Goal: Information Seeking & Learning: Learn about a topic

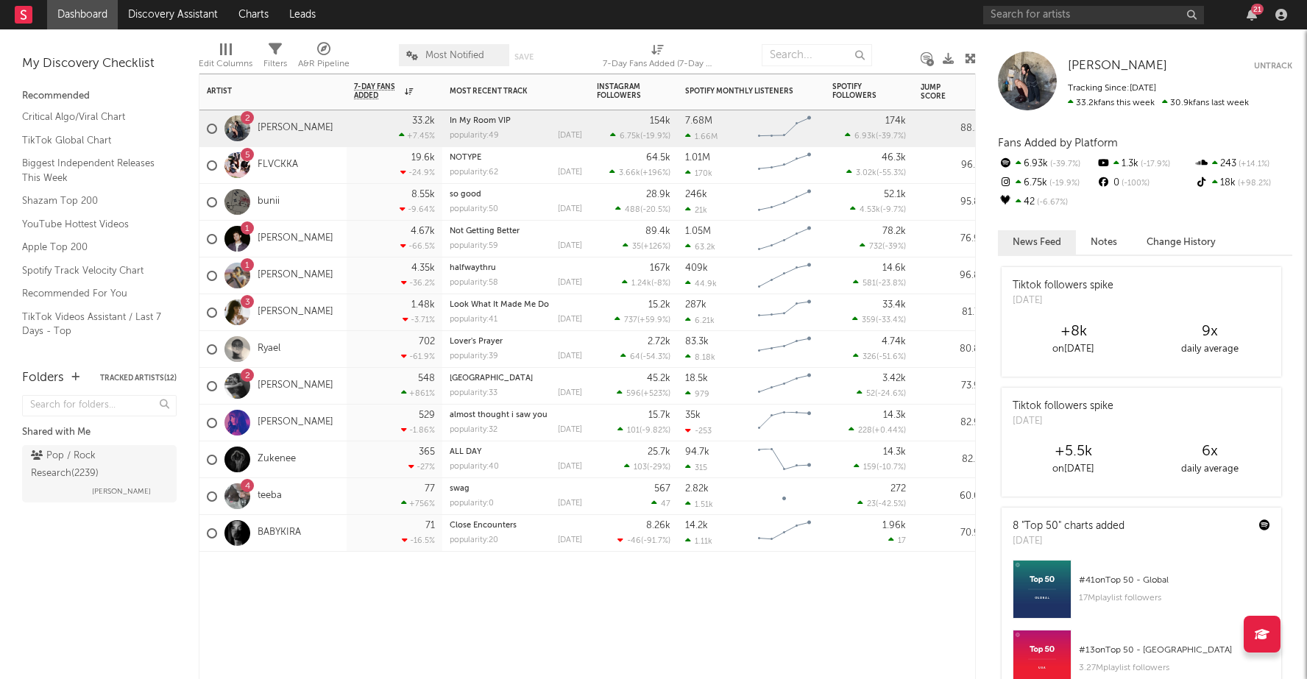
click at [477, 646] on div "Artist Notifications 7-Day Fans Added WoW % Change Most Recent Track Popularity…" at bounding box center [587, 377] width 777 height 606
click at [1283, 18] on icon "button" at bounding box center [1281, 15] width 12 height 12
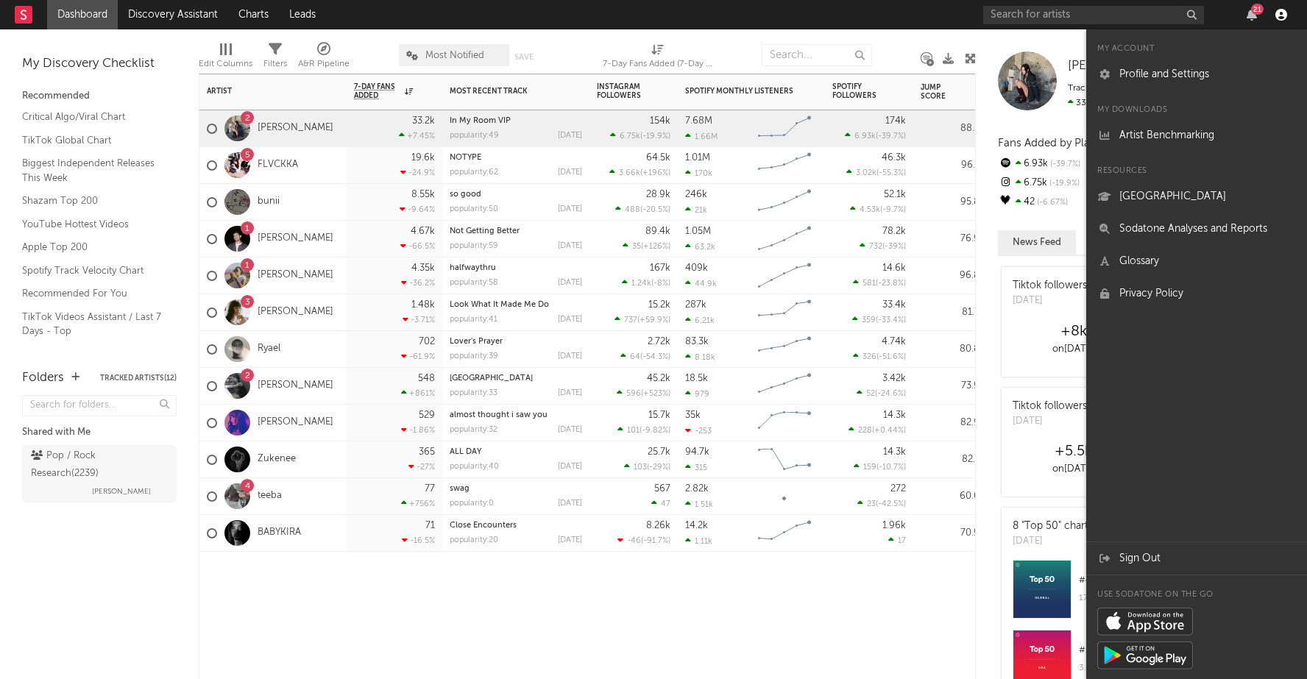
click at [1283, 17] on icon "button" at bounding box center [1281, 15] width 12 height 12
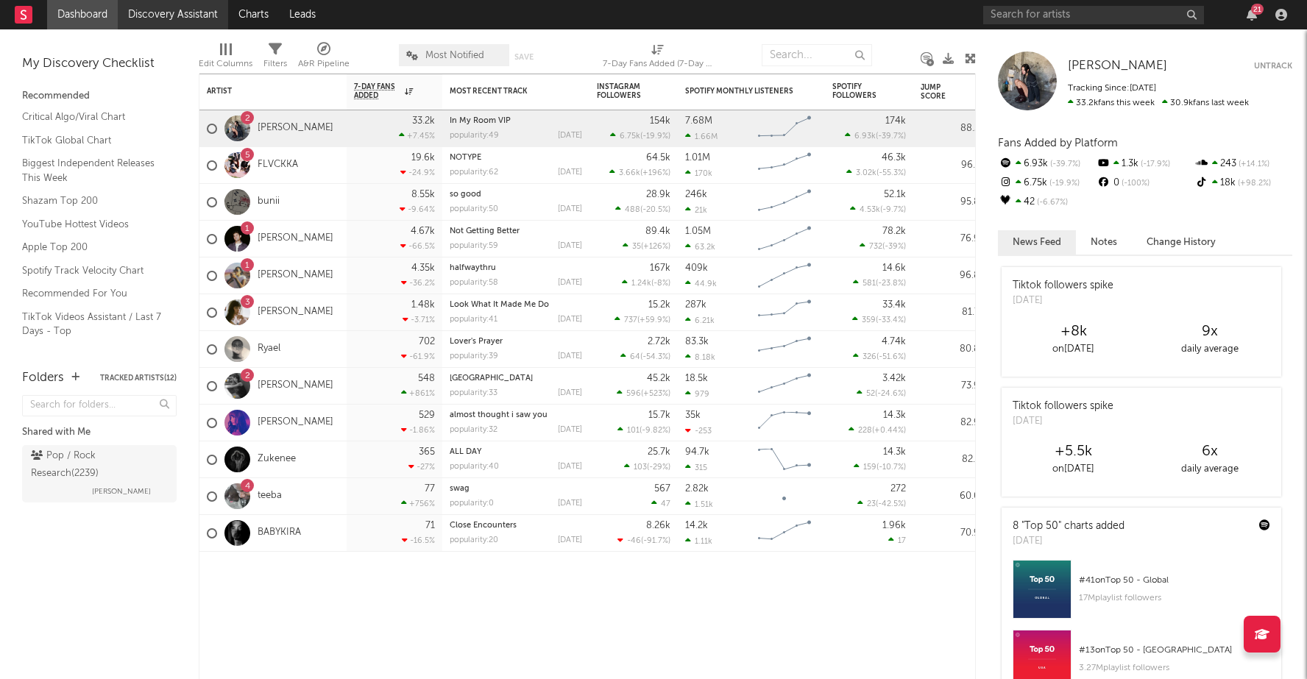
click at [141, 13] on link "Discovery Assistant" at bounding box center [173, 14] width 110 height 29
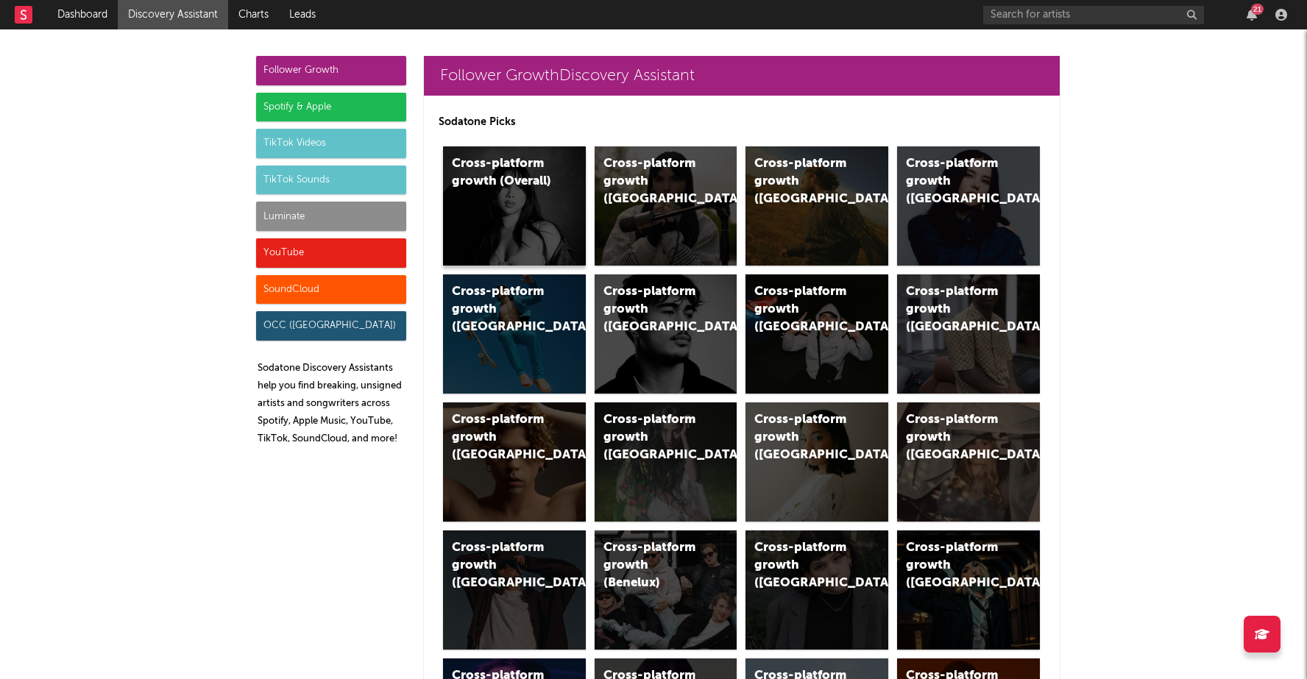
click at [567, 223] on div "Cross-platform growth (Overall)" at bounding box center [514, 205] width 143 height 119
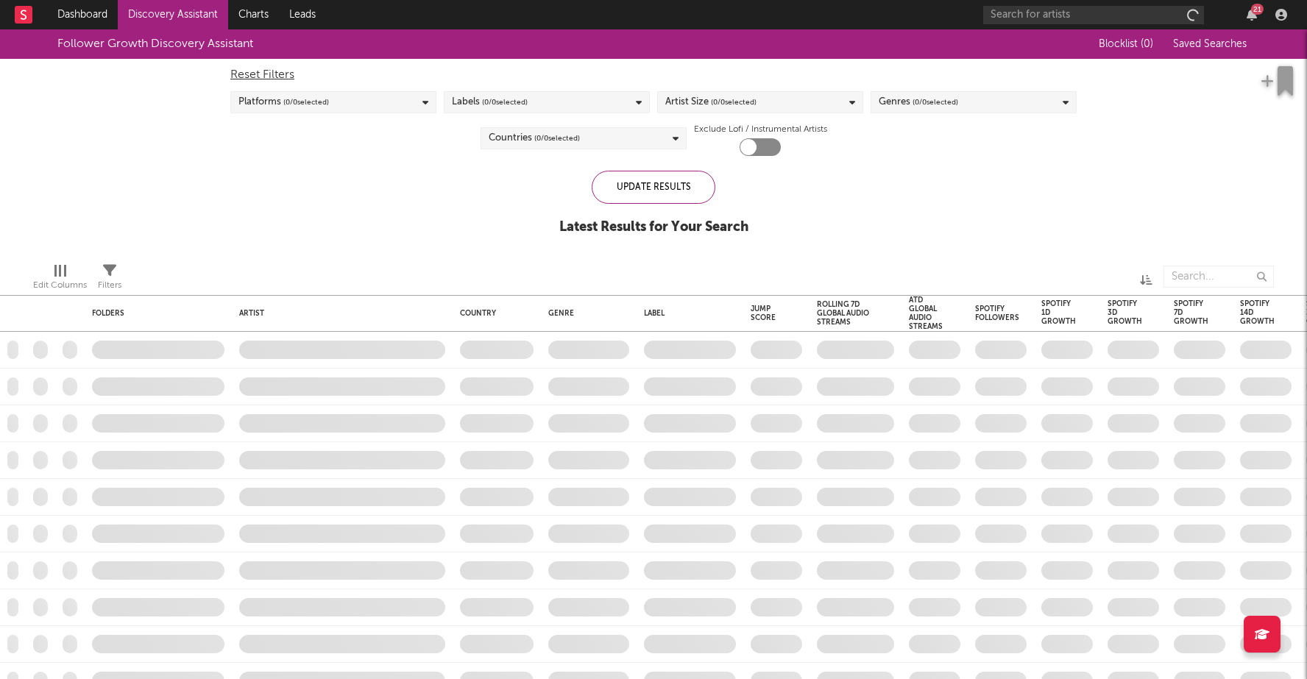
checkbox input "true"
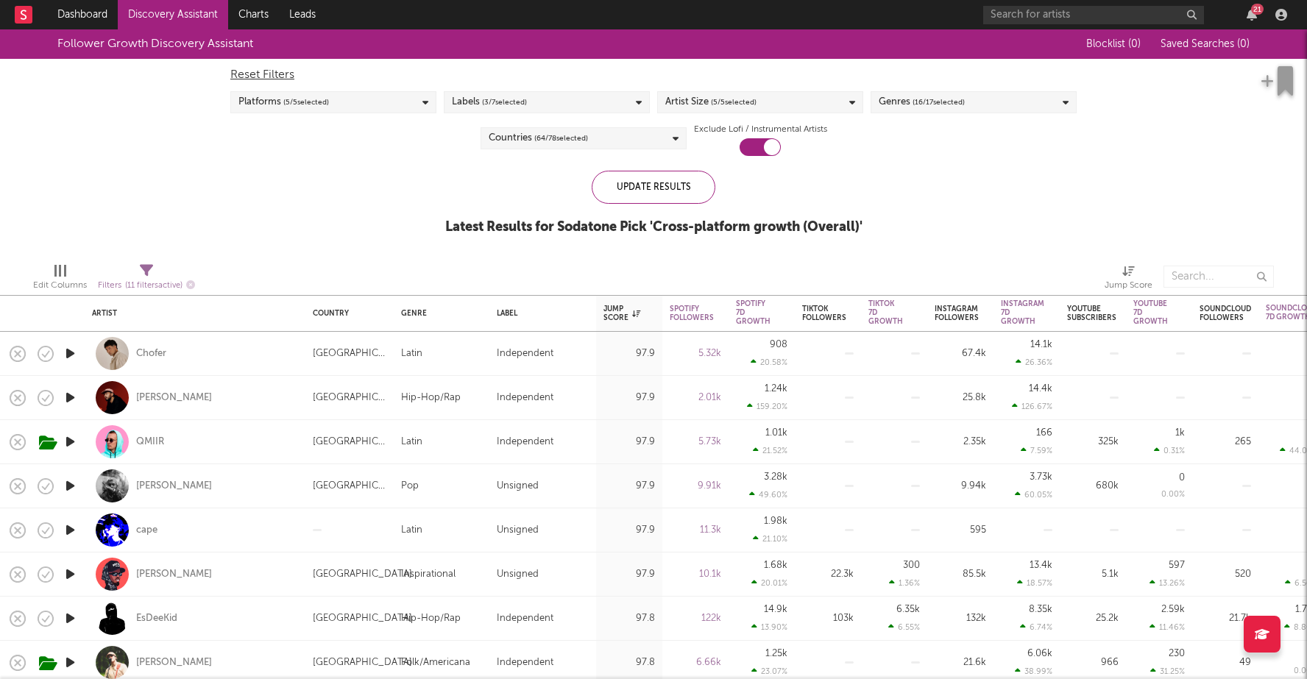
select select "or"
select select "between"
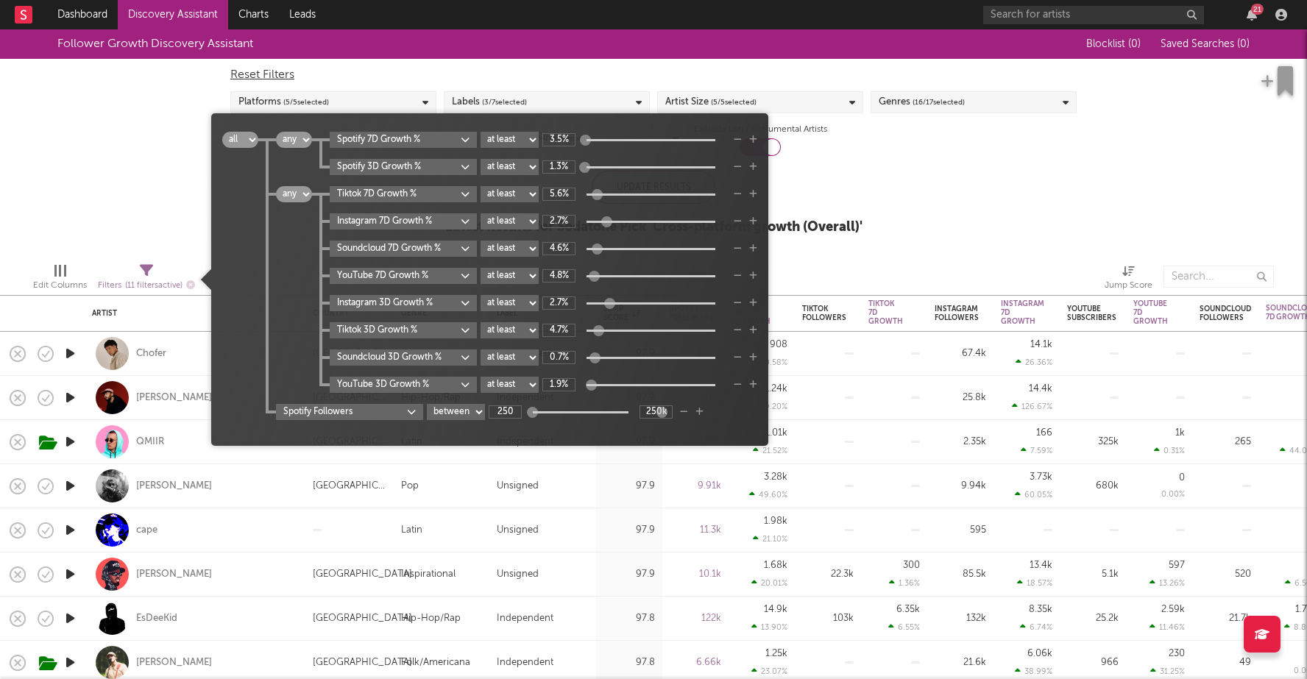
click at [149, 273] on icon at bounding box center [146, 270] width 13 height 13
click at [754, 141] on icon "button" at bounding box center [753, 139] width 8 height 9
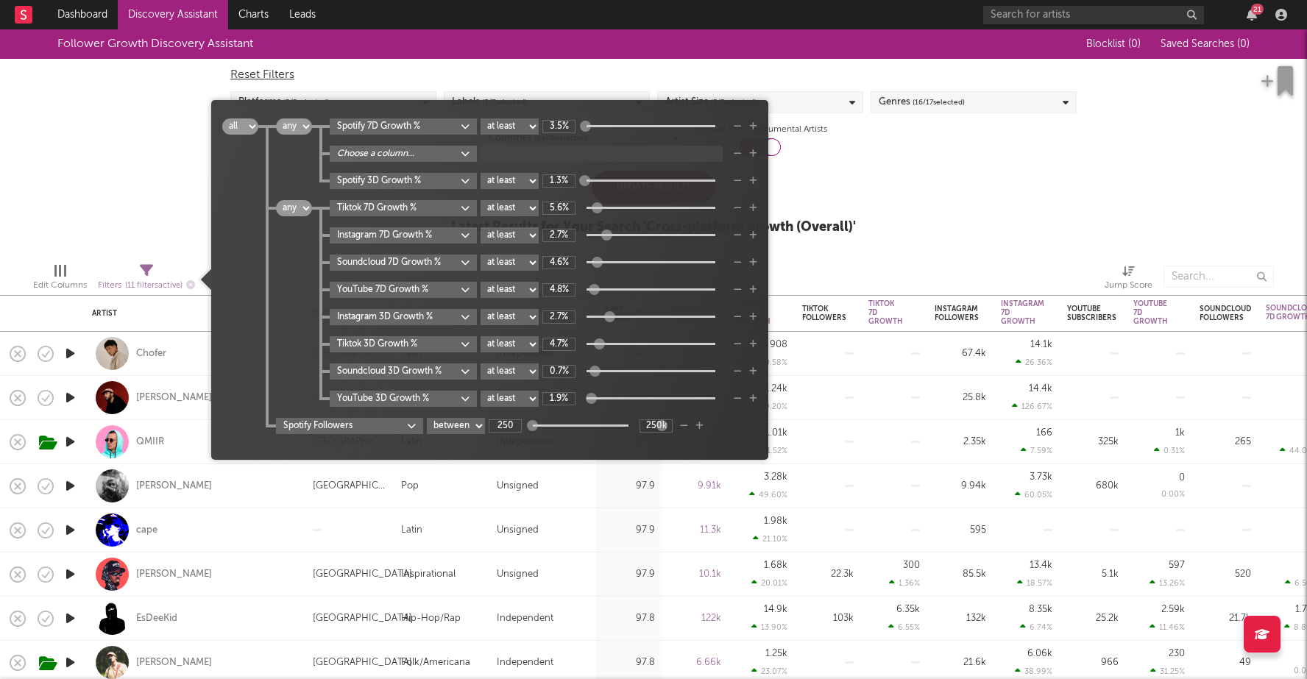
click at [386, 143] on div "Spotify 7D Growth % at least at most between 3.5% Choose a column... Spotify 3D…" at bounding box center [534, 153] width 445 height 71
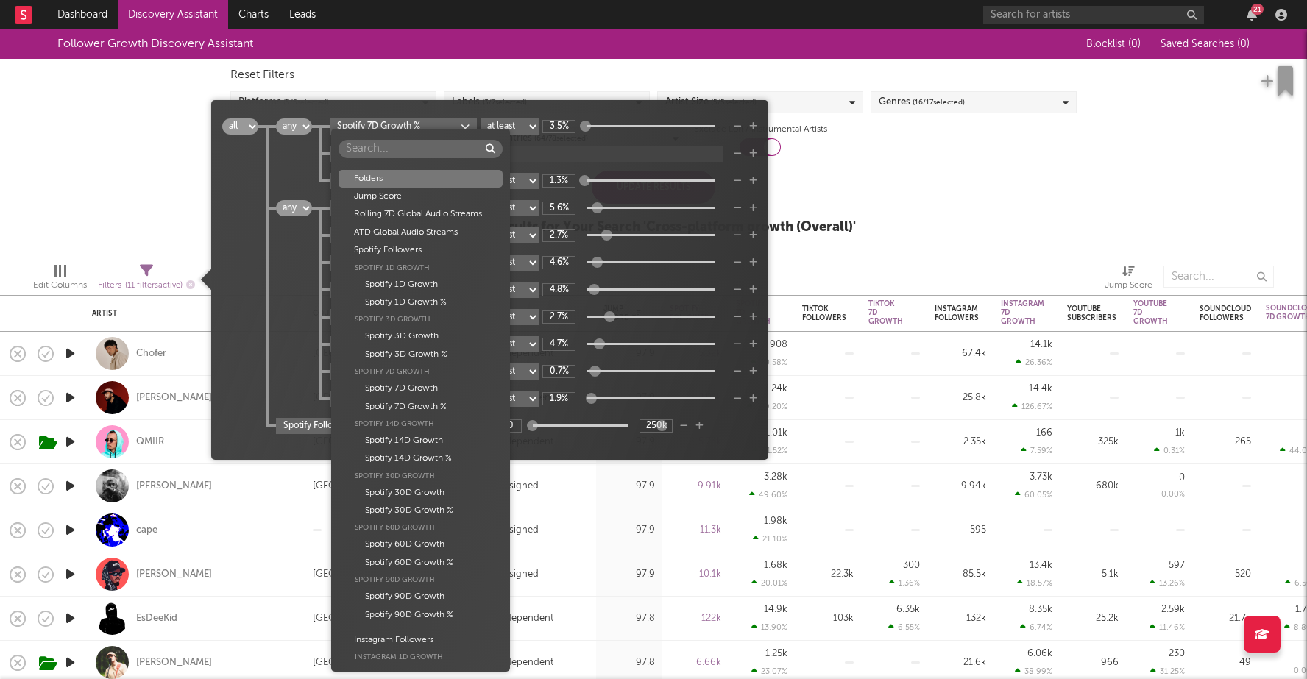
click at [397, 160] on body "Dashboard Discovery Assistant Charts Leads 21 Notifications Settings Mark all a…" at bounding box center [653, 339] width 1307 height 679
click at [282, 150] on div "Folders Jump Score Rolling 7D Global Audio Streams ATD Global Audio Streams Spo…" at bounding box center [653, 339] width 1307 height 679
click at [388, 154] on body "Dashboard Discovery Assistant Charts Leads 21 Notifications Settings Mark all a…" at bounding box center [653, 339] width 1307 height 679
click at [408, 216] on div "Rolling 7D Global Audio Streams" at bounding box center [420, 214] width 164 height 18
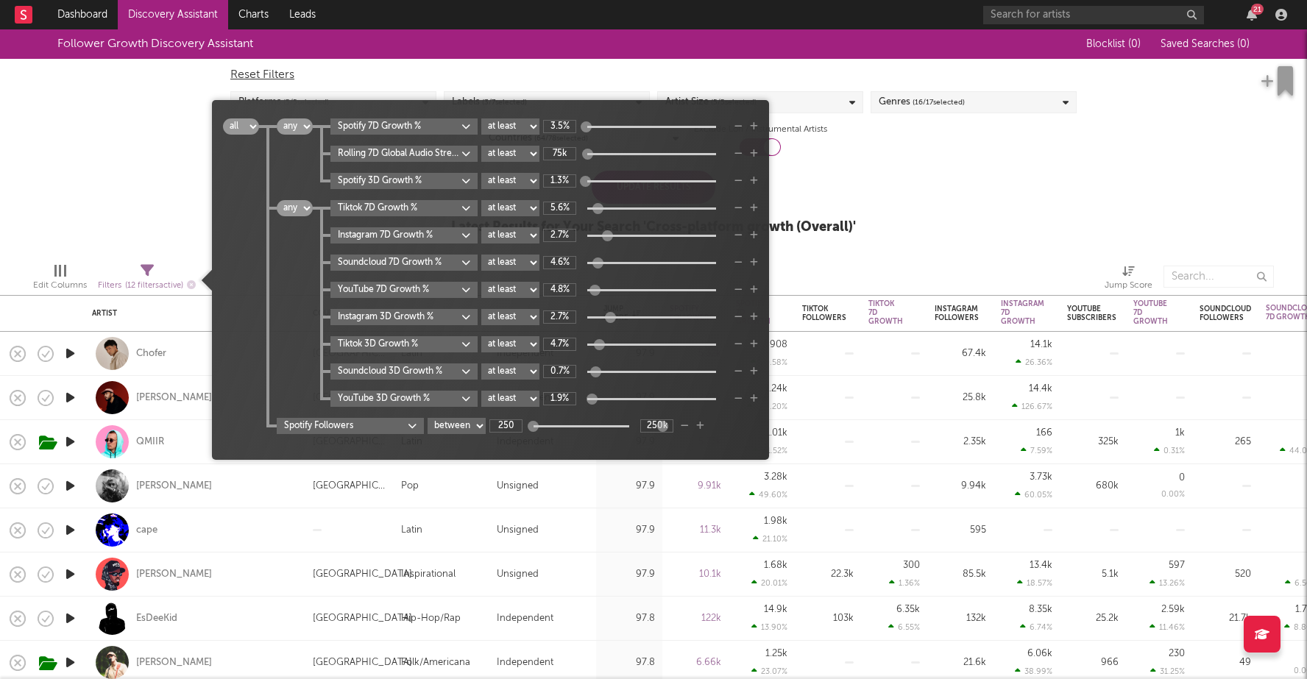
type input "75k"
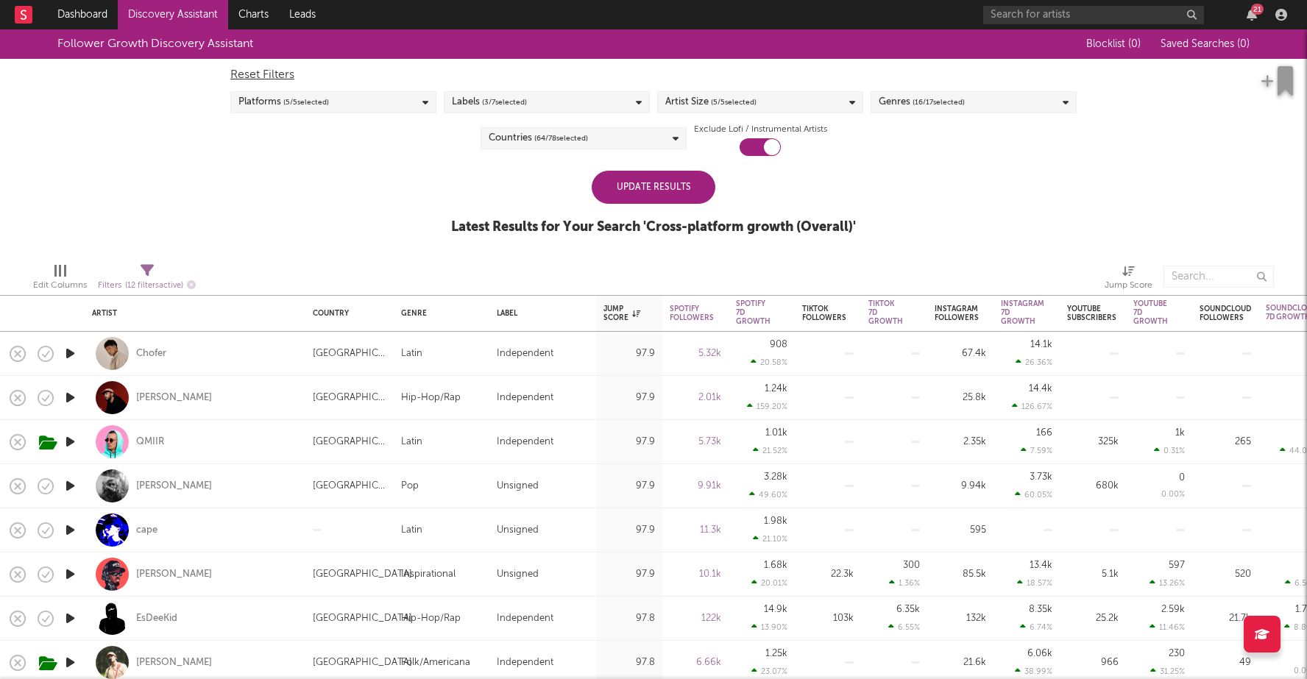
click at [123, 167] on div "Follower Growth Discovery Assistant Blocklist ( 0 ) Saved Searches ( 0 ) Reset …" at bounding box center [653, 139] width 1307 height 221
click at [648, 192] on div "Update Results" at bounding box center [654, 187] width 124 height 33
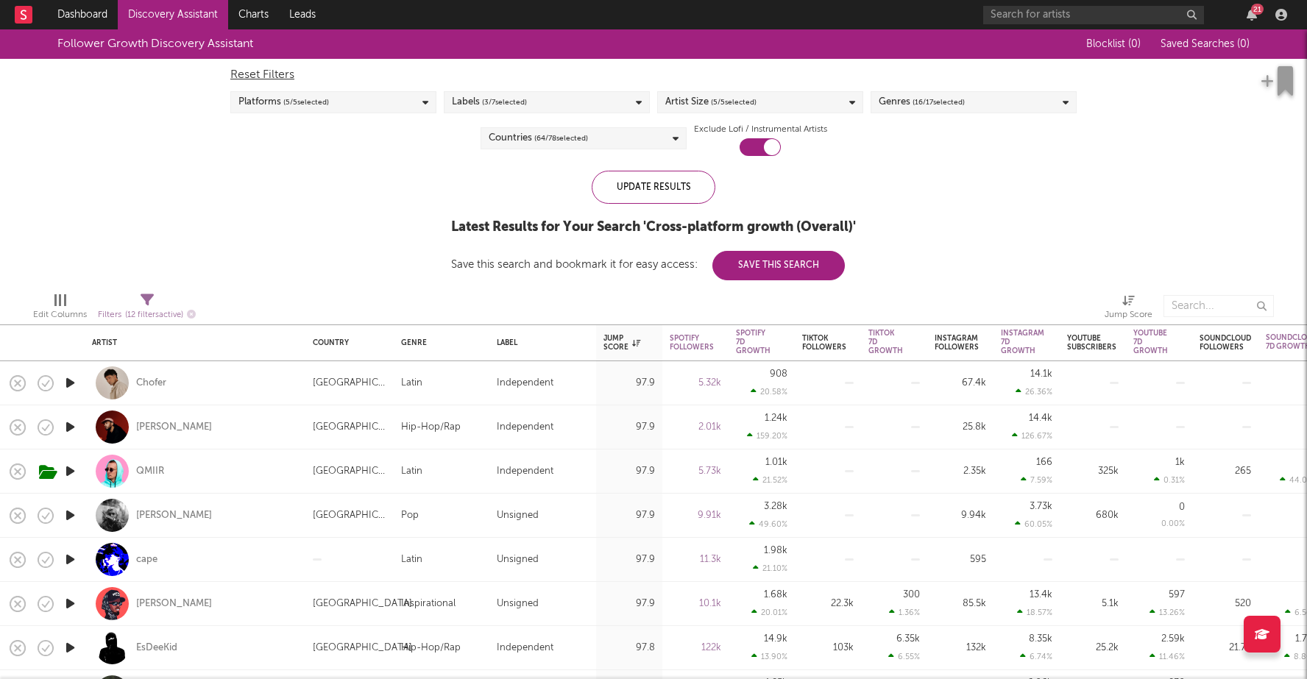
click at [466, 104] on div "Labels ( 3 / 7 selected)" at bounding box center [489, 102] width 75 height 18
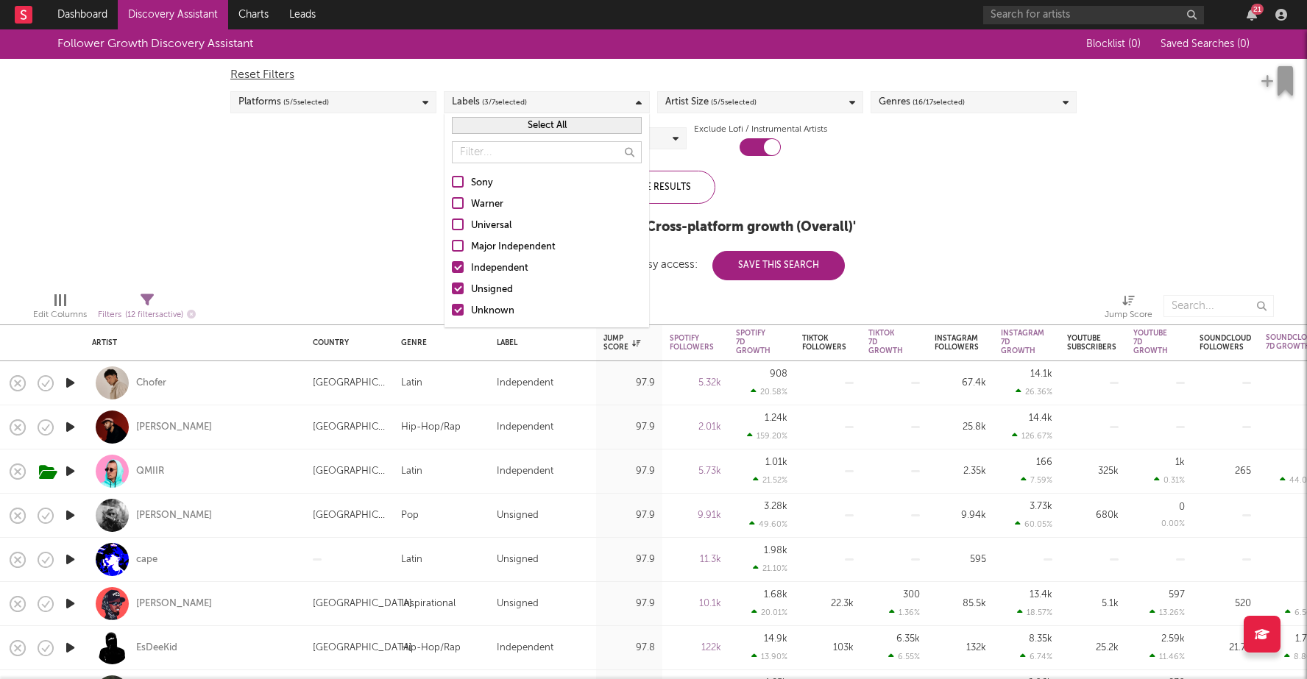
click at [485, 272] on div "Independent" at bounding box center [556, 269] width 171 height 18
click at [452, 272] on input "Independent" at bounding box center [452, 269] width 0 height 18
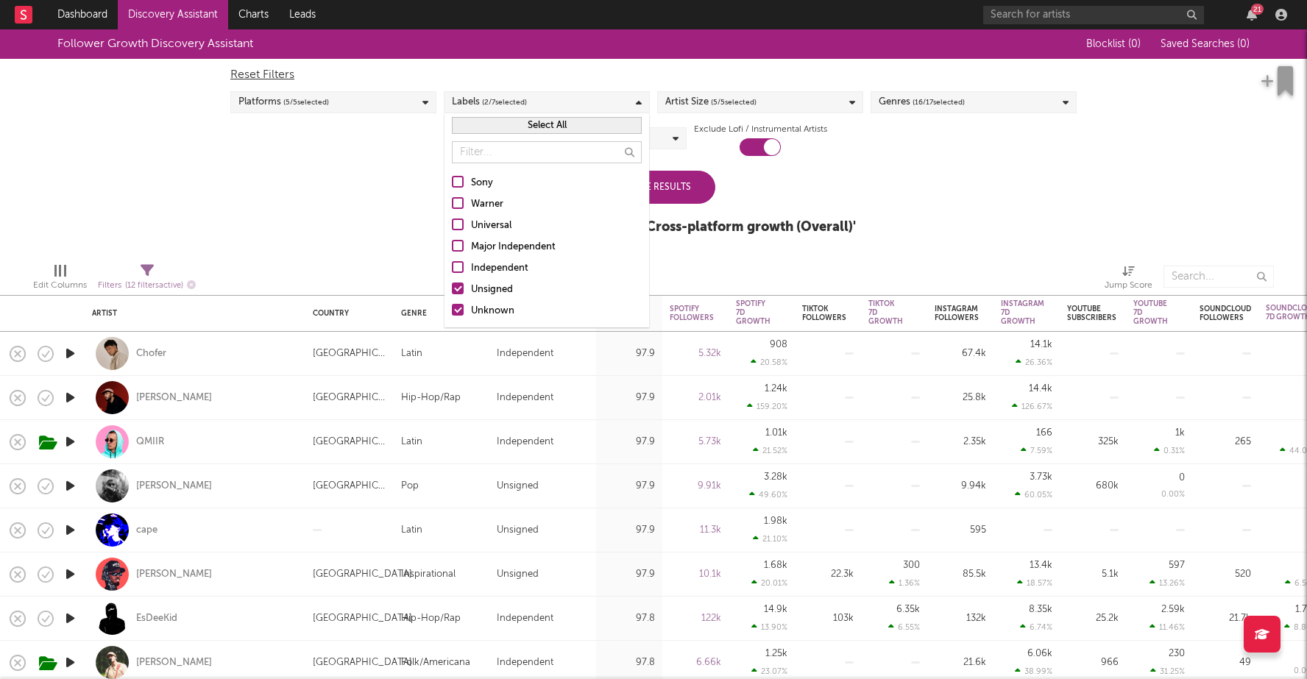
click at [383, 263] on div at bounding box center [423, 276] width 433 height 37
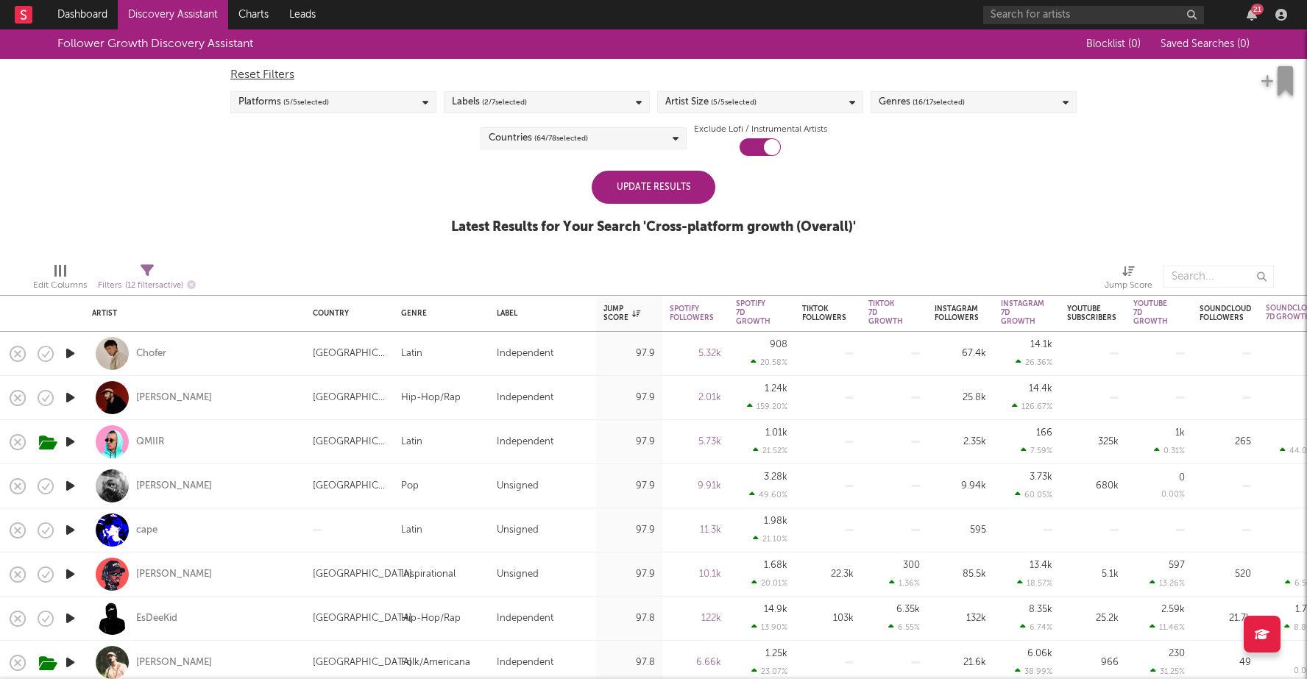
click at [662, 184] on div "Update Results" at bounding box center [654, 187] width 124 height 33
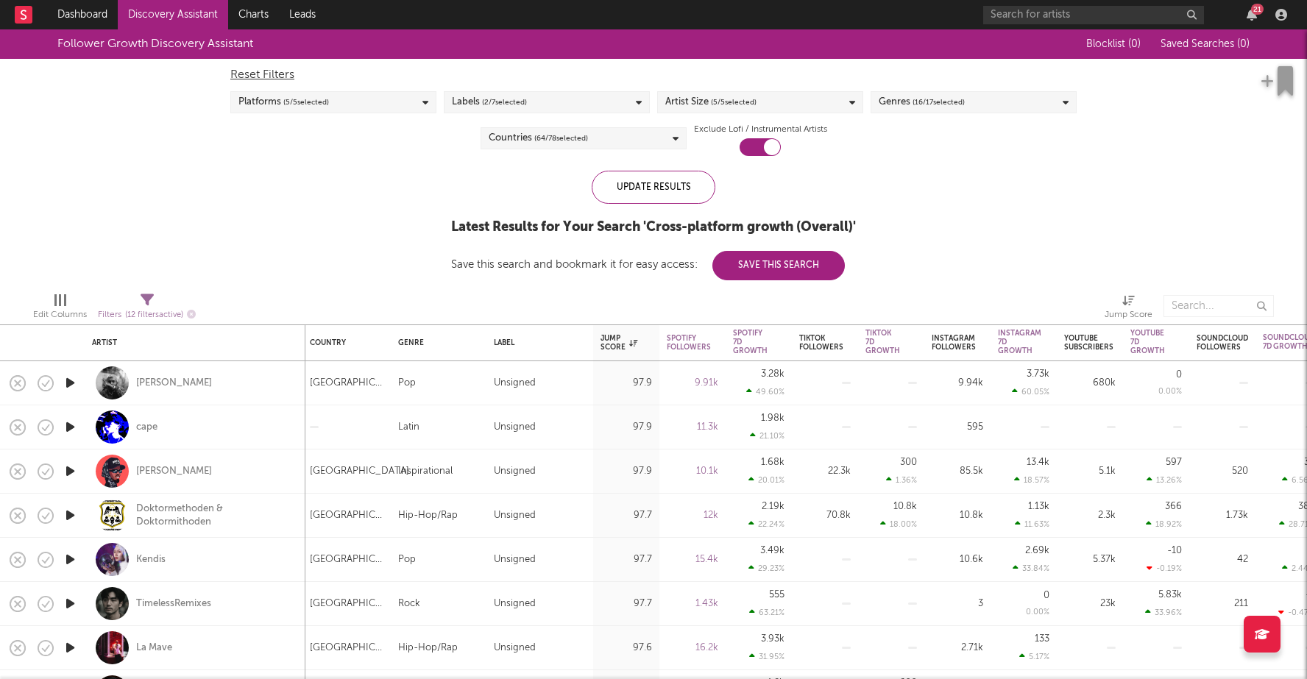
click at [385, 98] on div "Platforms ( 5 / 5 selected)" at bounding box center [333, 102] width 206 height 22
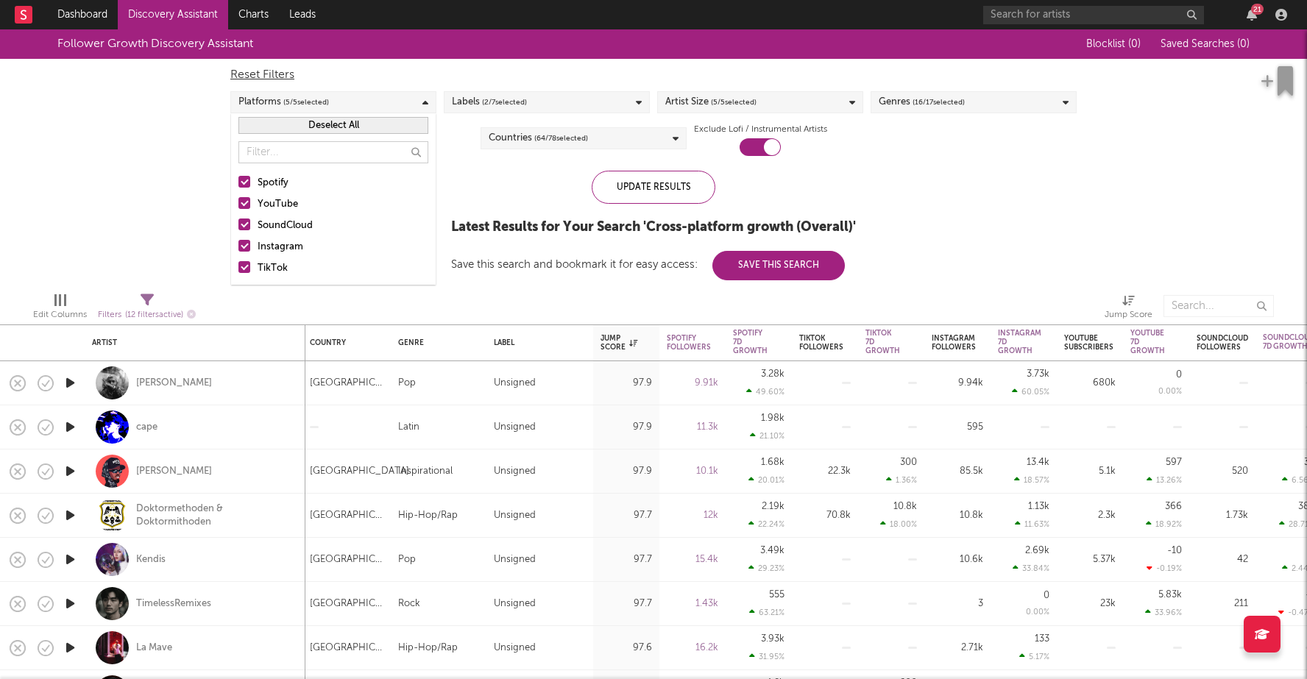
click at [511, 98] on span "( 2 / 7 selected)" at bounding box center [504, 102] width 45 height 18
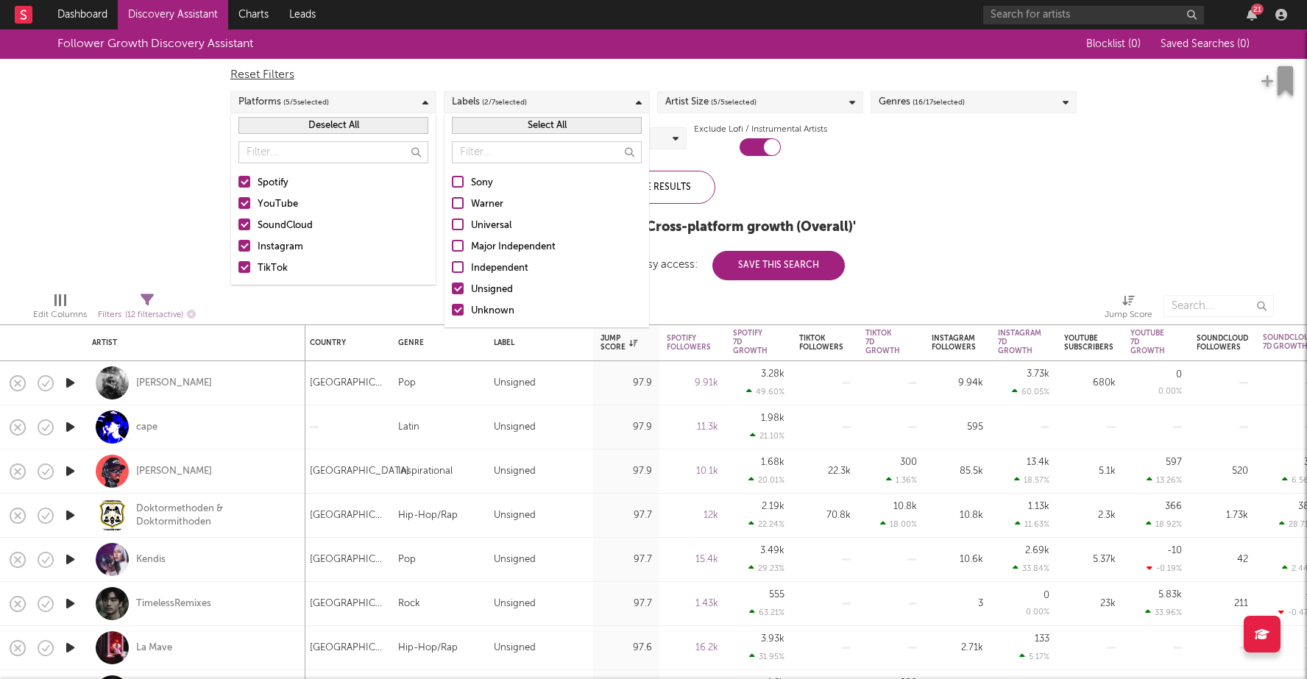
click at [695, 102] on div "Artist Size ( 5 / 5 selected)" at bounding box center [710, 102] width 91 height 18
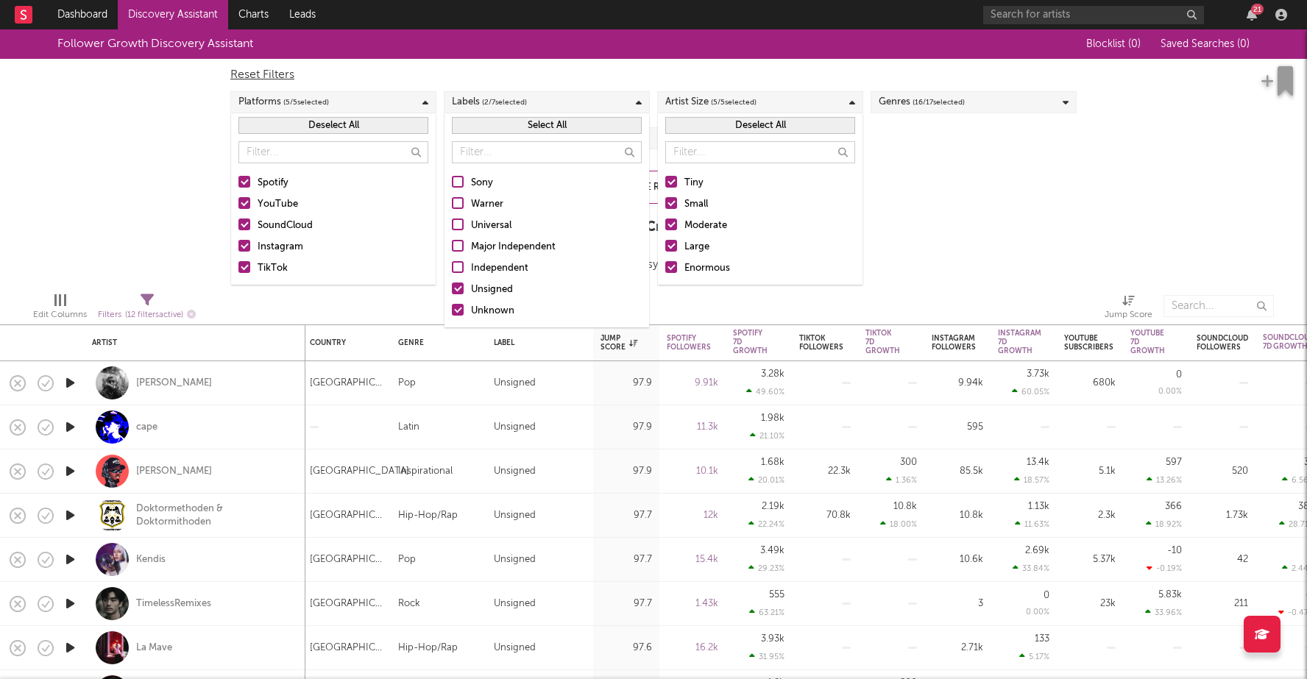
click at [695, 102] on div "Artist Size ( 5 / 5 selected)" at bounding box center [710, 102] width 91 height 18
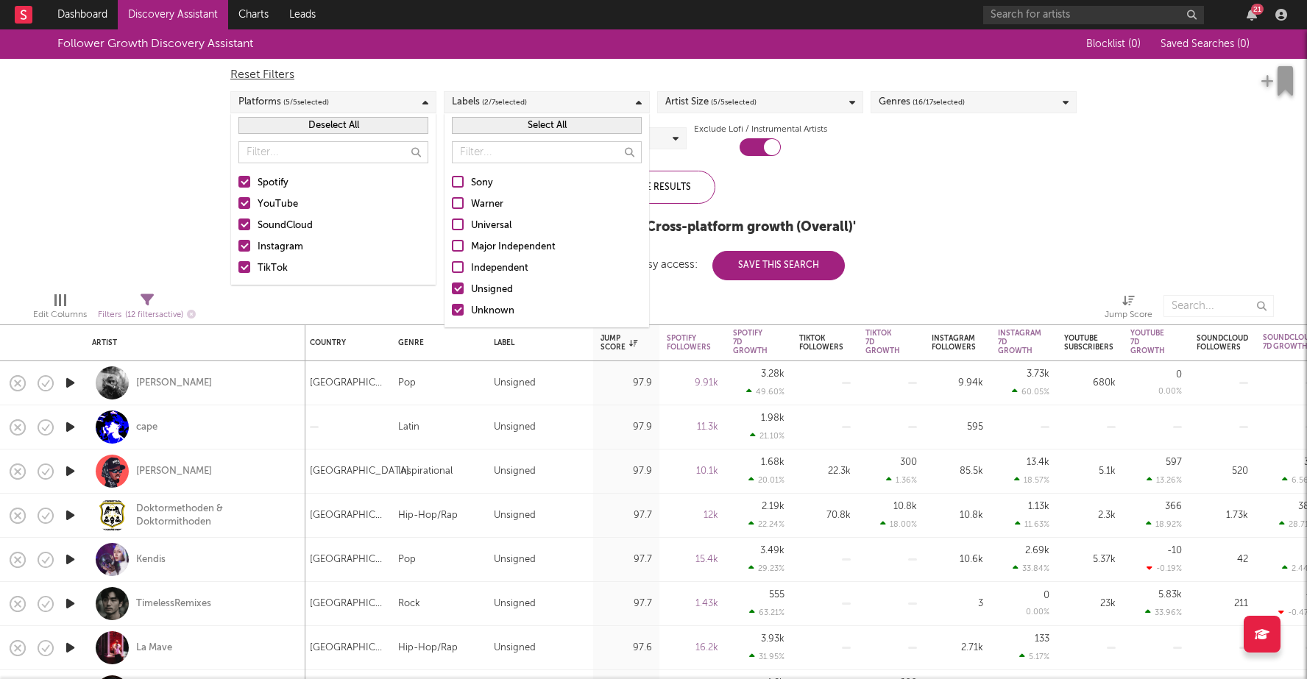
click at [486, 112] on div "Labels ( 2 / 7 selected)" at bounding box center [547, 102] width 206 height 22
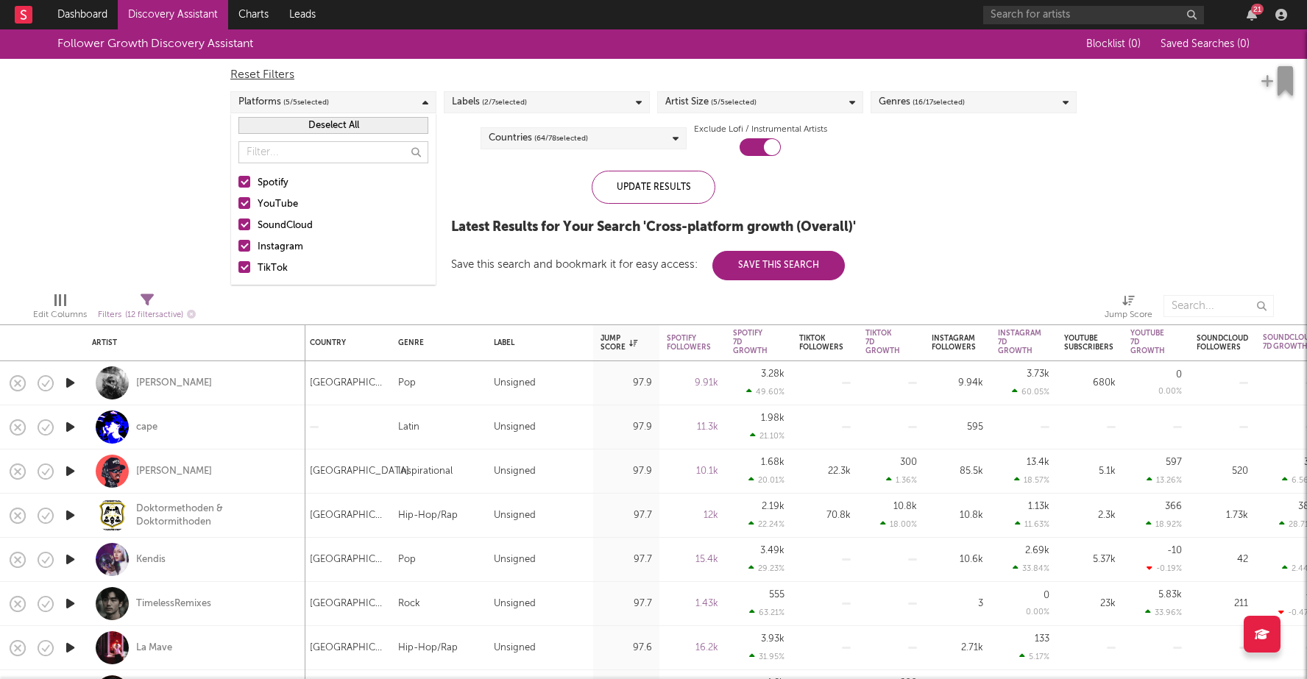
click at [339, 109] on div "Platforms ( 5 / 5 selected)" at bounding box center [333, 102] width 206 height 22
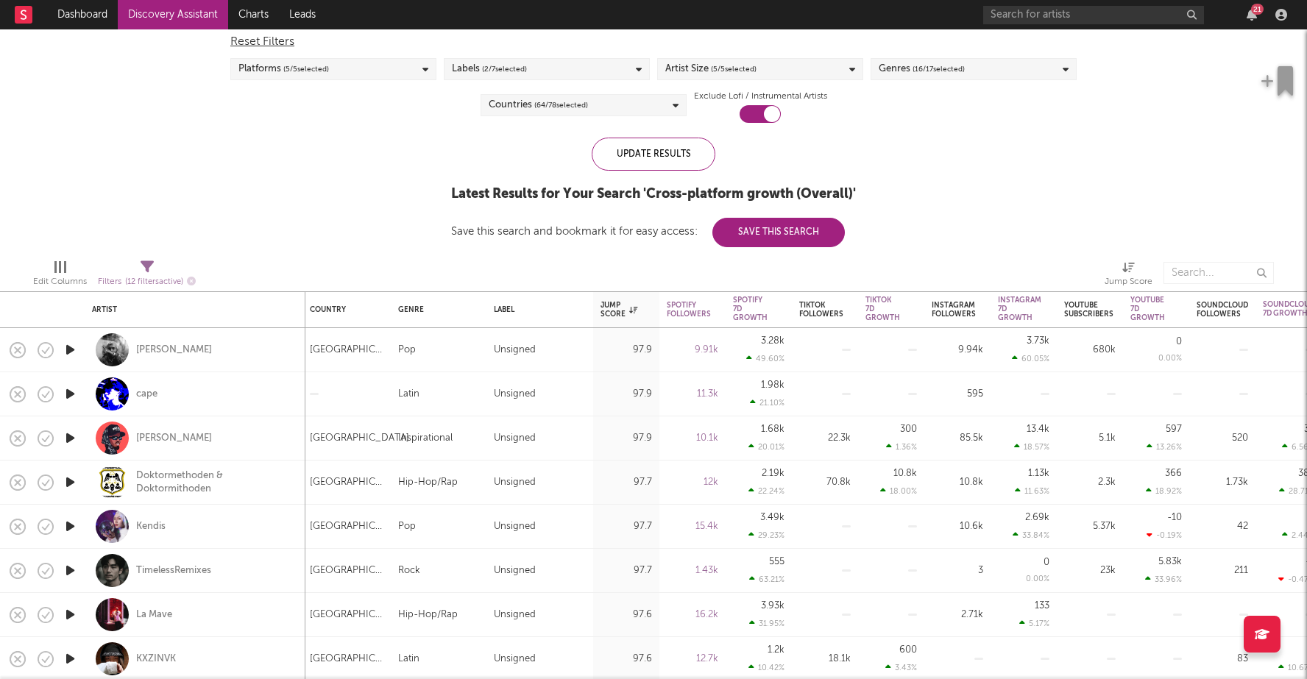
click at [162, 282] on span "( 12 filters active)" at bounding box center [154, 282] width 58 height 8
select select "or"
select select "between"
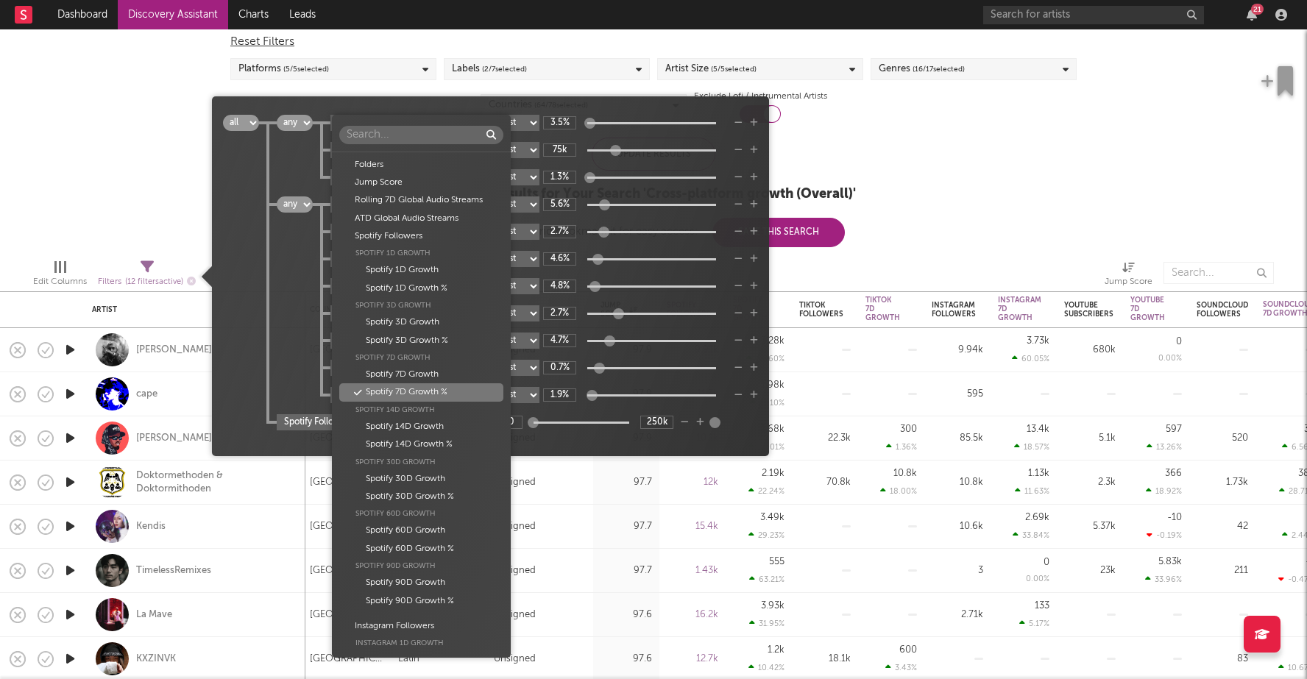
click at [384, 123] on body "Dashboard Discovery Assistant Charts Leads 21 Notifications Settings Mark all a…" at bounding box center [653, 339] width 1307 height 679
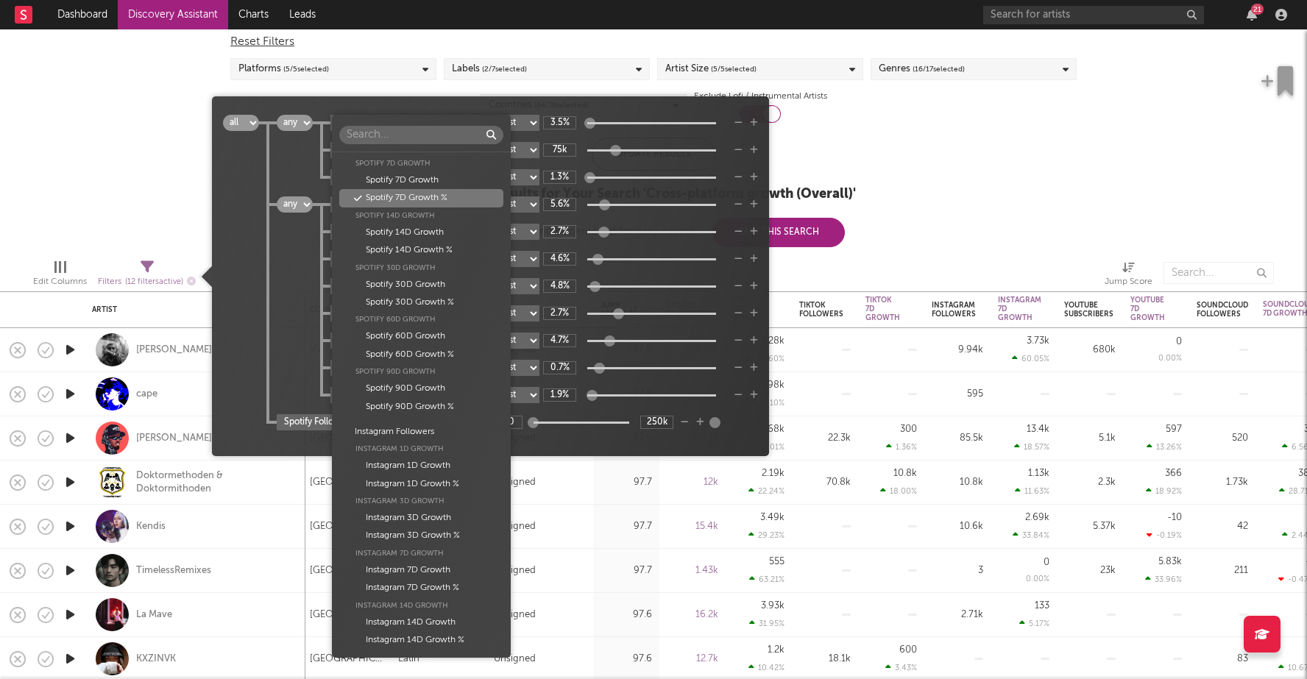
click at [165, 131] on div "Folders Jump Score Rolling 7D Global Audio Streams ATD Global Audio Streams Spo…" at bounding box center [653, 339] width 1307 height 679
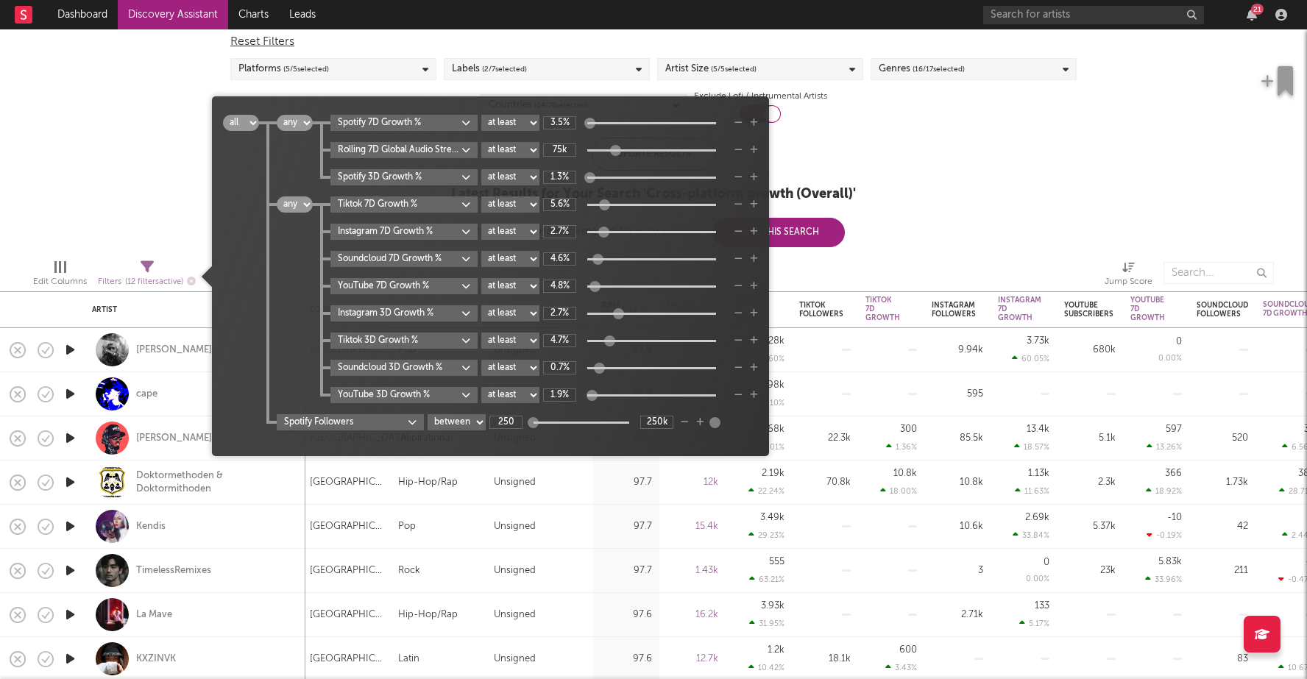
click at [418, 227] on body "Dashboard Discovery Assistant Charts Leads 21 Notifications Settings Mark all a…" at bounding box center [653, 339] width 1307 height 679
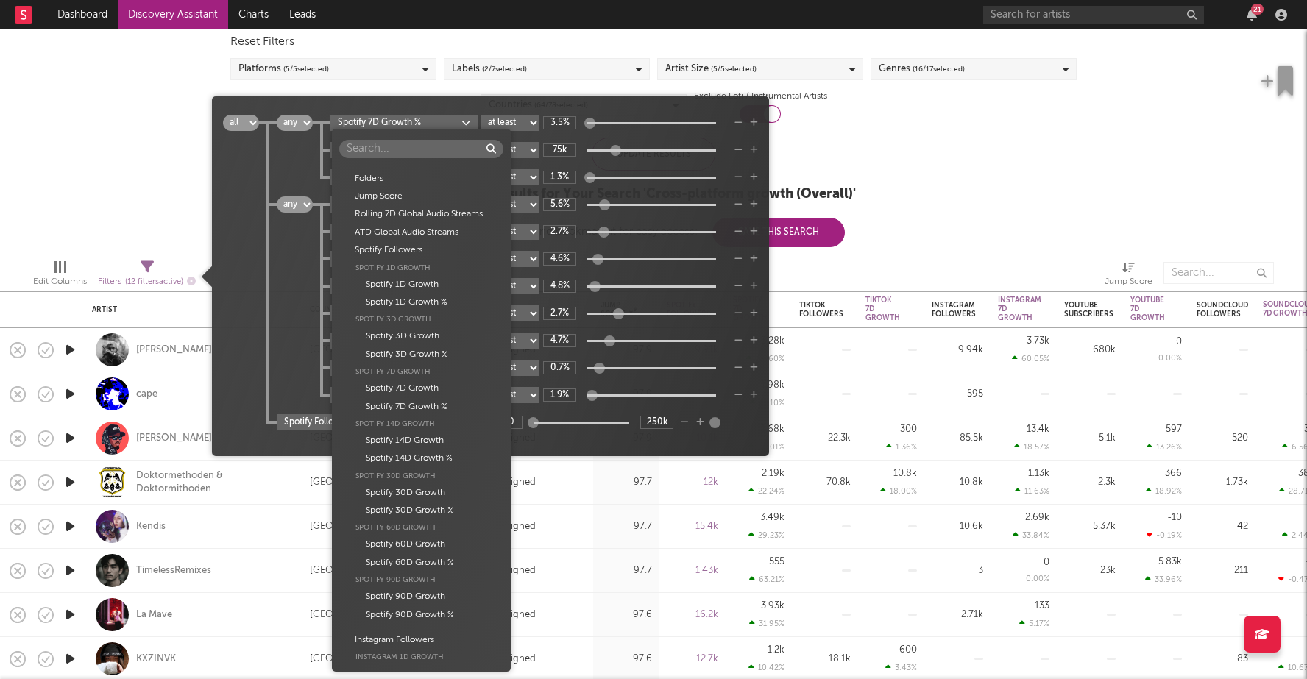
scroll to position [584, 0]
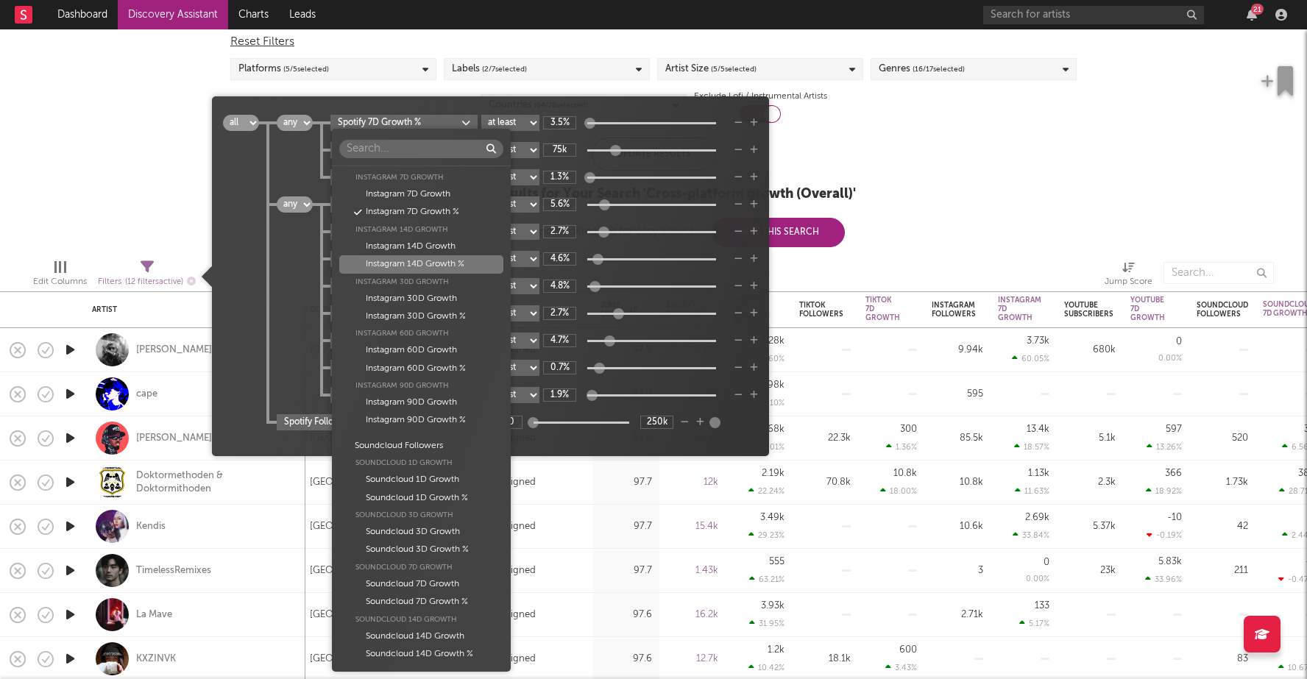
click at [456, 265] on div "Instagram 14D Growth %" at bounding box center [421, 264] width 164 height 18
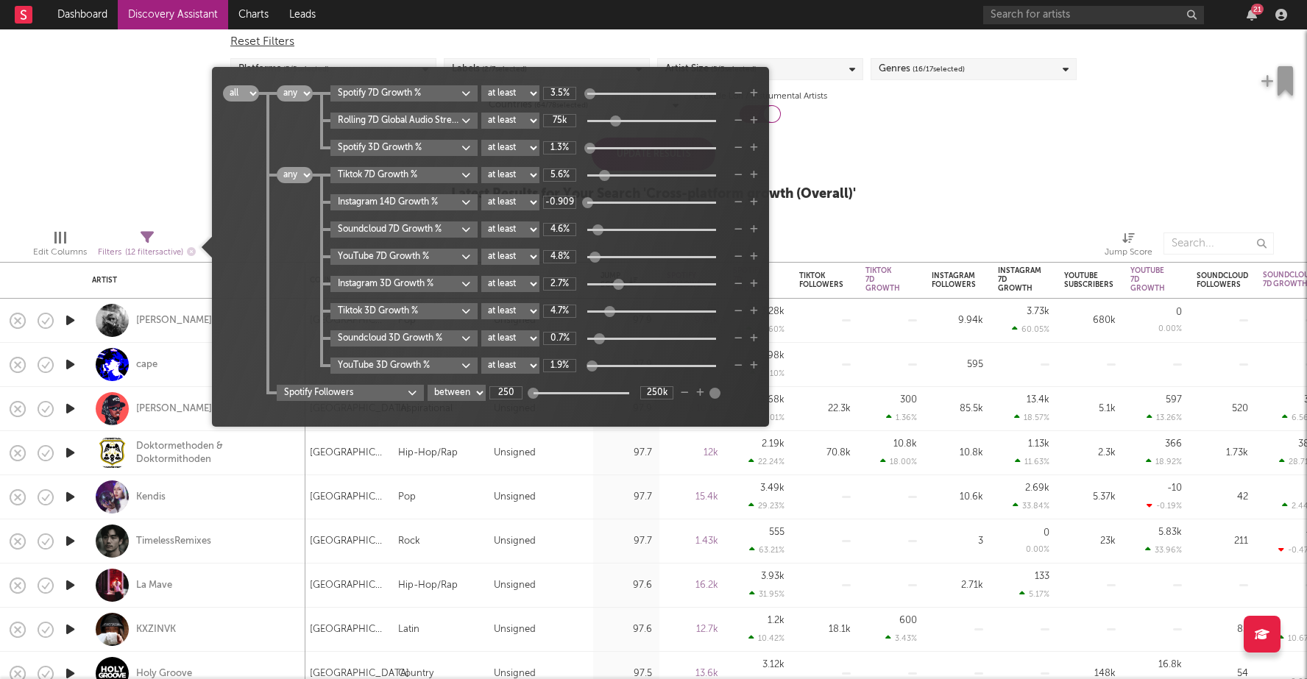
click at [588, 206] on div at bounding box center [587, 201] width 11 height 11
click at [559, 204] on input "-0.909%" at bounding box center [559, 202] width 33 height 13
type input "10%"
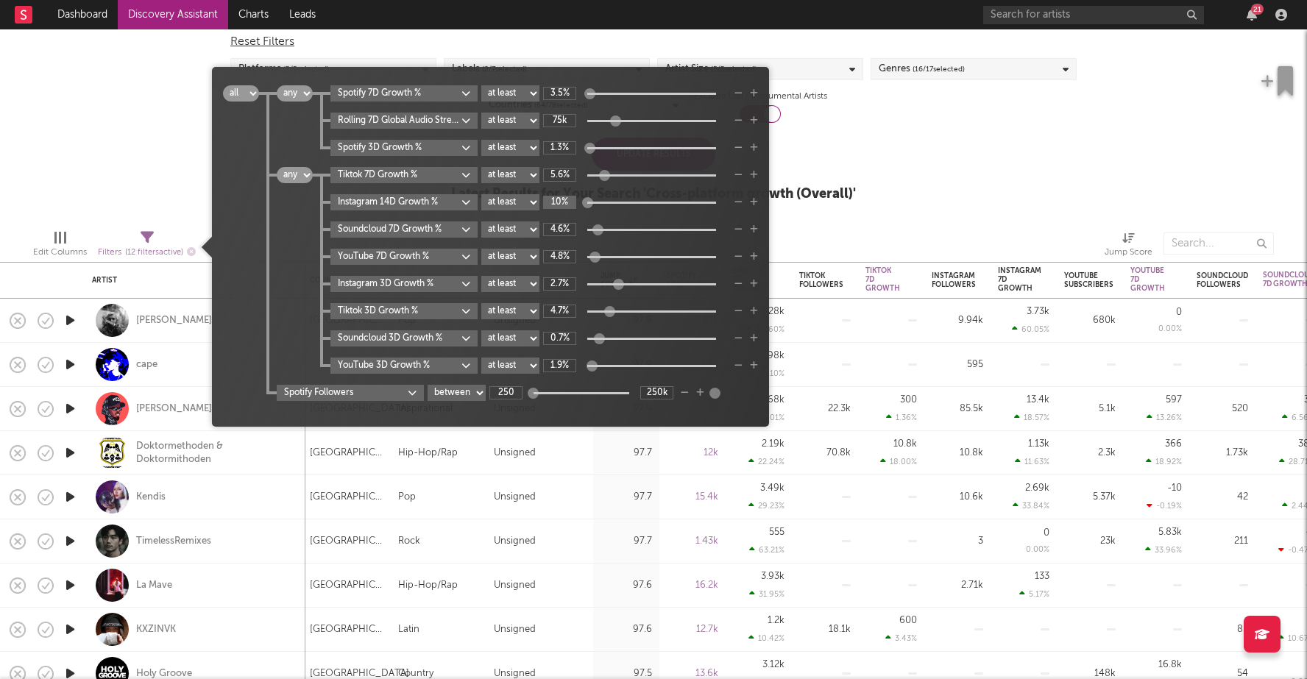
click at [561, 205] on input "10%" at bounding box center [559, 202] width 33 height 13
click at [917, 138] on div "Follower Growth Discovery Assistant Blocklist ( 0 ) Saved Searches ( 0 ) Reset …" at bounding box center [653, 106] width 1307 height 221
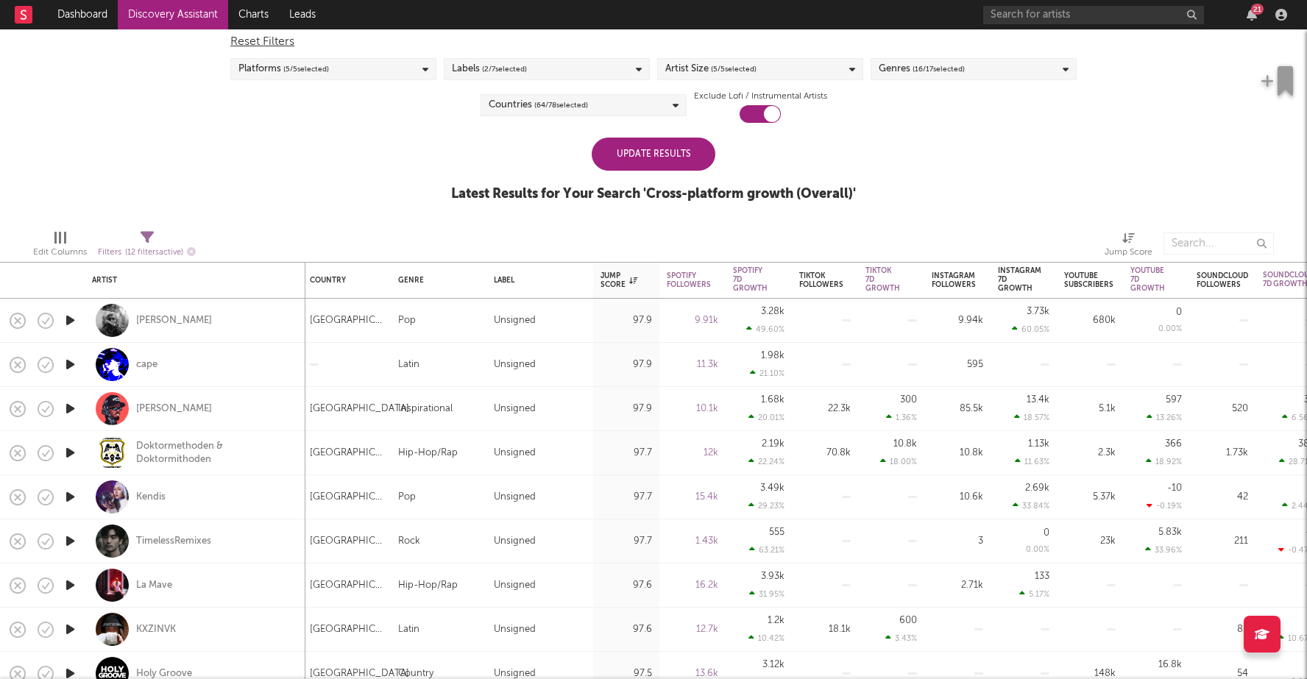
select select "or"
select select "between"
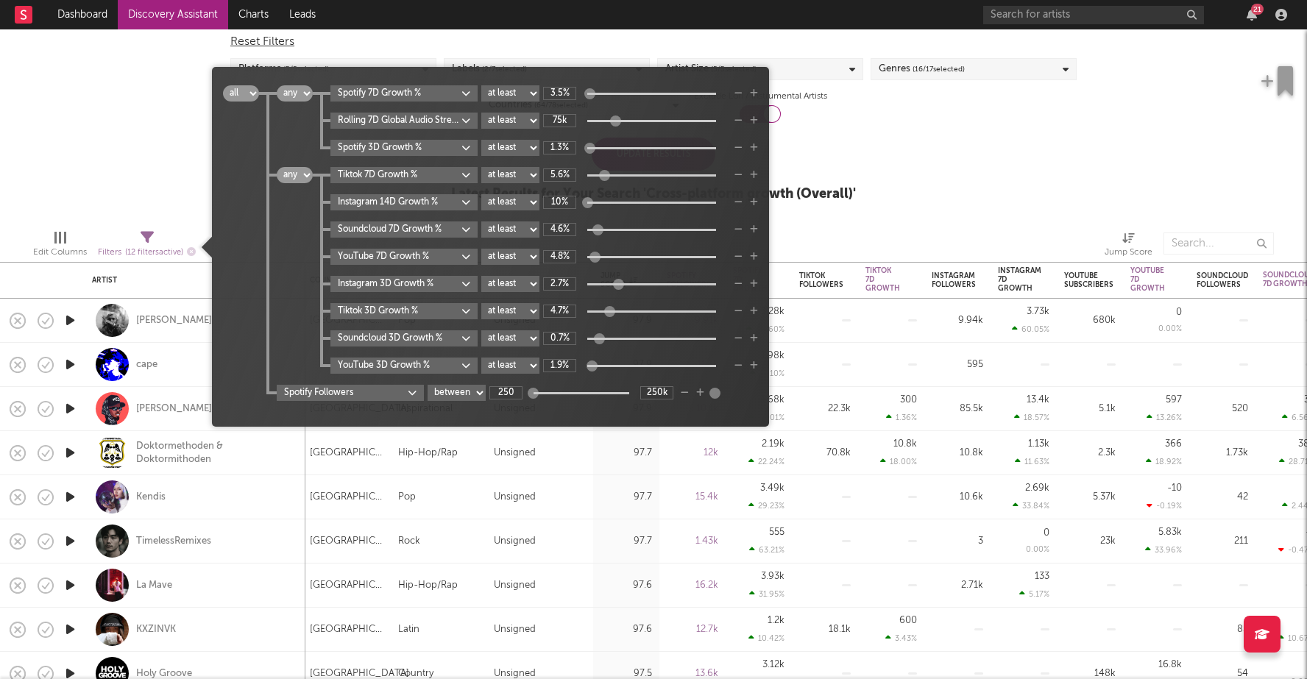
click at [152, 252] on span "( 12 filters active)" at bounding box center [154, 253] width 58 height 8
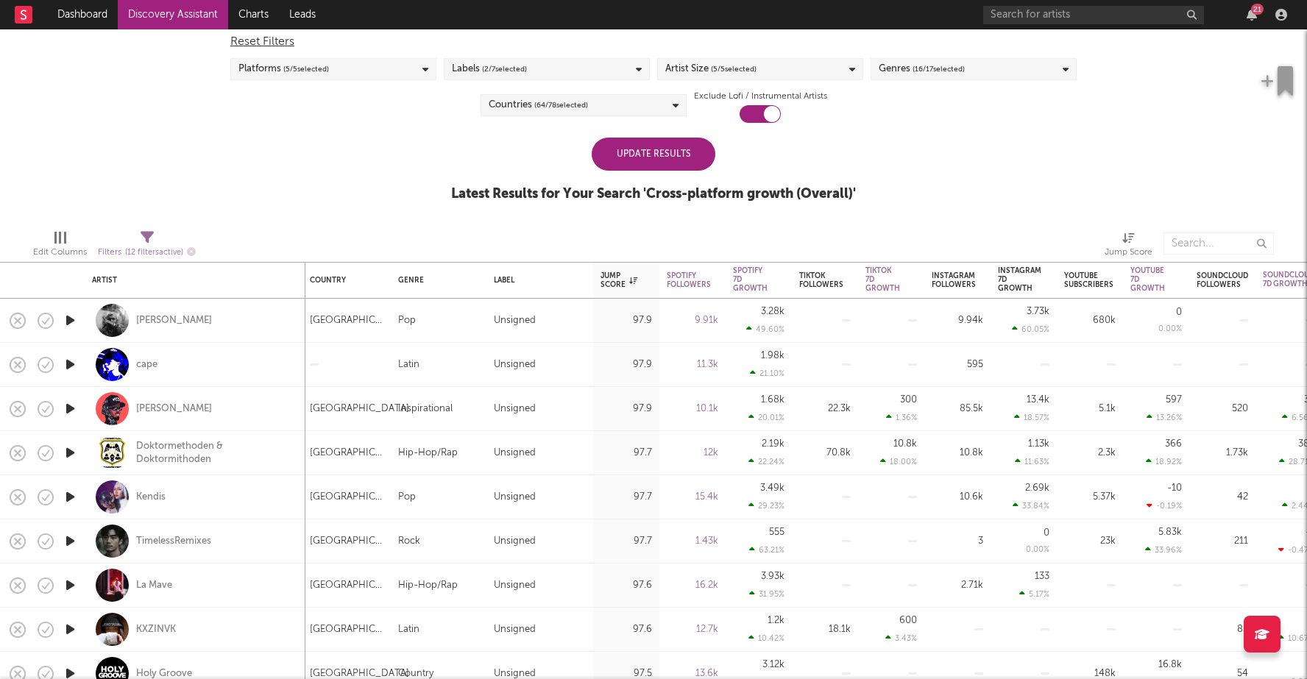
click at [104, 65] on div "Follower Growth Discovery Assistant Blocklist ( 0 ) Saved Searches ( 0 ) Reset …" at bounding box center [653, 106] width 1307 height 221
click at [144, 235] on icon at bounding box center [147, 237] width 13 height 13
select select "or"
select select "between"
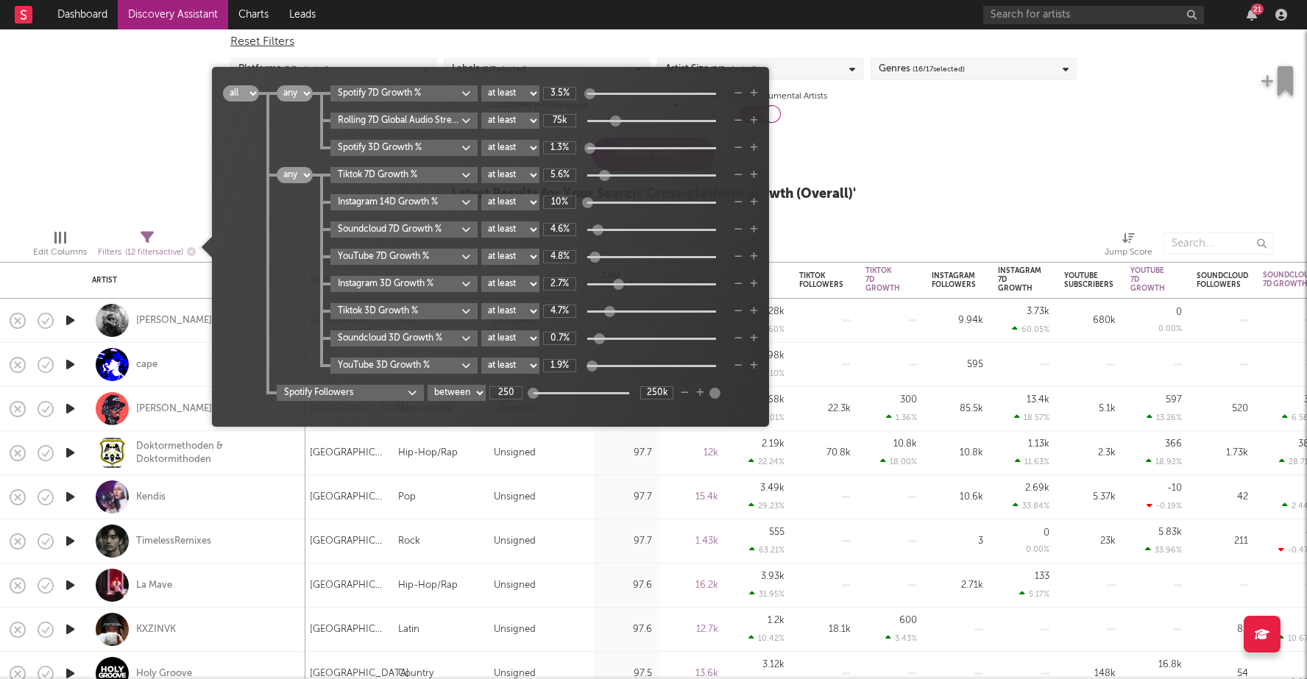
click at [144, 235] on icon at bounding box center [147, 237] width 13 height 13
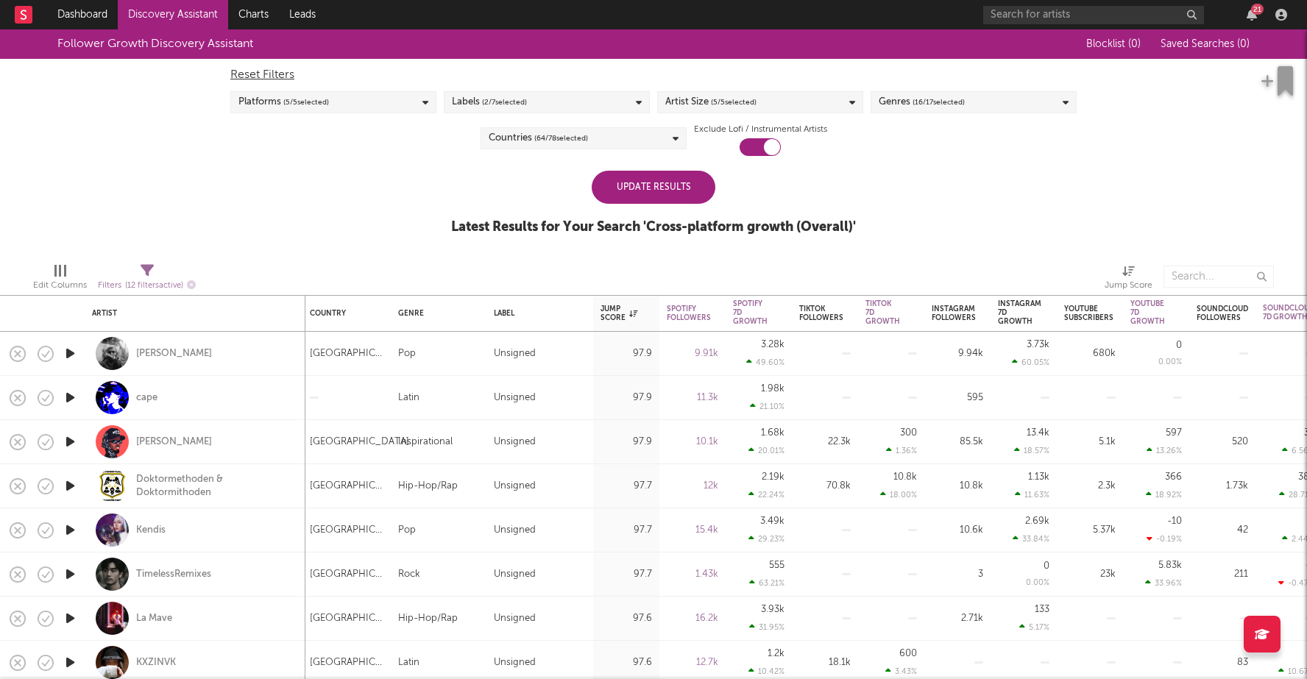
click at [1221, 39] on span "Saved Searches ( 0 )" at bounding box center [1204, 44] width 89 height 10
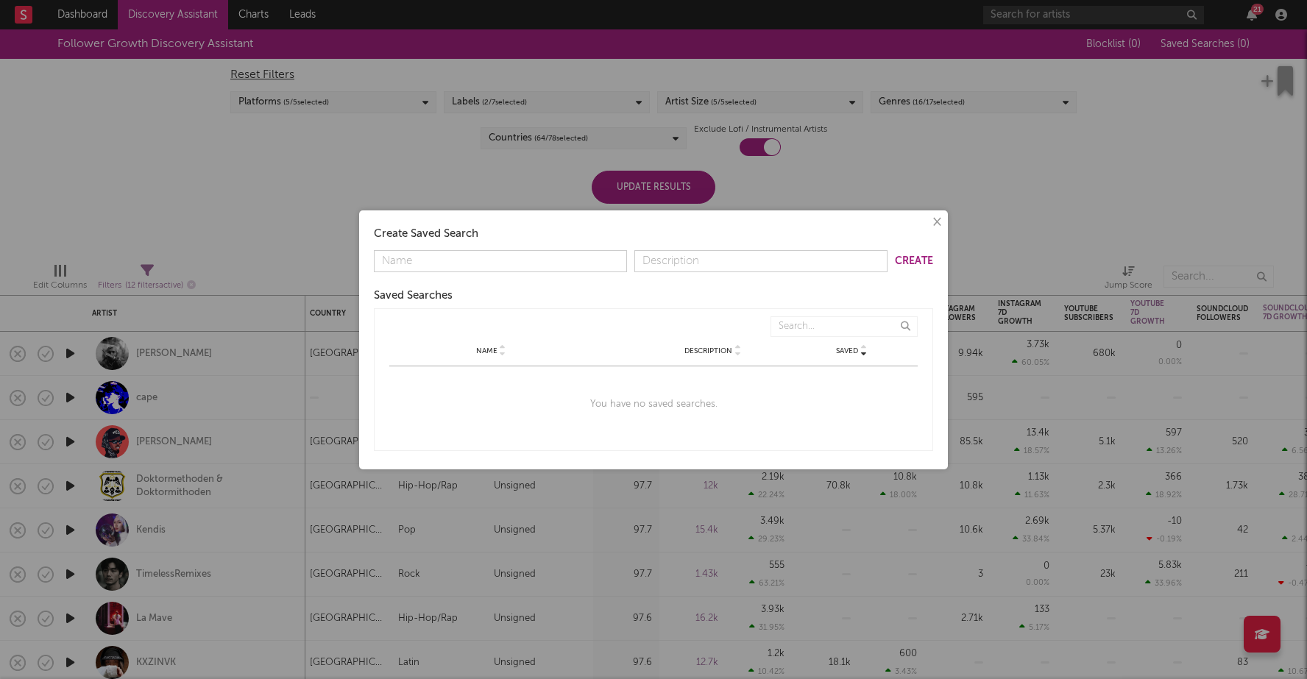
click at [420, 264] on input "text" at bounding box center [500, 261] width 253 height 22
click at [475, 264] on input "text" at bounding box center [500, 261] width 253 height 22
click at [937, 223] on button "×" at bounding box center [936, 222] width 16 height 16
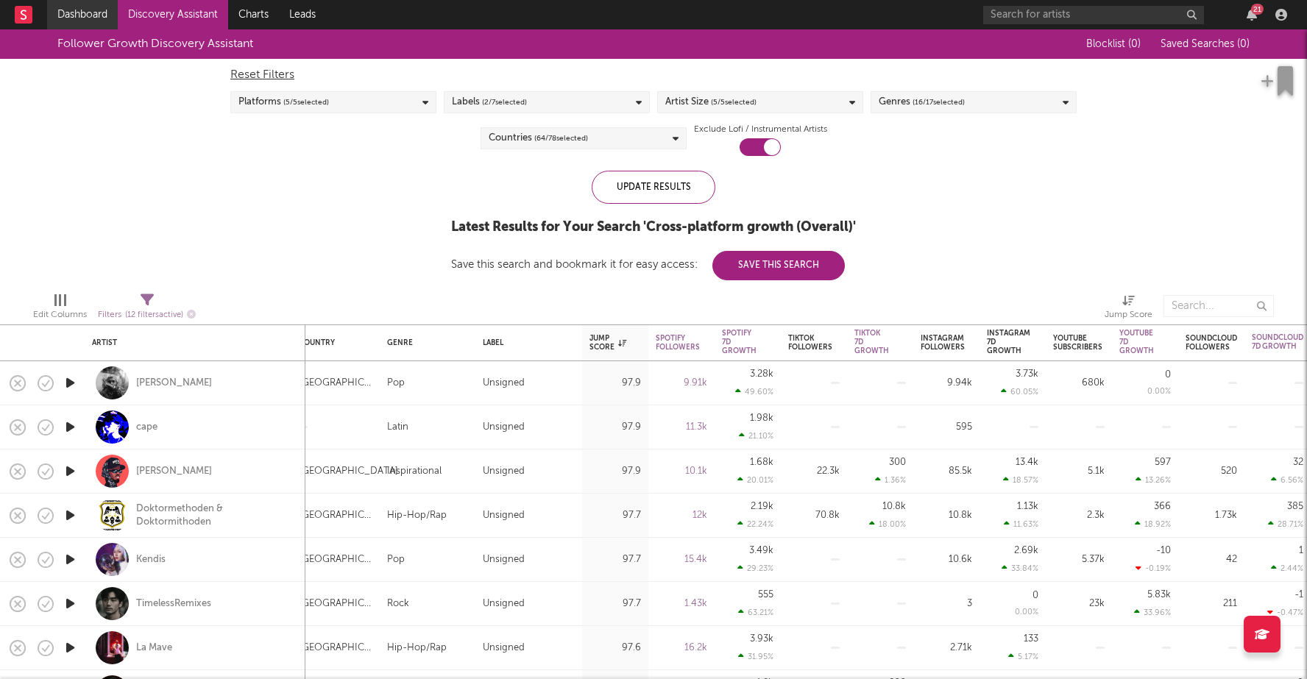
click at [76, 10] on link "Dashboard" at bounding box center [82, 14] width 71 height 29
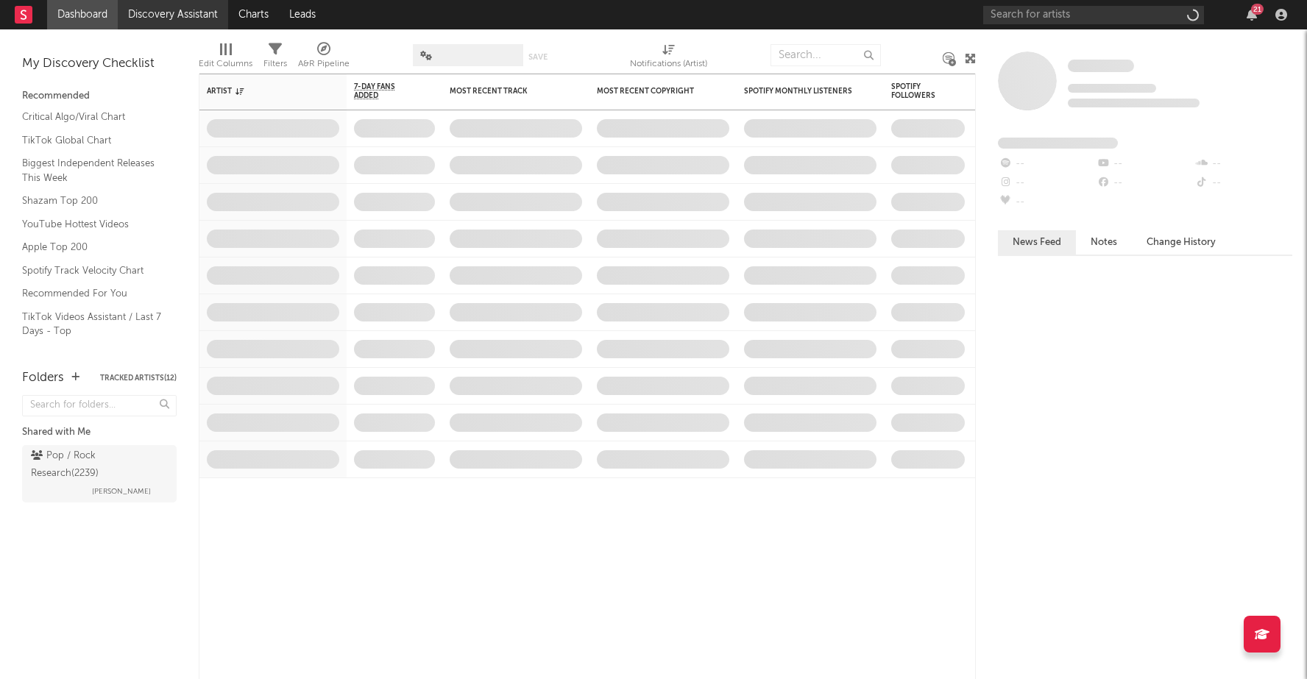
click at [139, 11] on link "Discovery Assistant" at bounding box center [173, 14] width 110 height 29
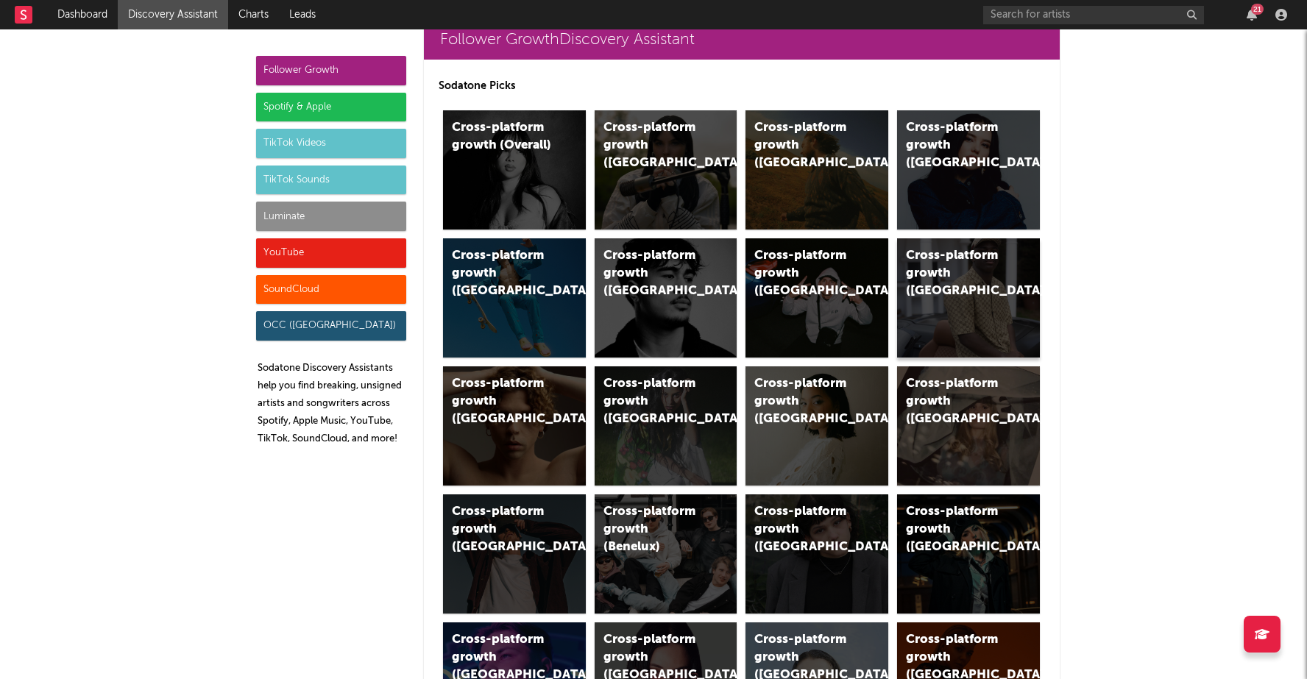
scroll to position [46, 0]
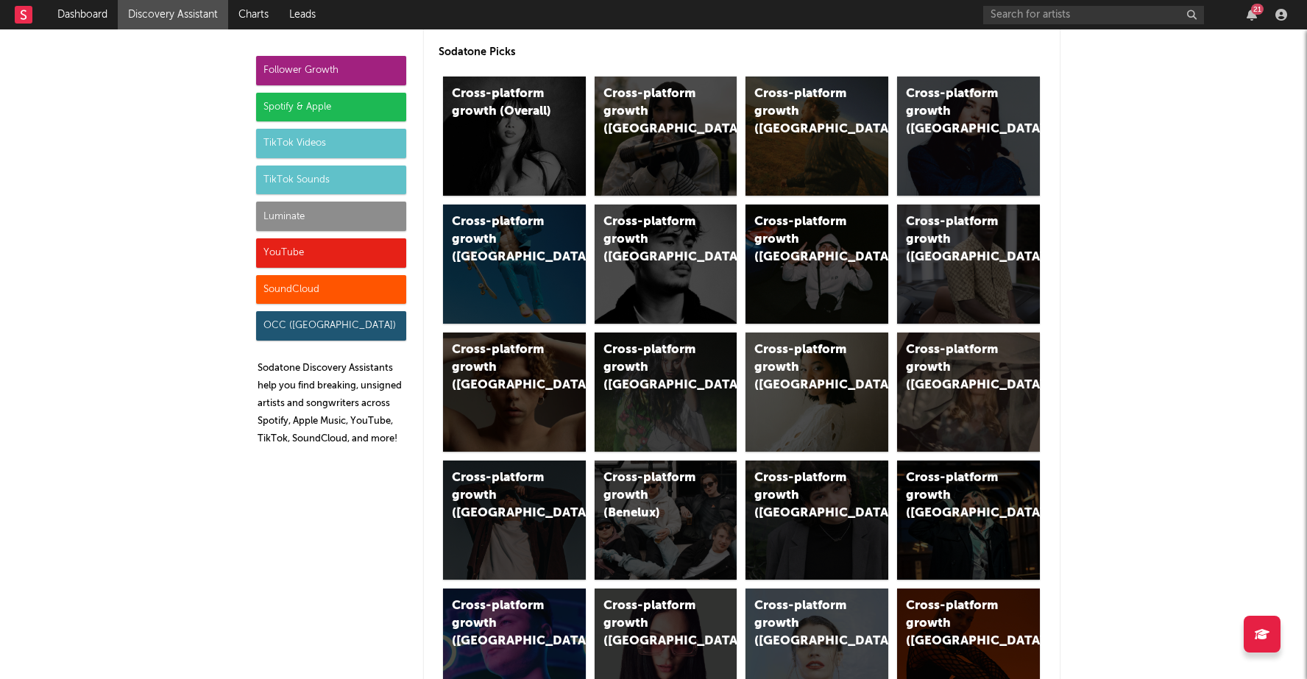
click at [308, 108] on div "Spotify & Apple" at bounding box center [331, 107] width 150 height 29
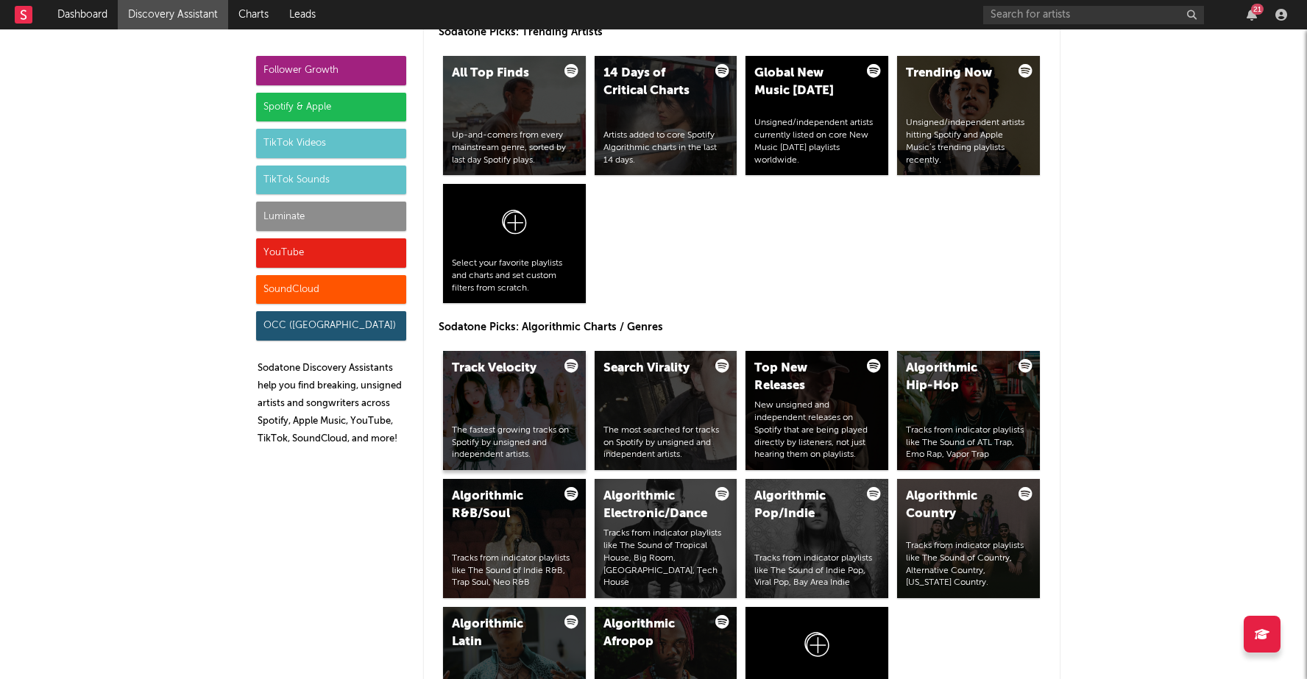
scroll to position [1565, 0]
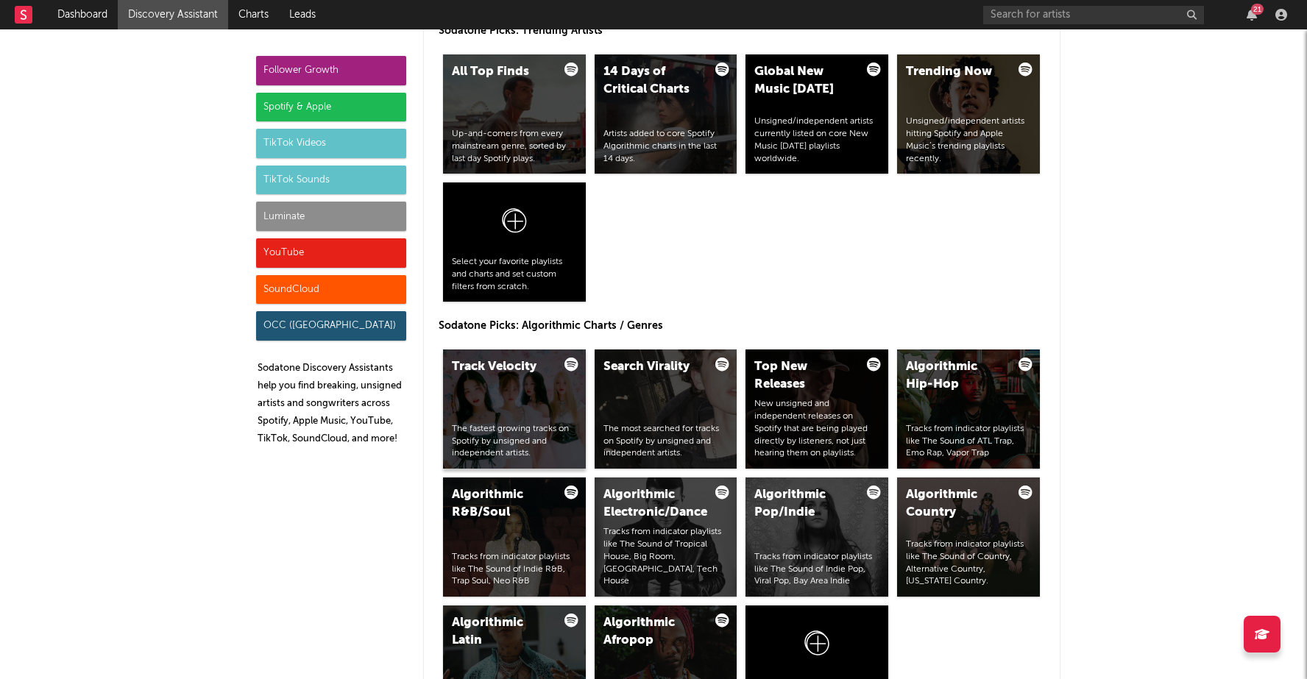
click at [540, 441] on div "The fastest growing tracks on Spotify by unsigned and independent artists." at bounding box center [514, 441] width 125 height 37
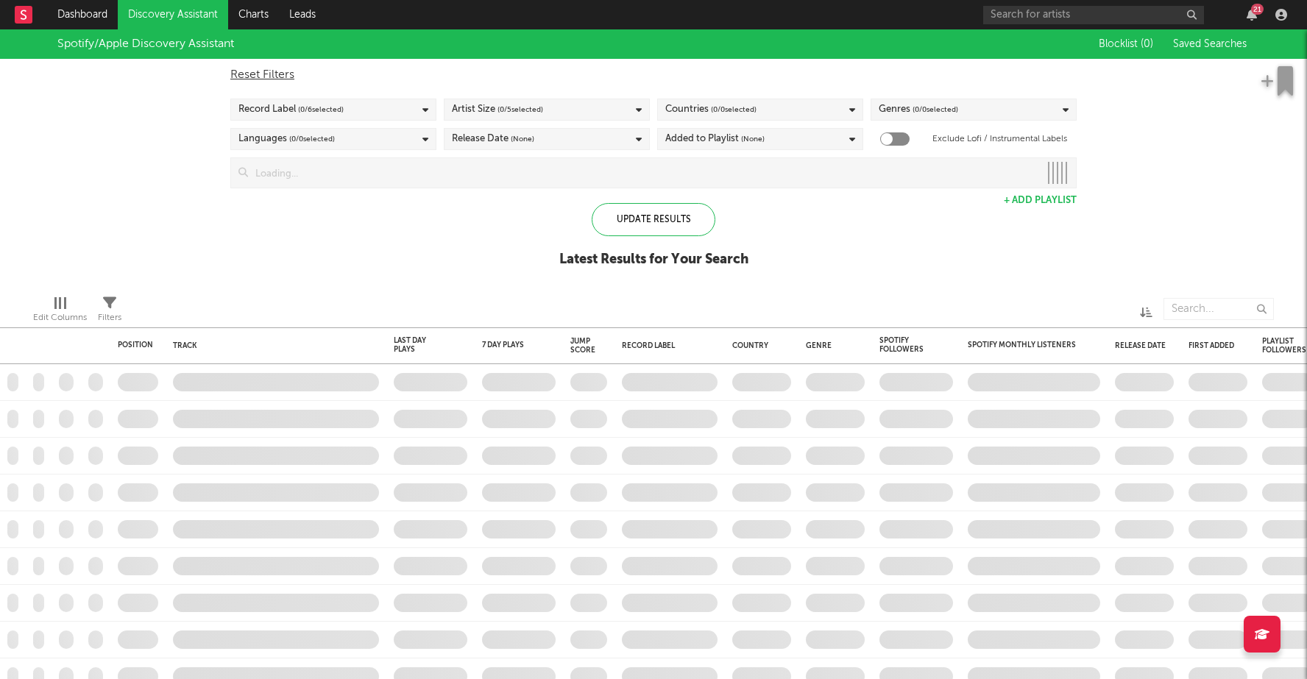
checkbox input "true"
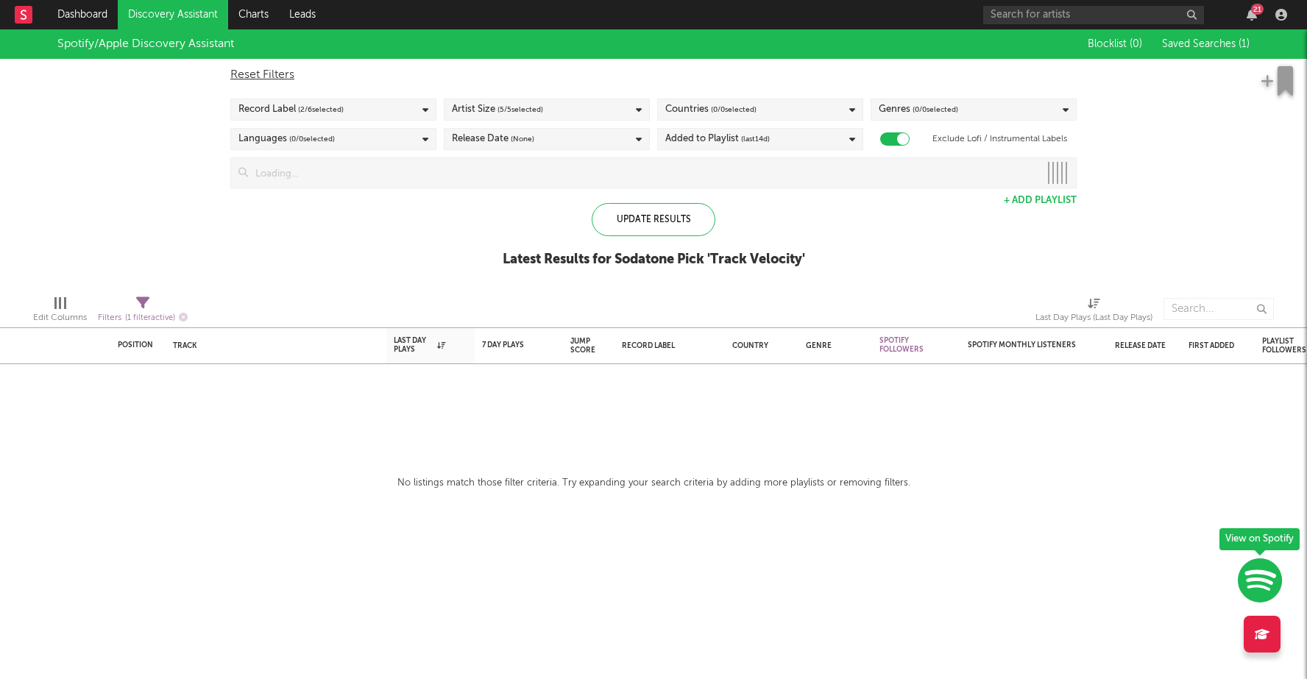
click at [138, 308] on icon at bounding box center [142, 303] width 13 height 13
select select "max"
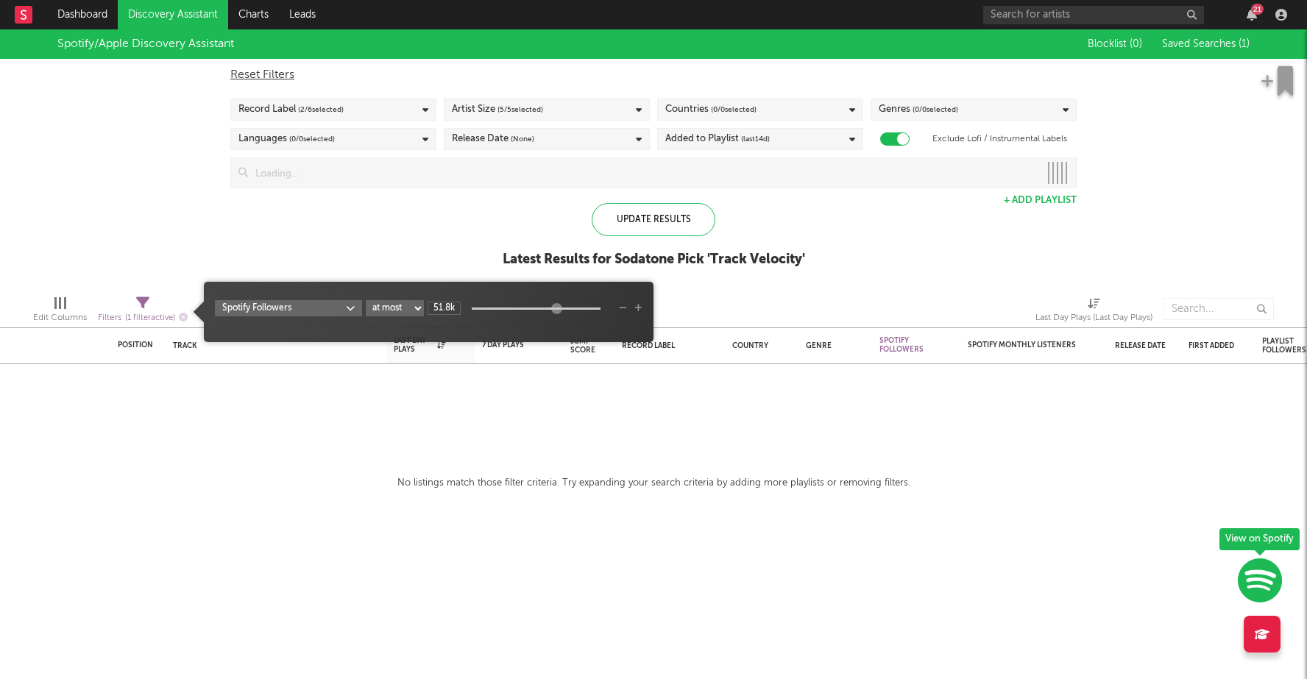
type input "76.9k"
click at [556, 308] on div at bounding box center [557, 308] width 11 height 11
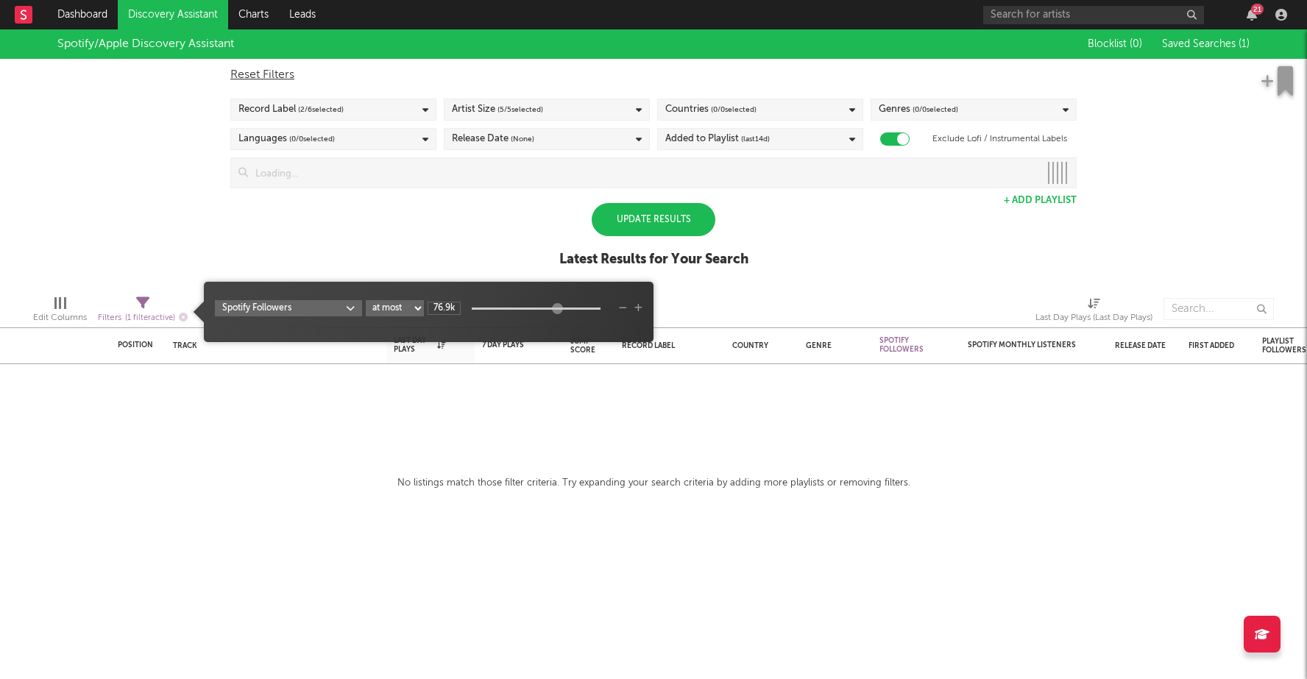
click at [636, 209] on div "Update Results" at bounding box center [654, 219] width 124 height 33
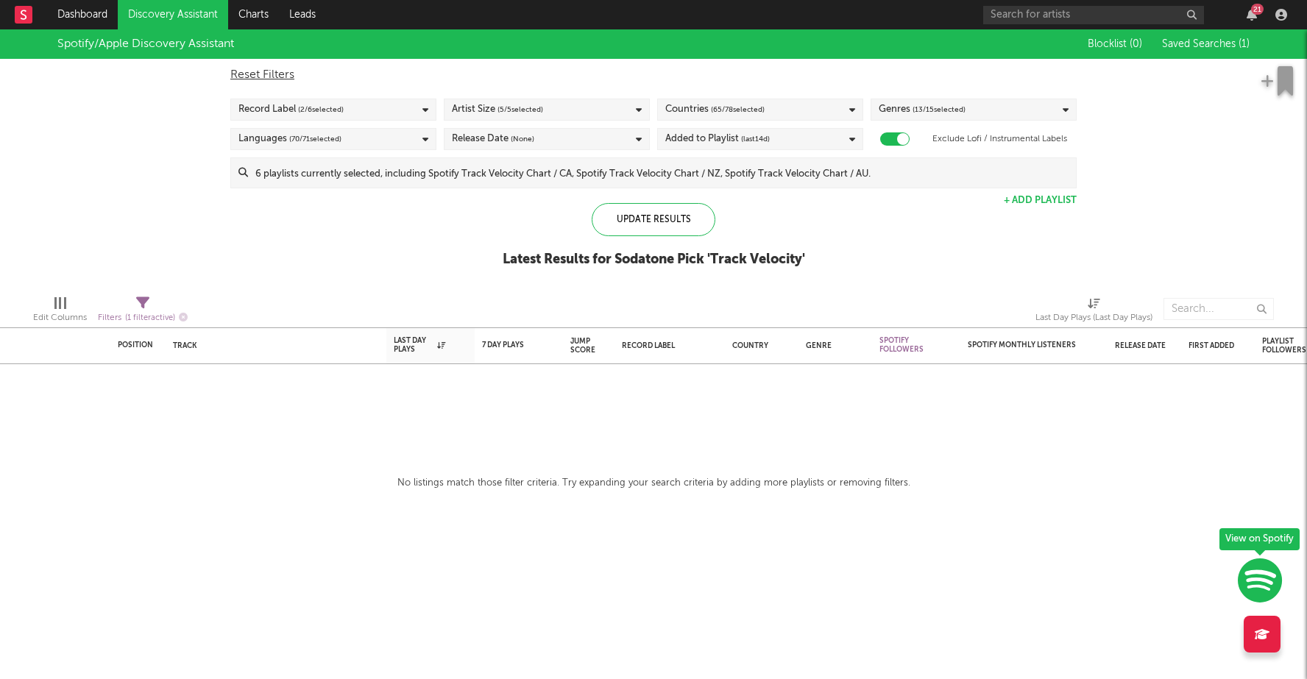
click at [164, 7] on link "Discovery Assistant" at bounding box center [173, 14] width 110 height 29
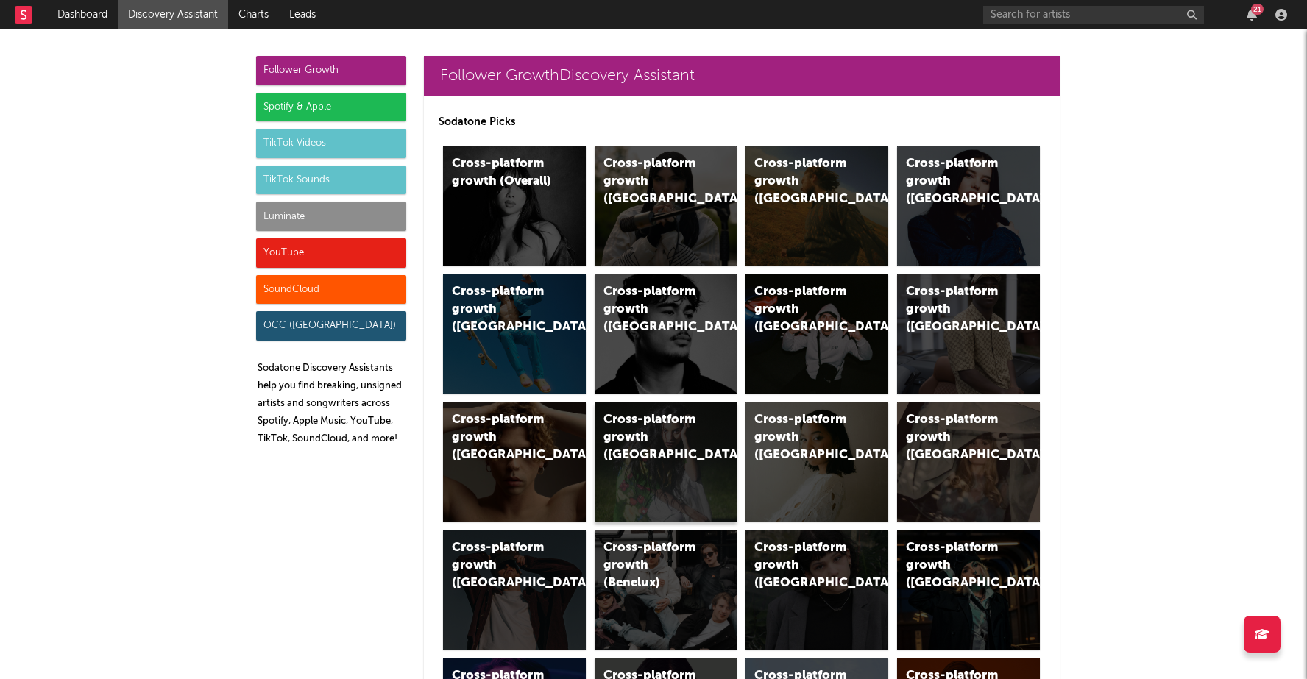
scroll to position [7, 0]
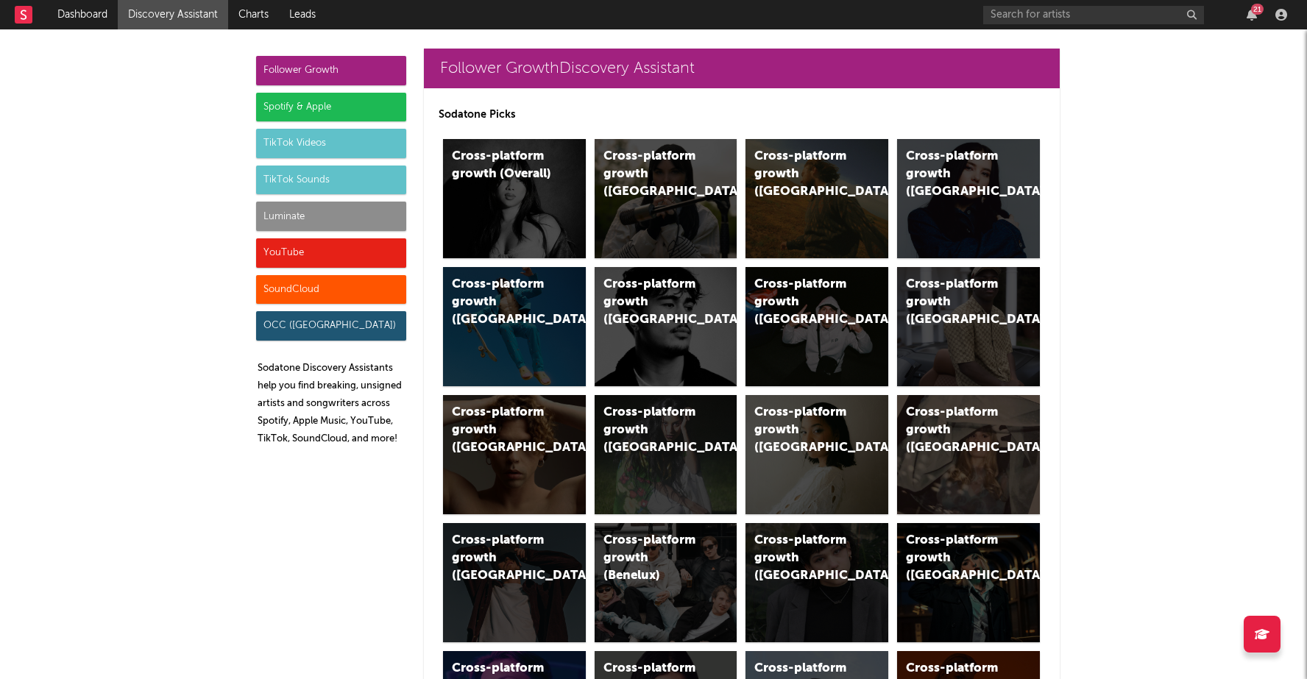
click at [366, 106] on div "Spotify & Apple" at bounding box center [331, 107] width 150 height 29
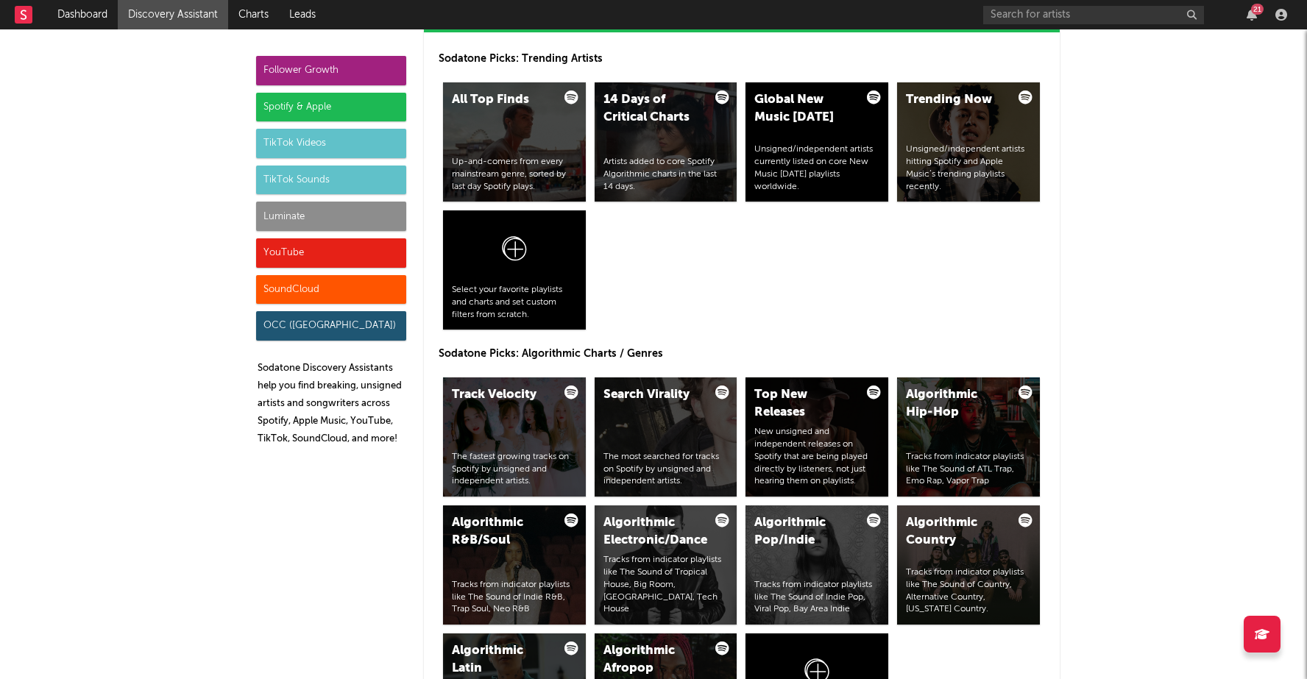
scroll to position [1556, 0]
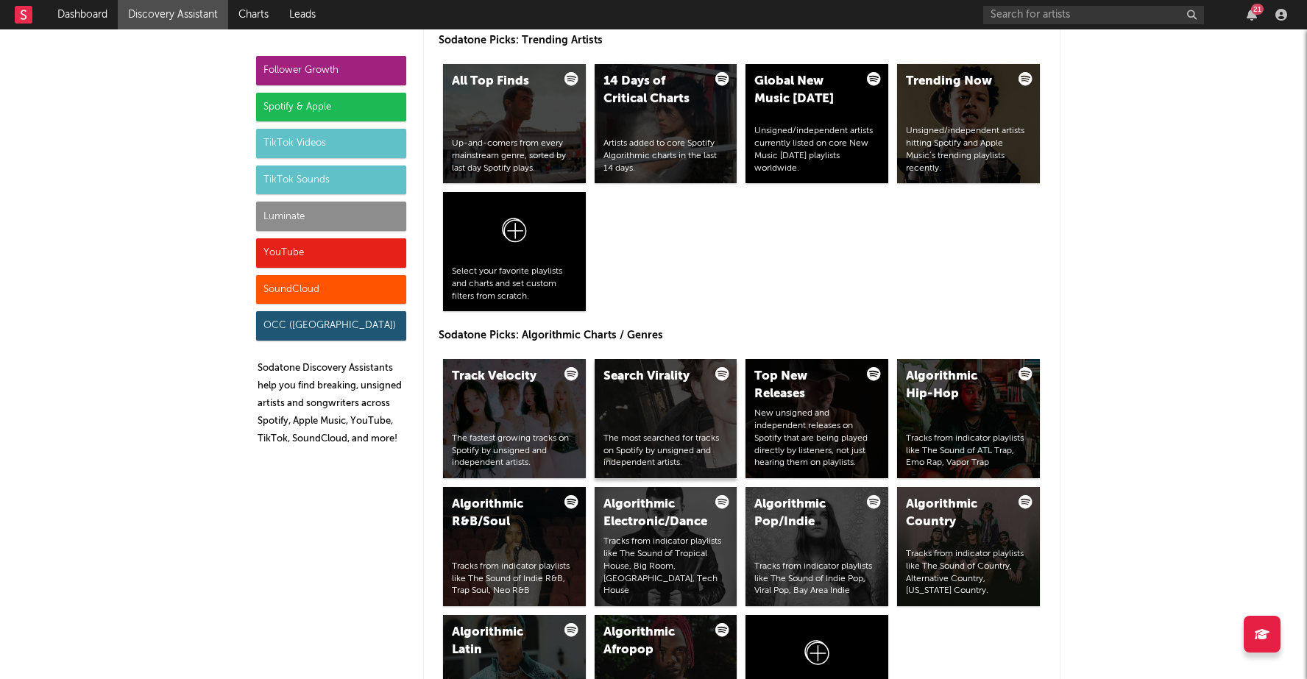
click at [690, 411] on div "Search Virality The most searched for tracks on Spotify by unsigned and indepen…" at bounding box center [666, 418] width 143 height 119
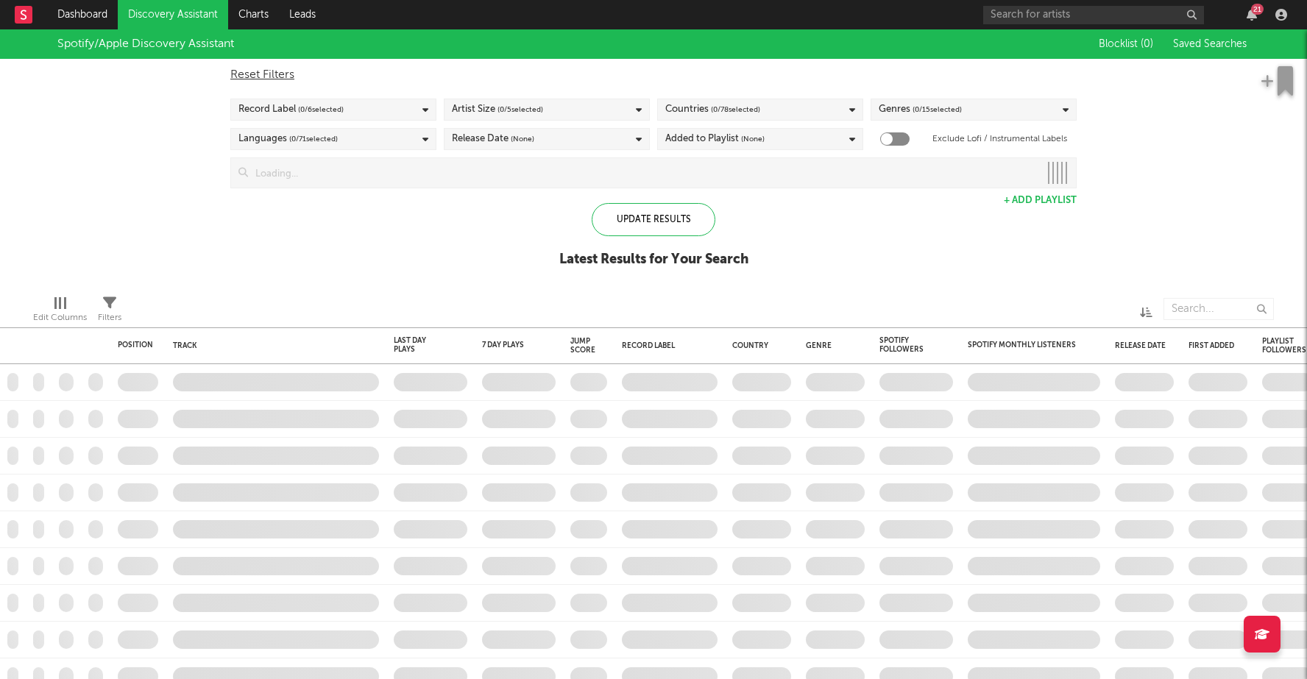
checkbox input "true"
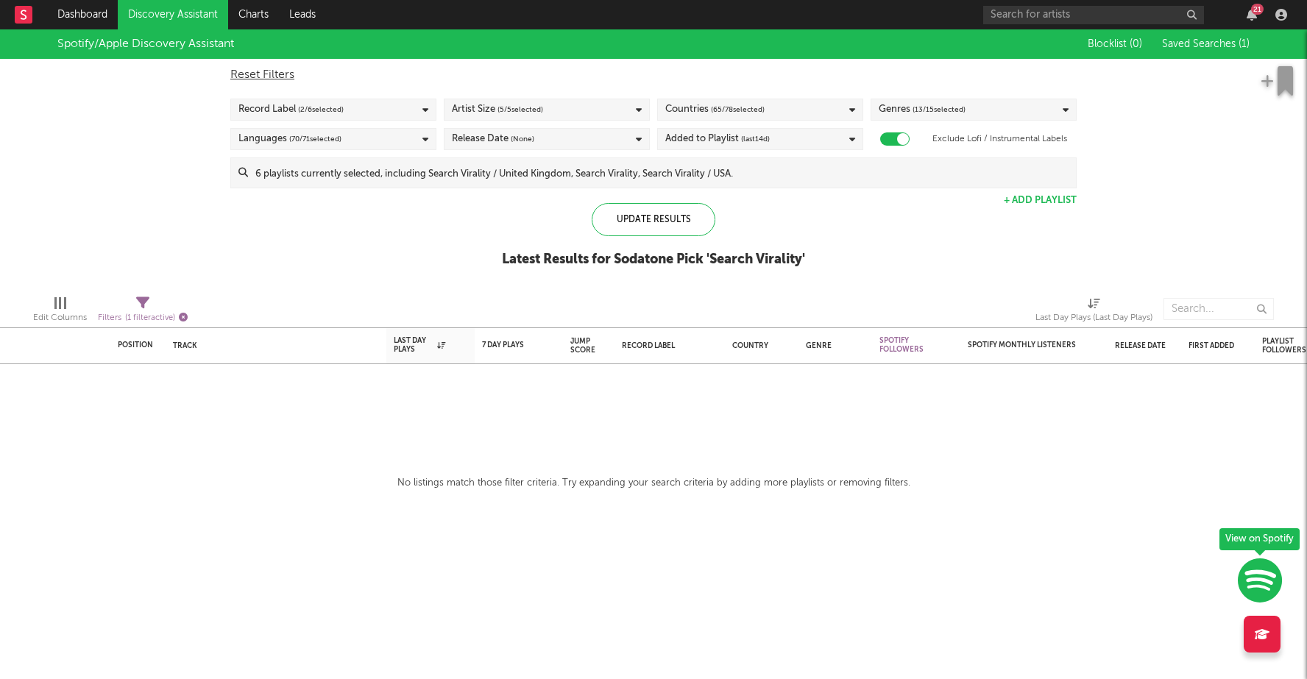
click at [184, 317] on icon "button" at bounding box center [183, 317] width 9 height 9
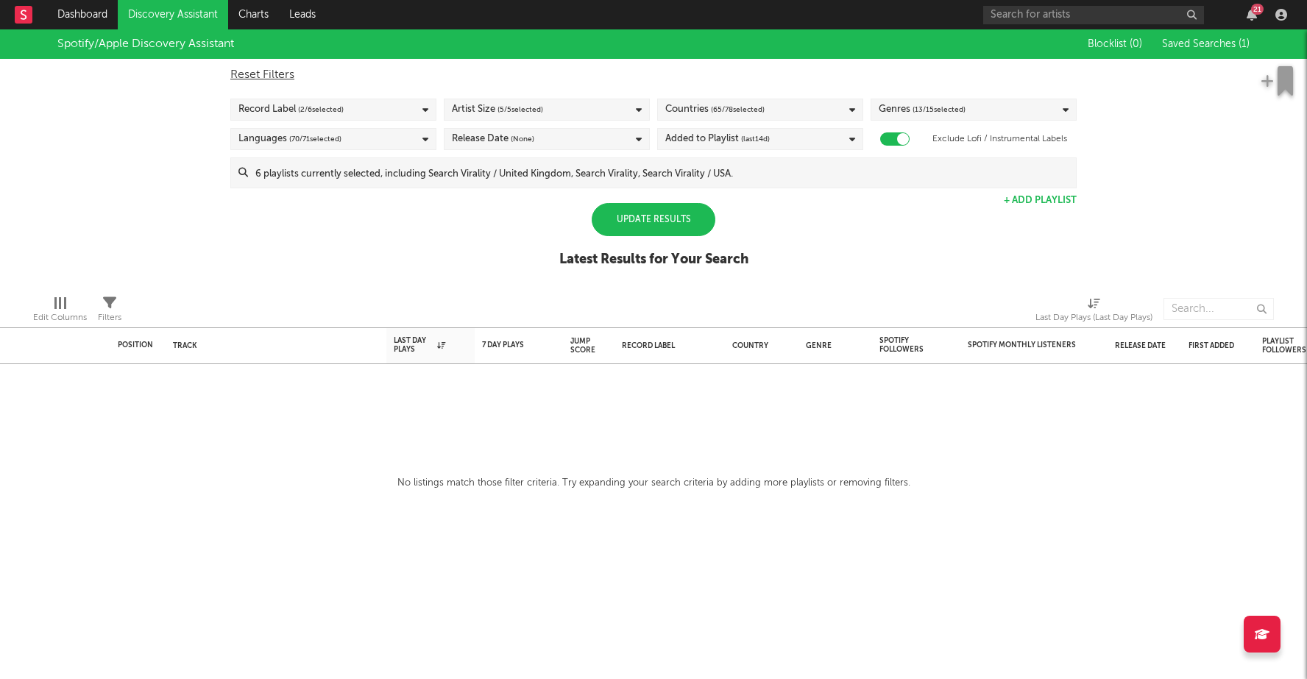
click at [483, 107] on div "Artist Size ( 5 / 5 selected)" at bounding box center [497, 110] width 91 height 18
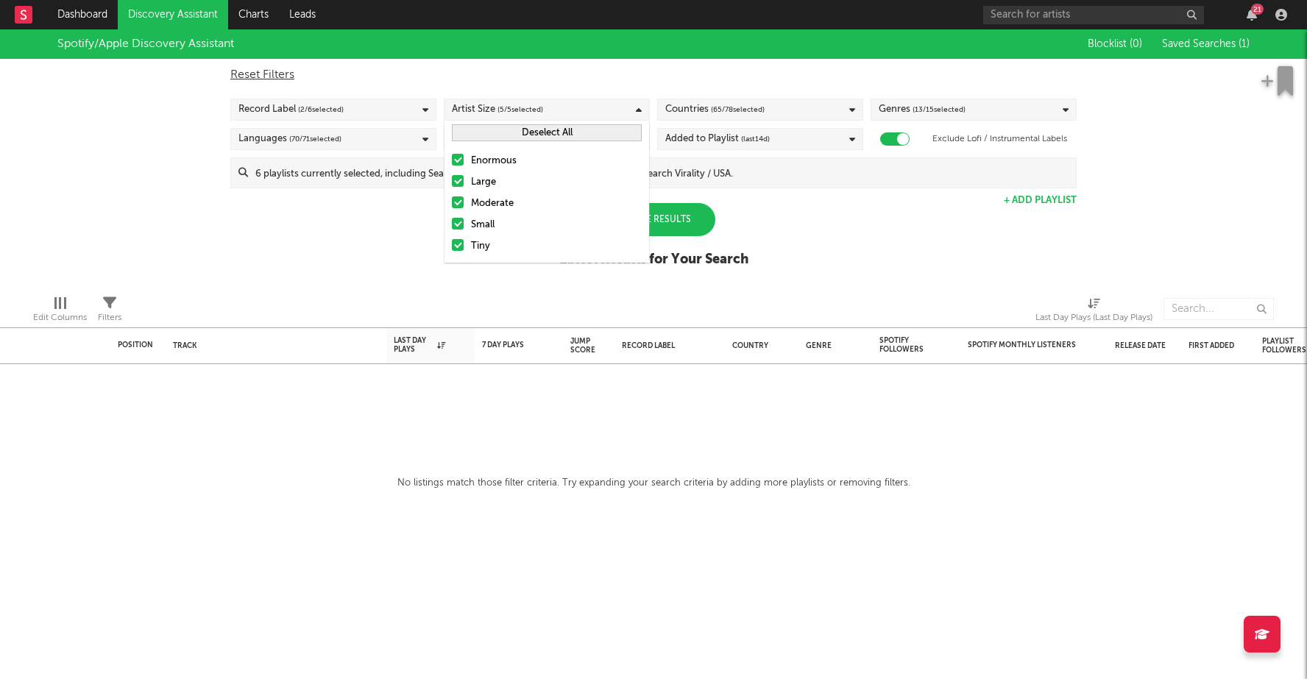
click at [483, 107] on div "Artist Size ( 5 / 5 selected)" at bounding box center [497, 110] width 91 height 18
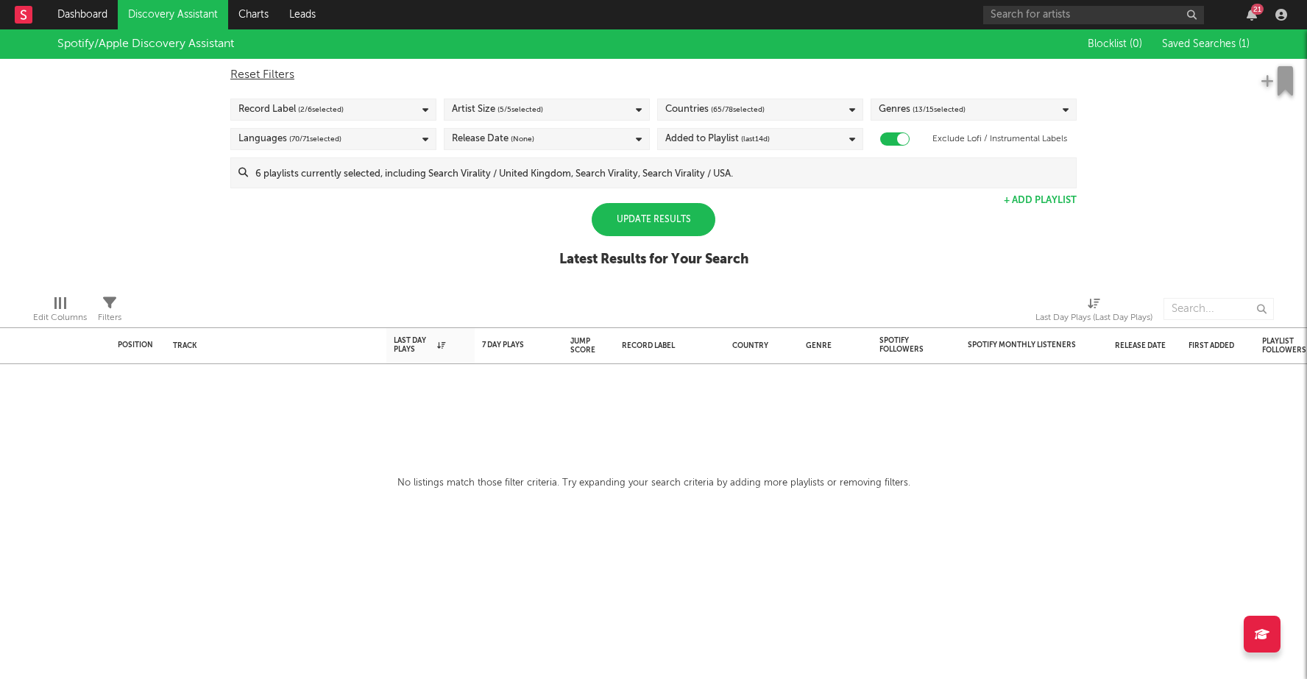
click at [369, 109] on div "Record Label ( 2 / 6 selected)" at bounding box center [333, 110] width 206 height 22
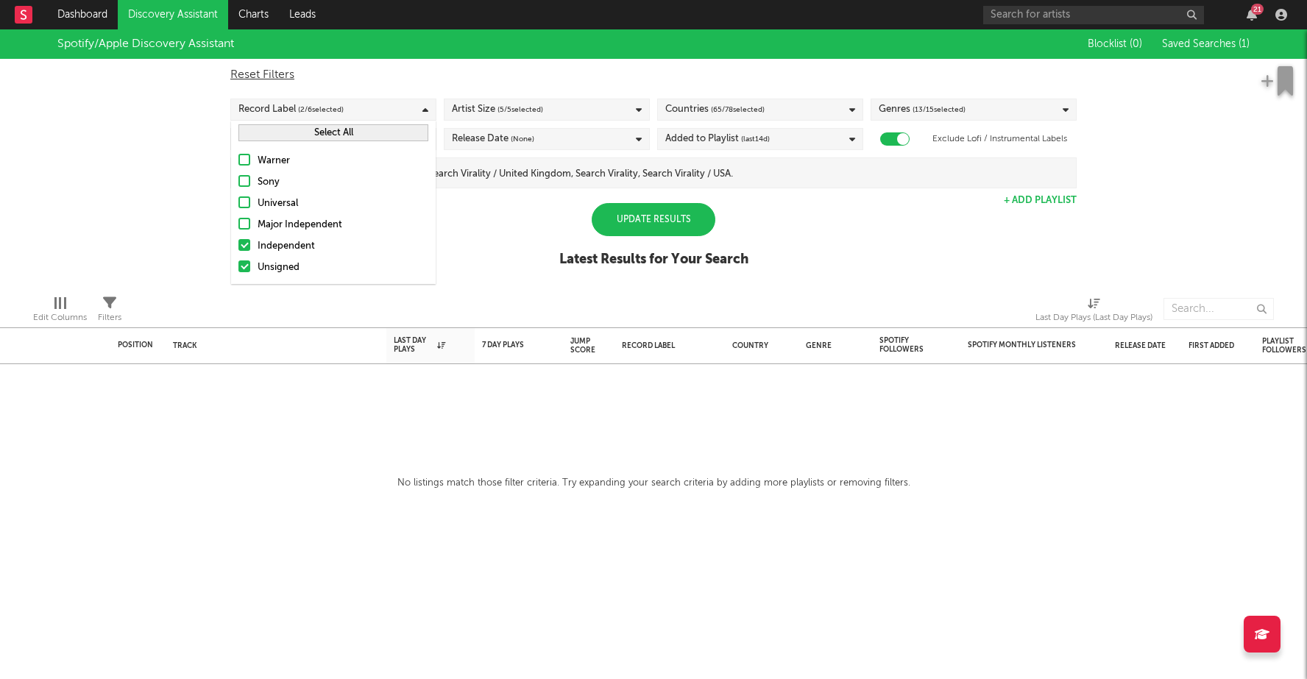
click at [289, 106] on div "Record Label ( 2 / 6 selected)" at bounding box center [290, 110] width 105 height 18
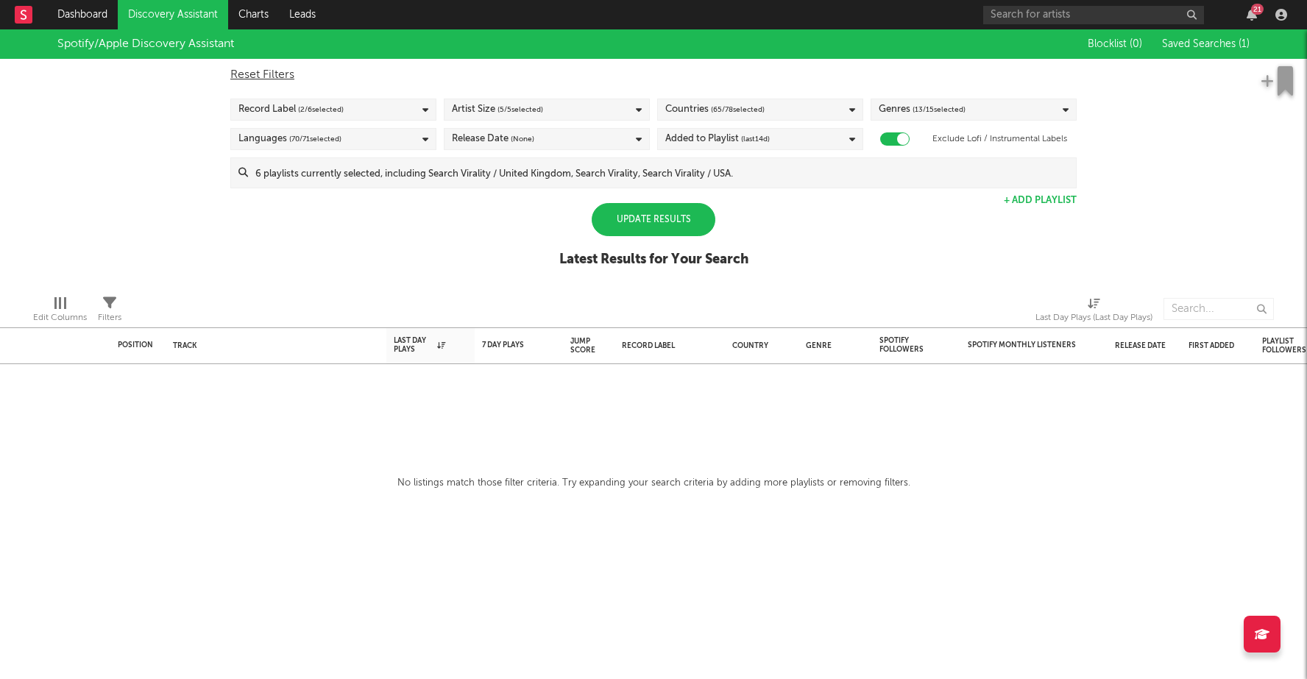
click at [291, 137] on span "( 70 / 71 selected)" at bounding box center [315, 139] width 52 height 18
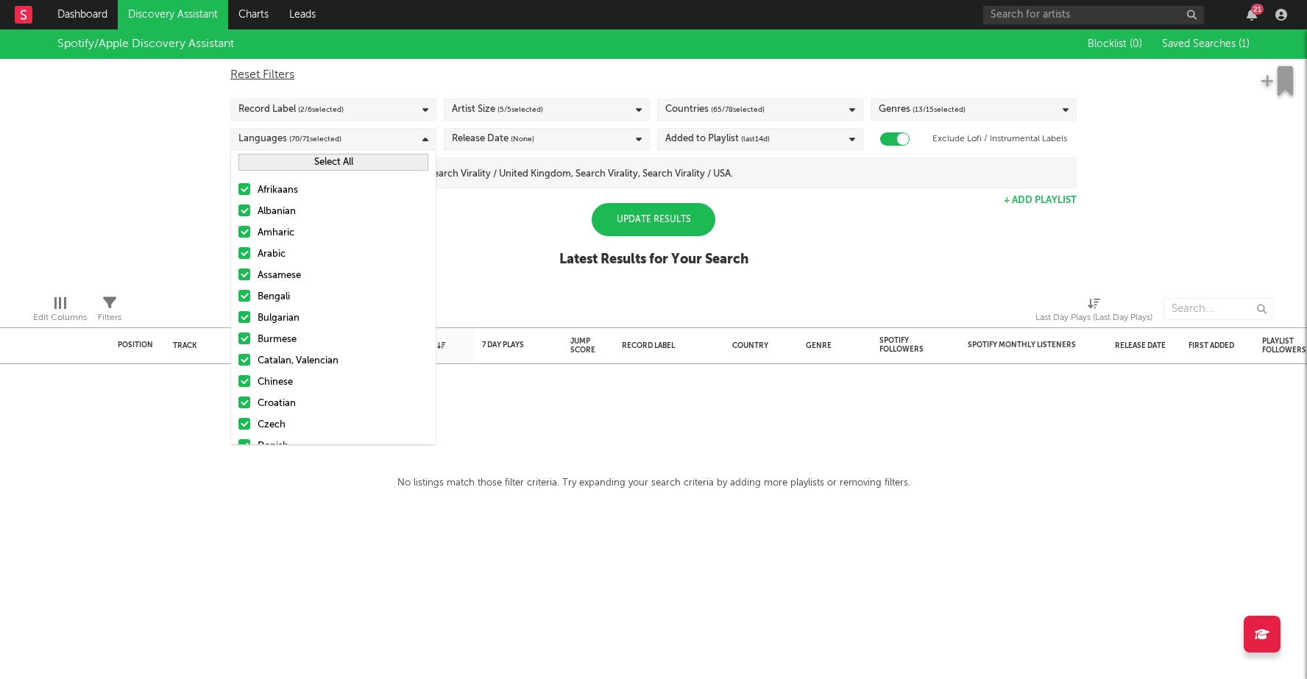
click at [291, 137] on span "( 70 / 71 selected)" at bounding box center [315, 139] width 52 height 18
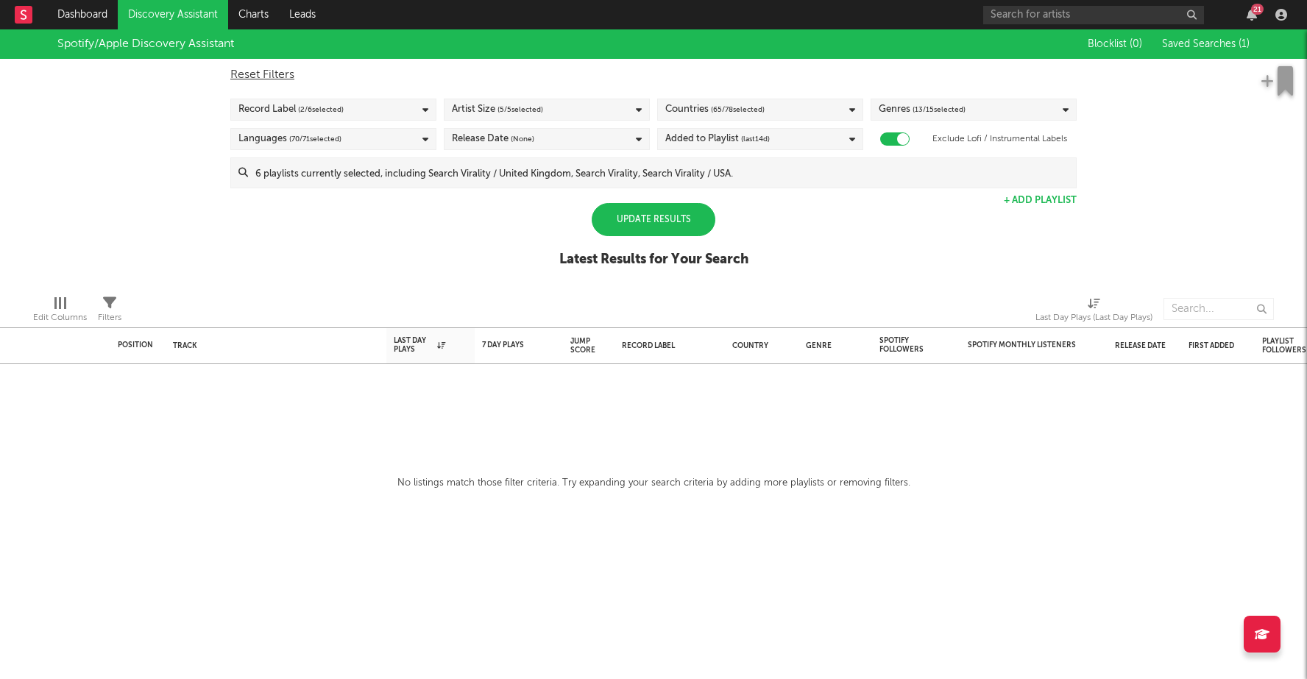
click at [759, 107] on span "( 65 / 78 selected)" at bounding box center [738, 110] width 54 height 18
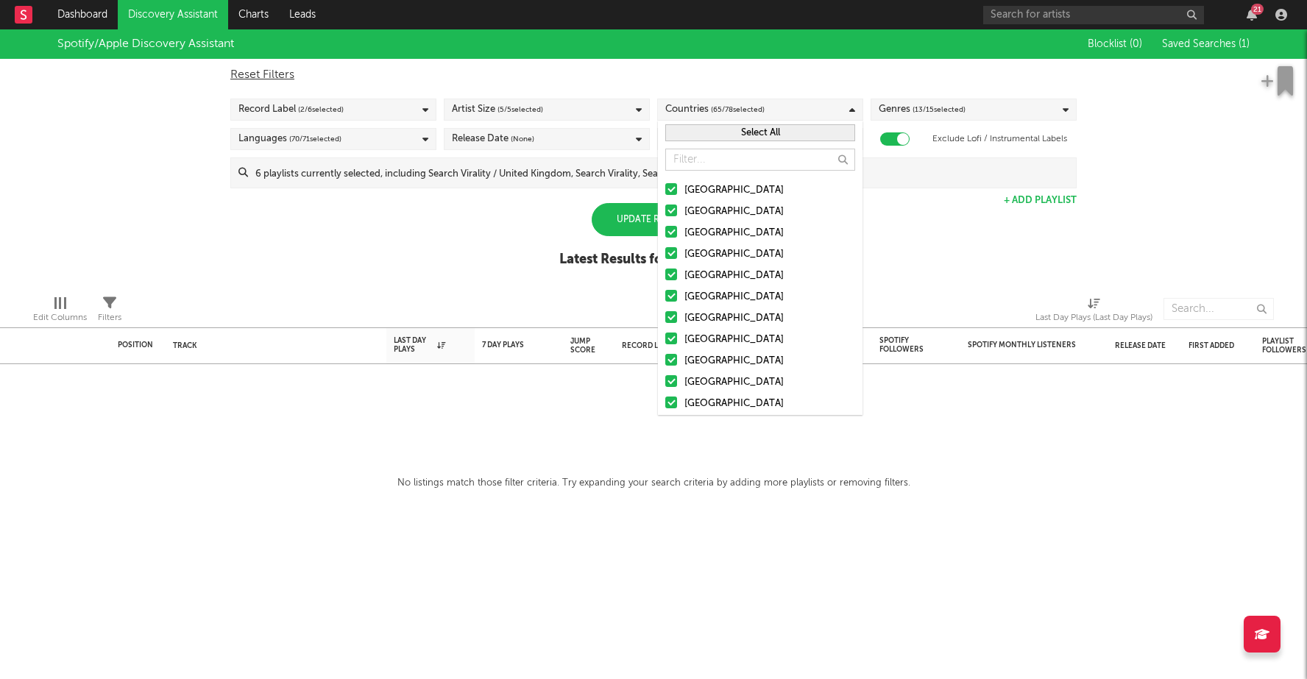
click at [759, 107] on span "( 65 / 78 selected)" at bounding box center [738, 110] width 54 height 18
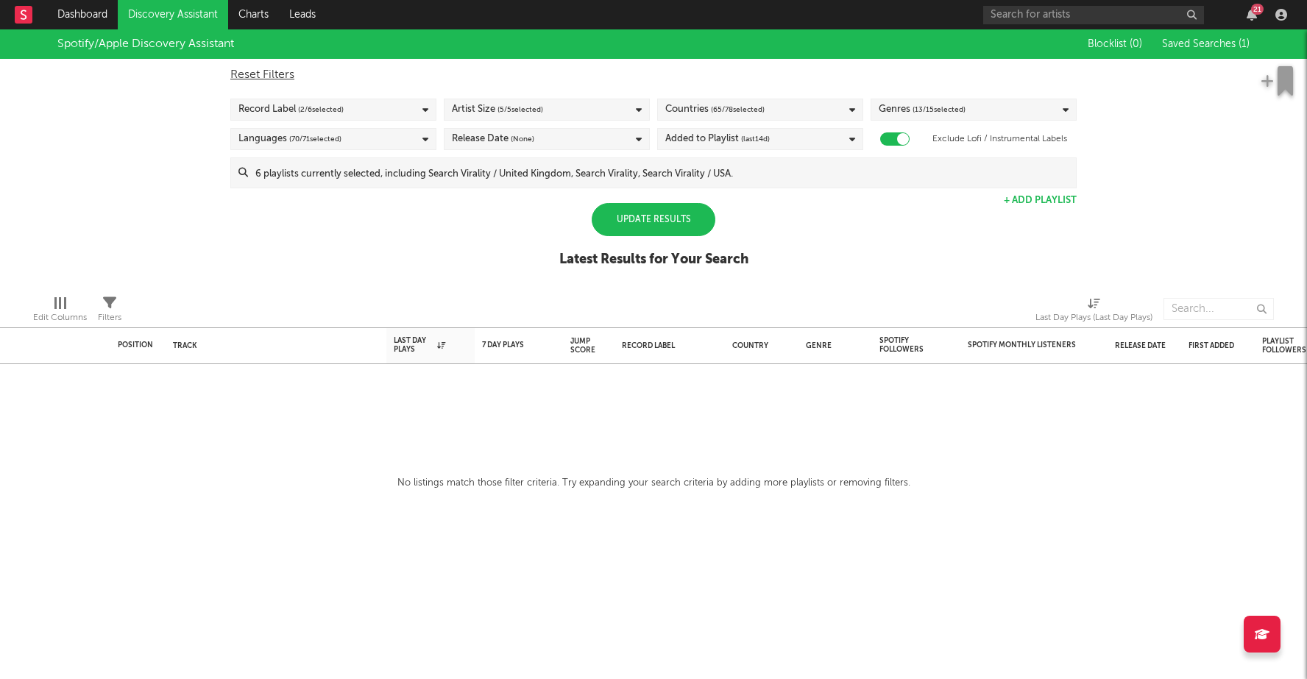
click at [148, 12] on link "Discovery Assistant" at bounding box center [173, 14] width 110 height 29
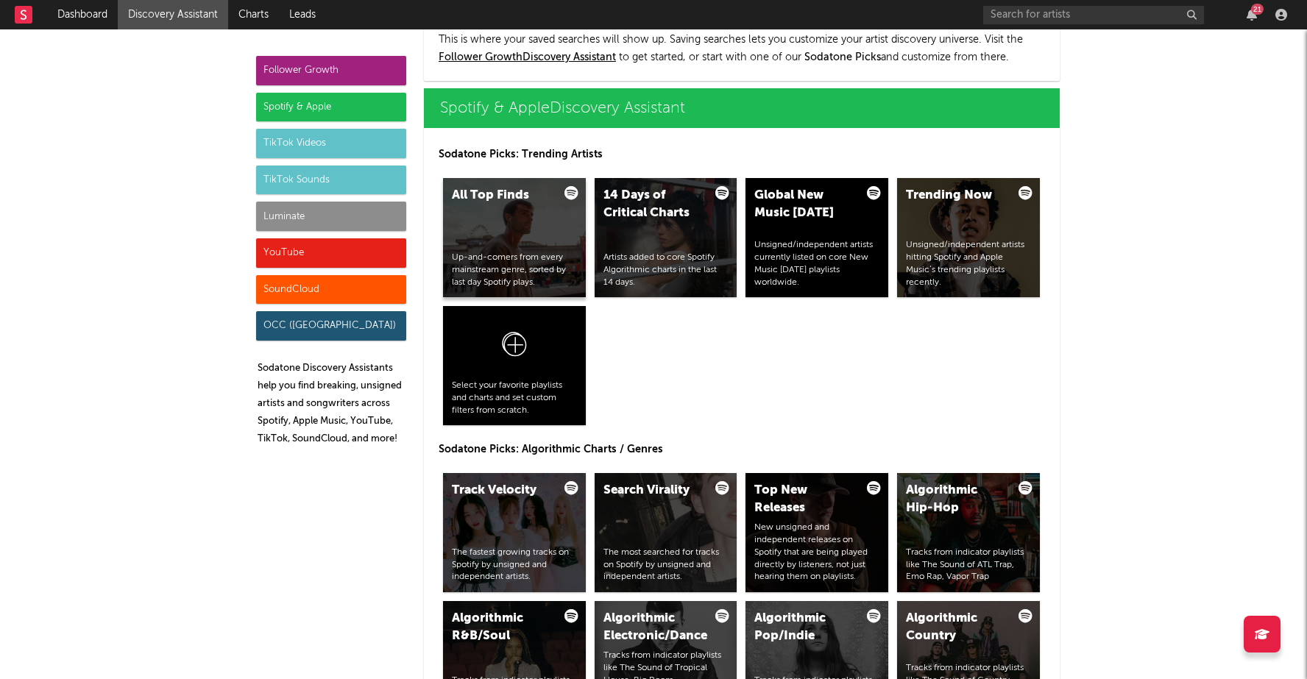
scroll to position [1474, 0]
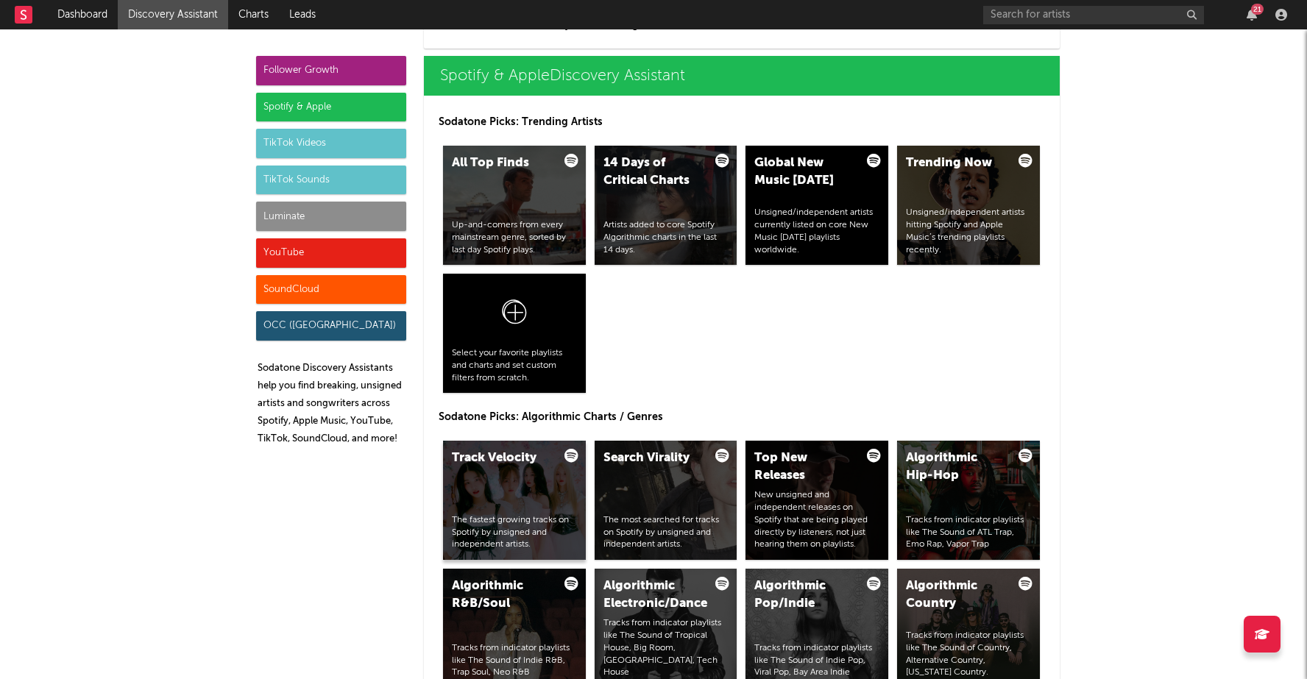
click at [492, 494] on div "Track Velocity The fastest growing tracks on Spotify by unsigned and independen…" at bounding box center [514, 500] width 143 height 119
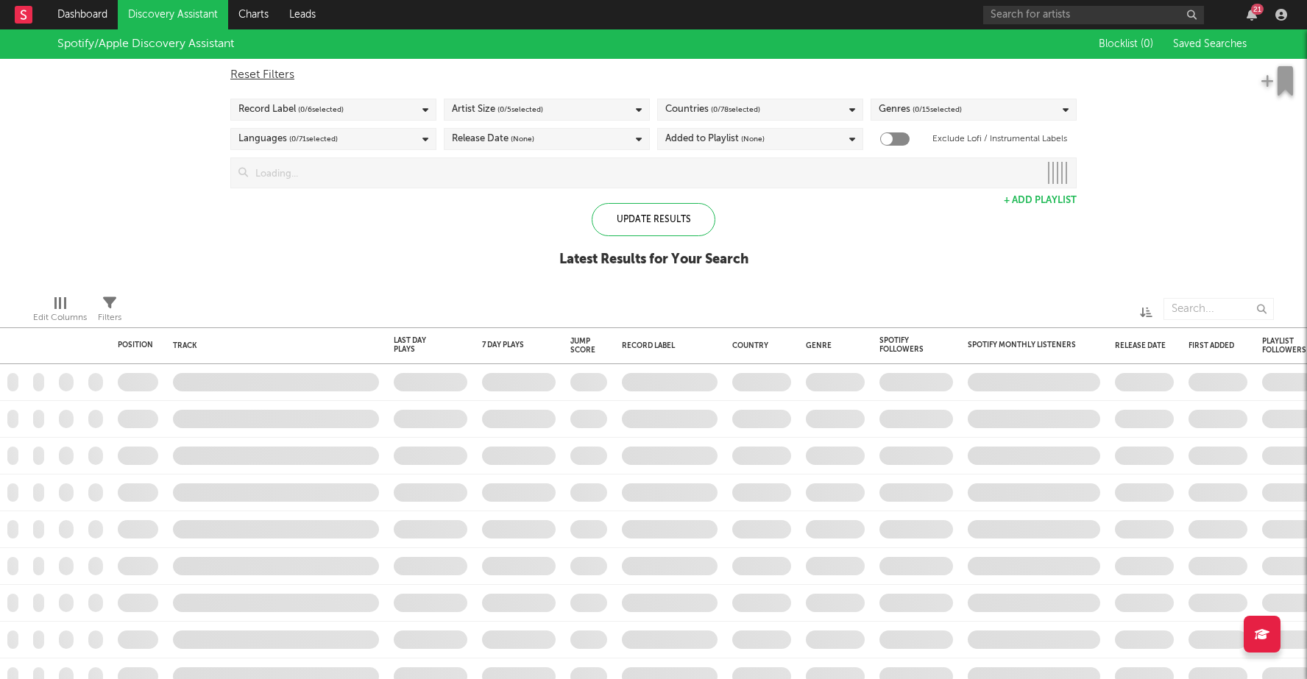
checkbox input "true"
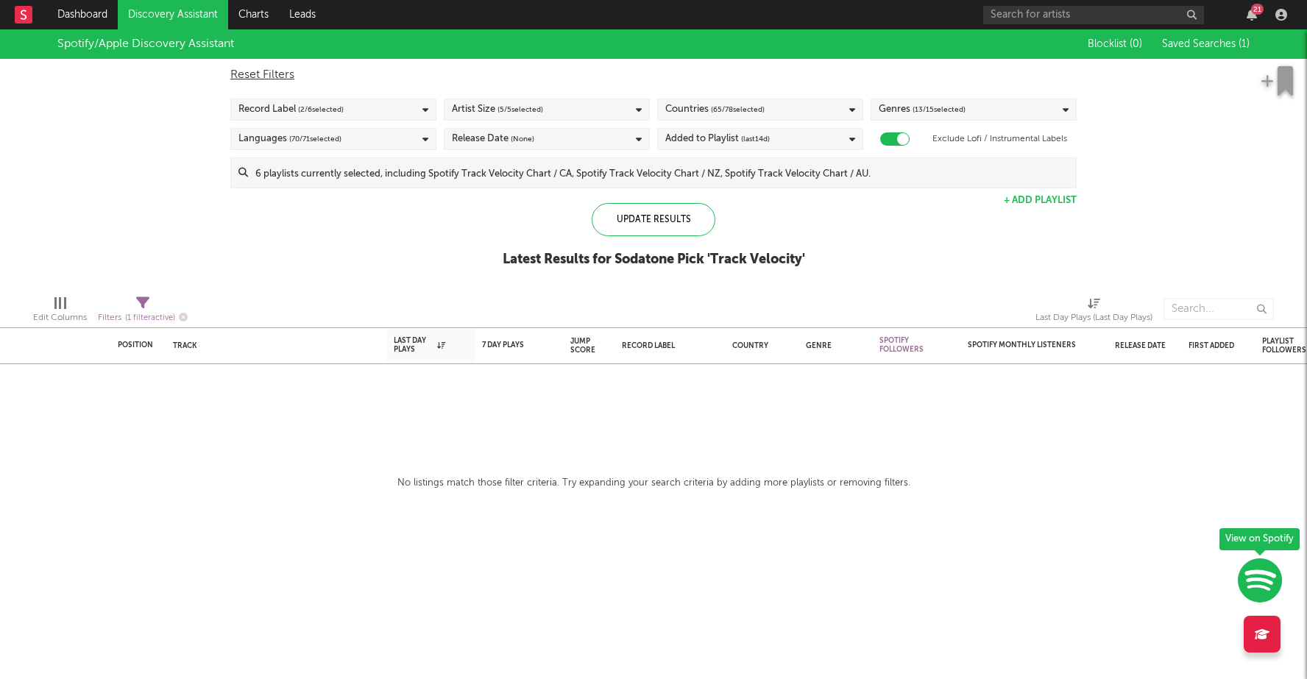
click at [157, 315] on span "( 1 filter active)" at bounding box center [150, 318] width 50 height 8
select select "max"
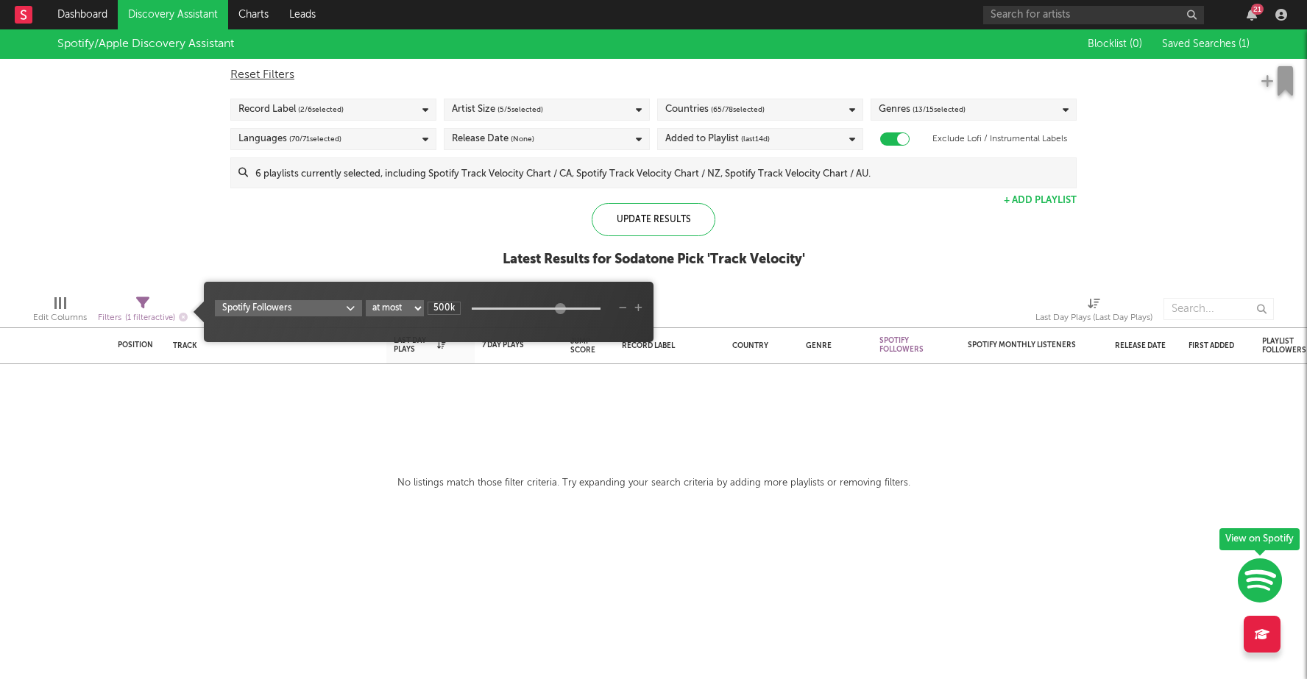
click at [402, 305] on select "at least at most between" at bounding box center [395, 308] width 58 height 16
click at [366, 300] on select "at least at most between" at bounding box center [395, 308] width 58 height 16
drag, startPoint x: 557, startPoint y: 307, endPoint x: 525, endPoint y: 307, distance: 31.6
click at [525, 307] on div at bounding box center [529, 308] width 11 height 11
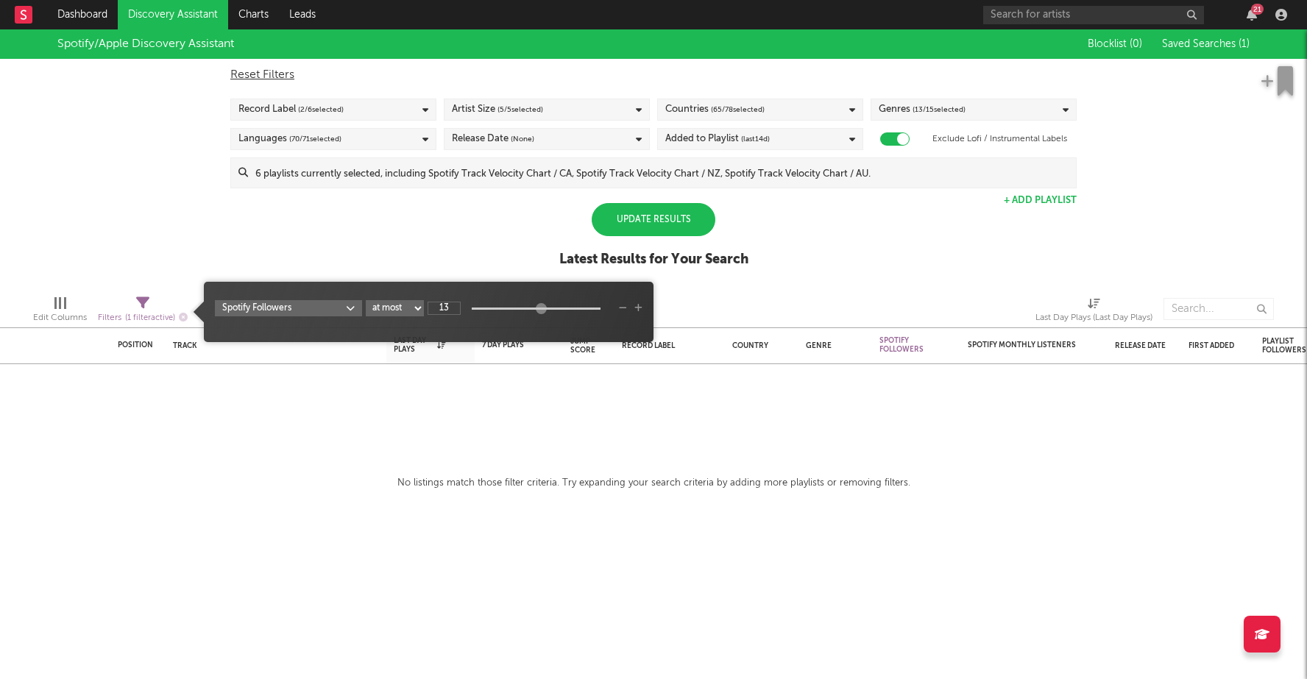
drag, startPoint x: 525, startPoint y: 307, endPoint x: 537, endPoint y: 308, distance: 11.8
click at [537, 308] on div at bounding box center [541, 308] width 11 height 11
type input "42.5"
click at [539, 306] on div at bounding box center [543, 308] width 11 height 11
click at [678, 216] on div "Update Results" at bounding box center [654, 219] width 124 height 33
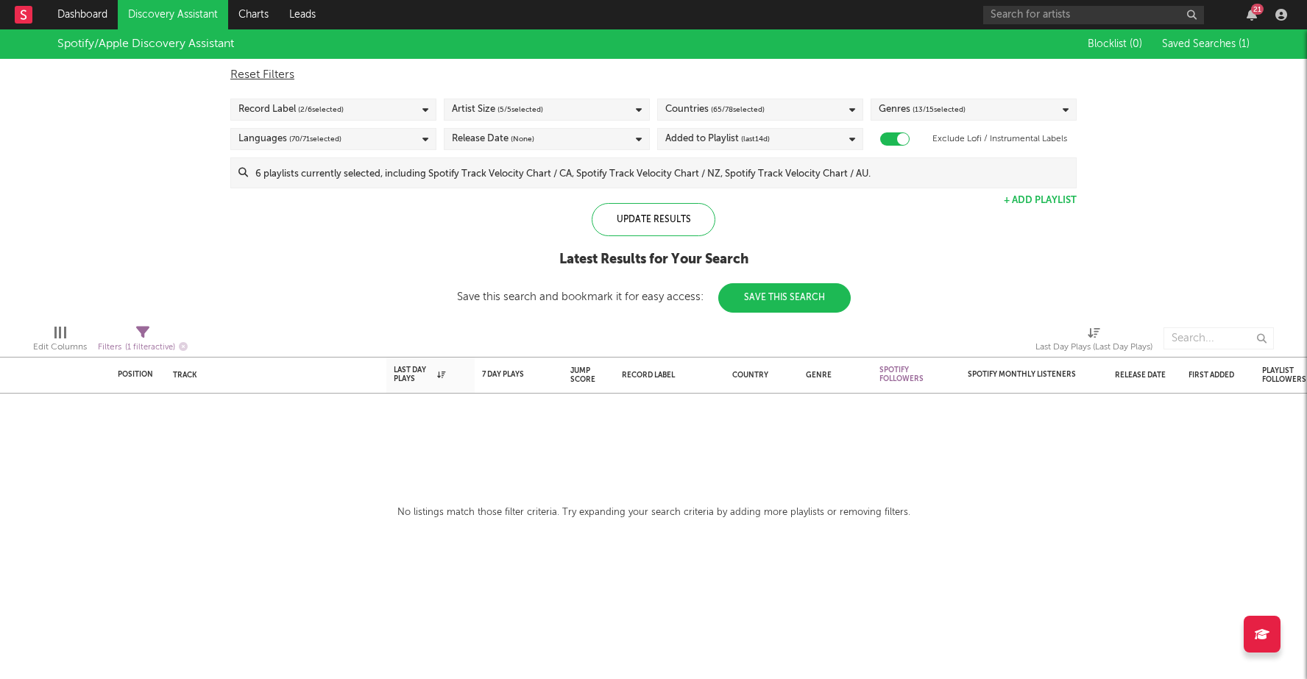
drag, startPoint x: 278, startPoint y: 68, endPoint x: 291, endPoint y: 78, distance: 16.3
click at [278, 68] on div "Reset Filters" at bounding box center [653, 75] width 846 height 18
checkbox input "false"
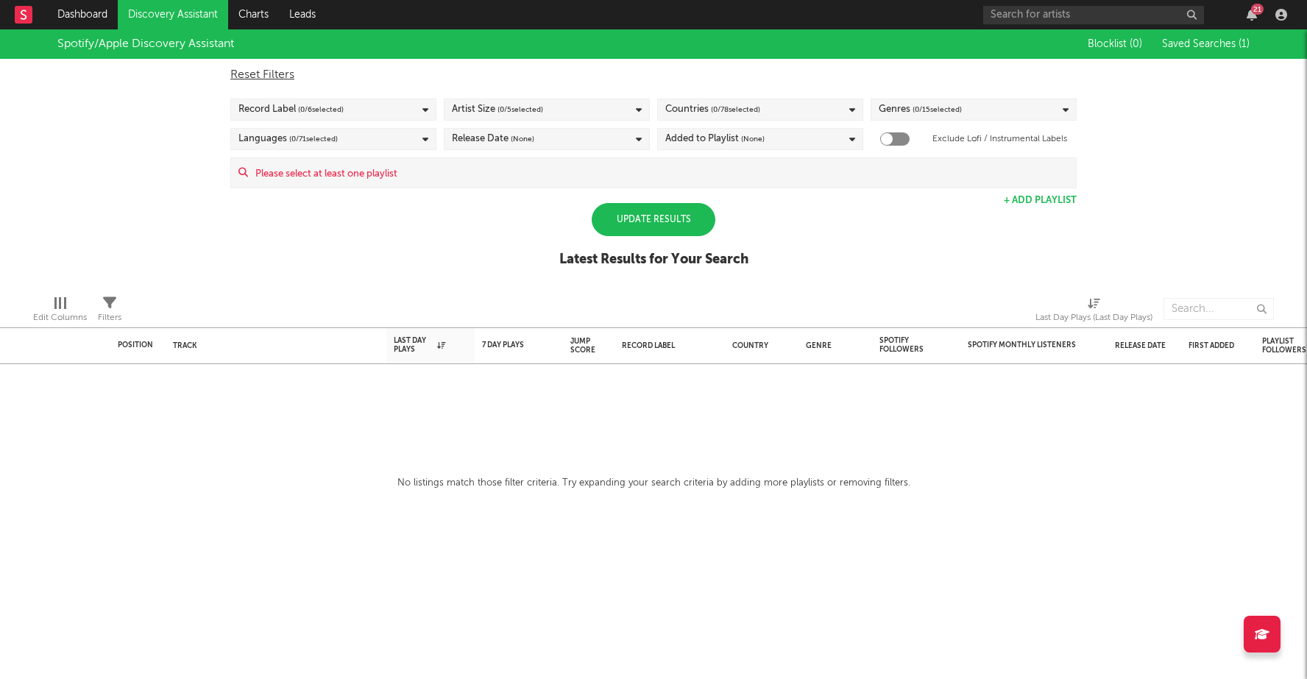
click at [99, 299] on span "Filters" at bounding box center [110, 311] width 24 height 29
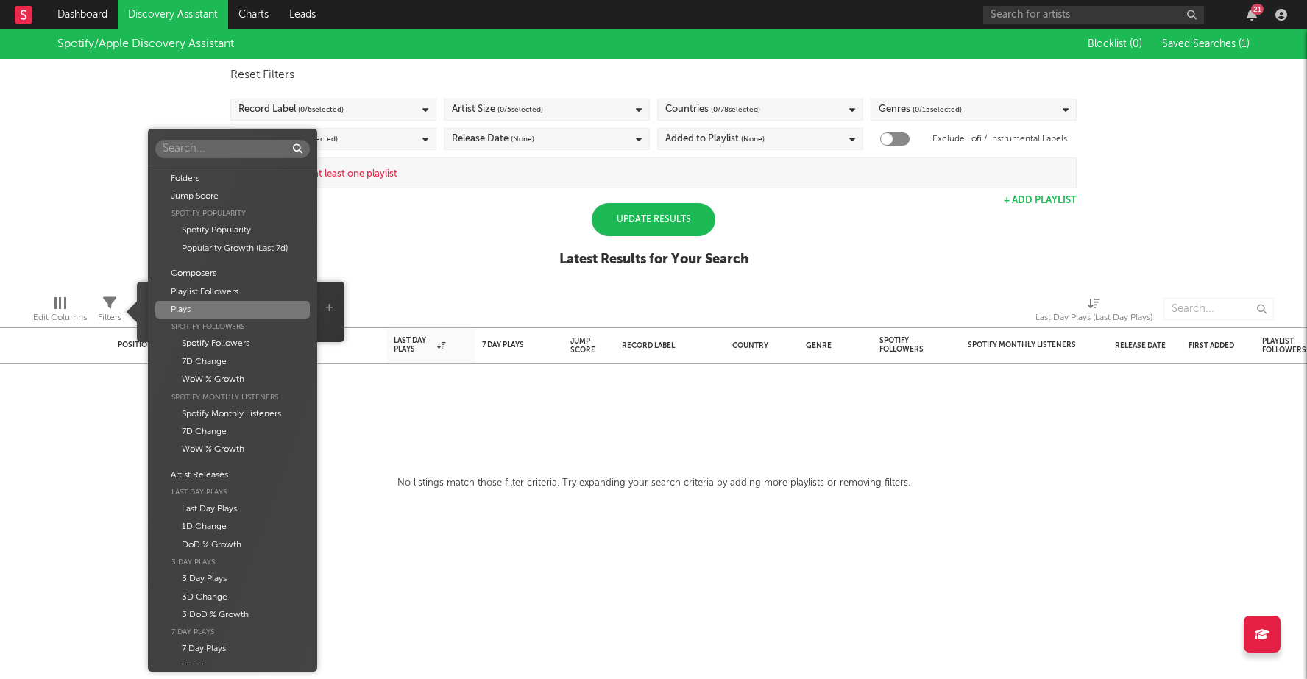
click at [245, 308] on body "Dashboard Discovery Assistant Charts Leads 21 Notifications Settings Mark all a…" at bounding box center [653, 339] width 1307 height 679
click at [232, 197] on div "Jump Score" at bounding box center [232, 197] width 155 height 18
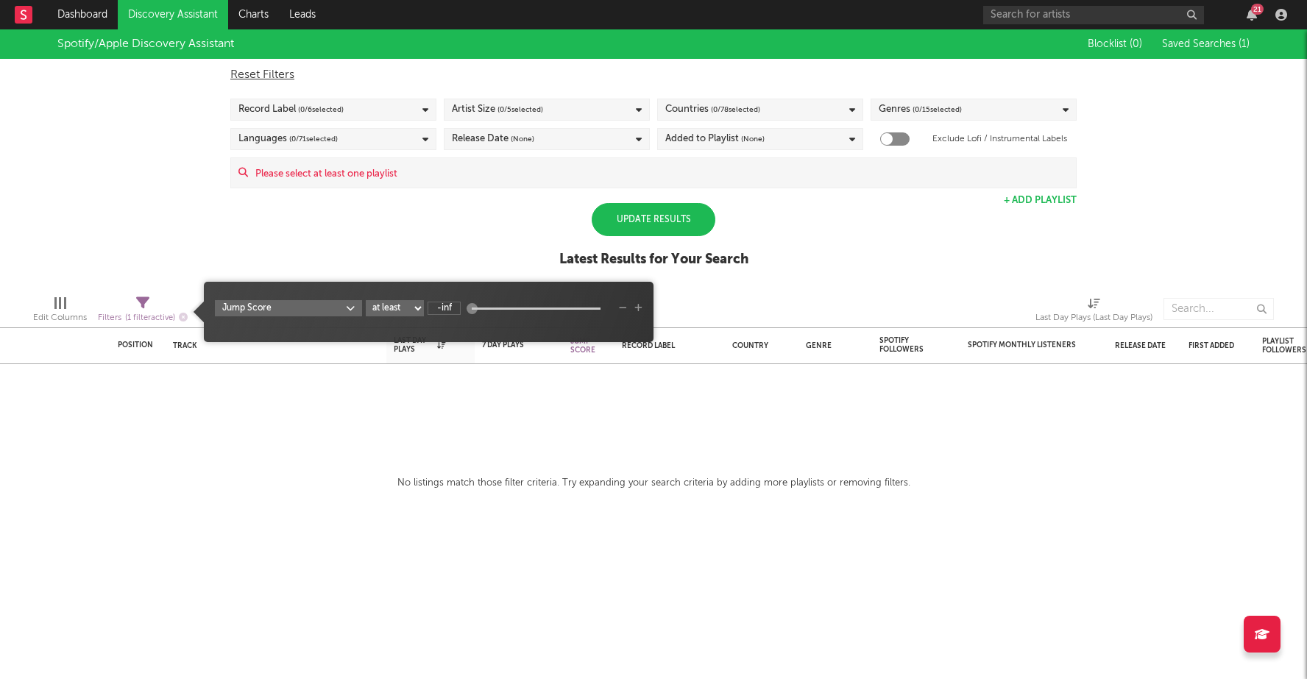
type input "-674T"
click at [469, 308] on div at bounding box center [472, 308] width 11 height 11
click at [578, 234] on div "Update Results Latest Results for Your Search" at bounding box center [653, 243] width 189 height 80
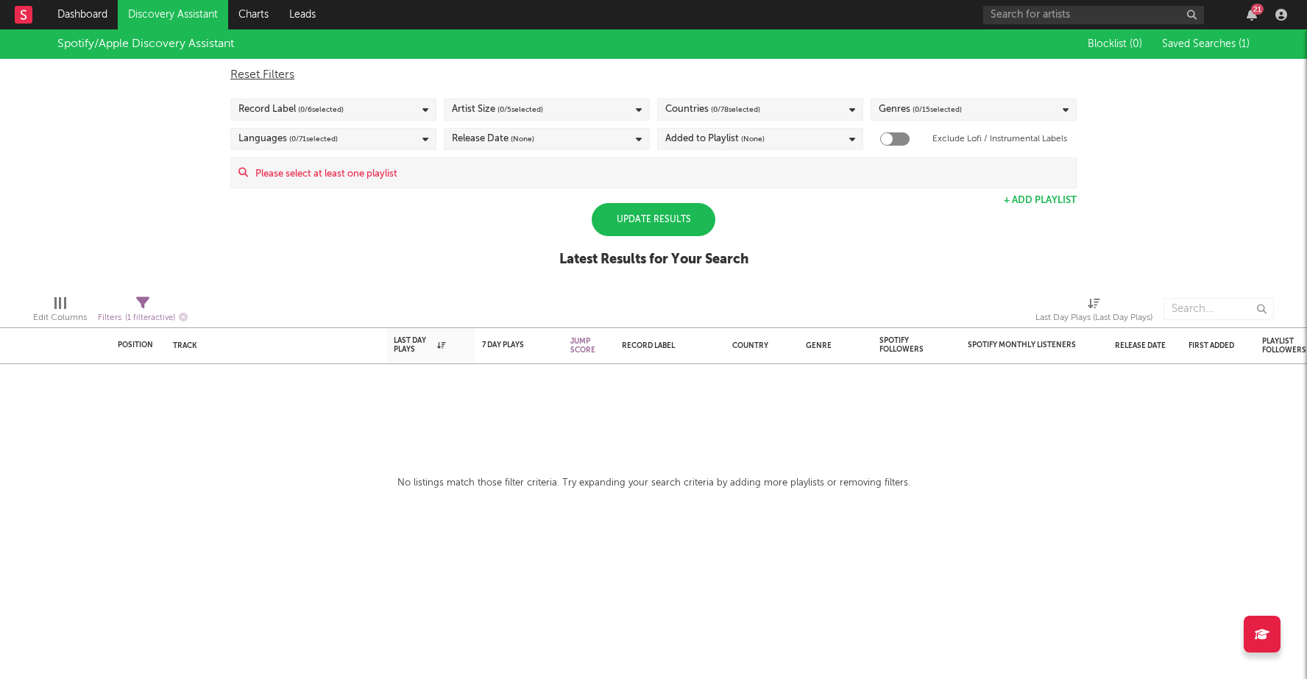
click at [614, 223] on div "Update Results" at bounding box center [654, 219] width 124 height 33
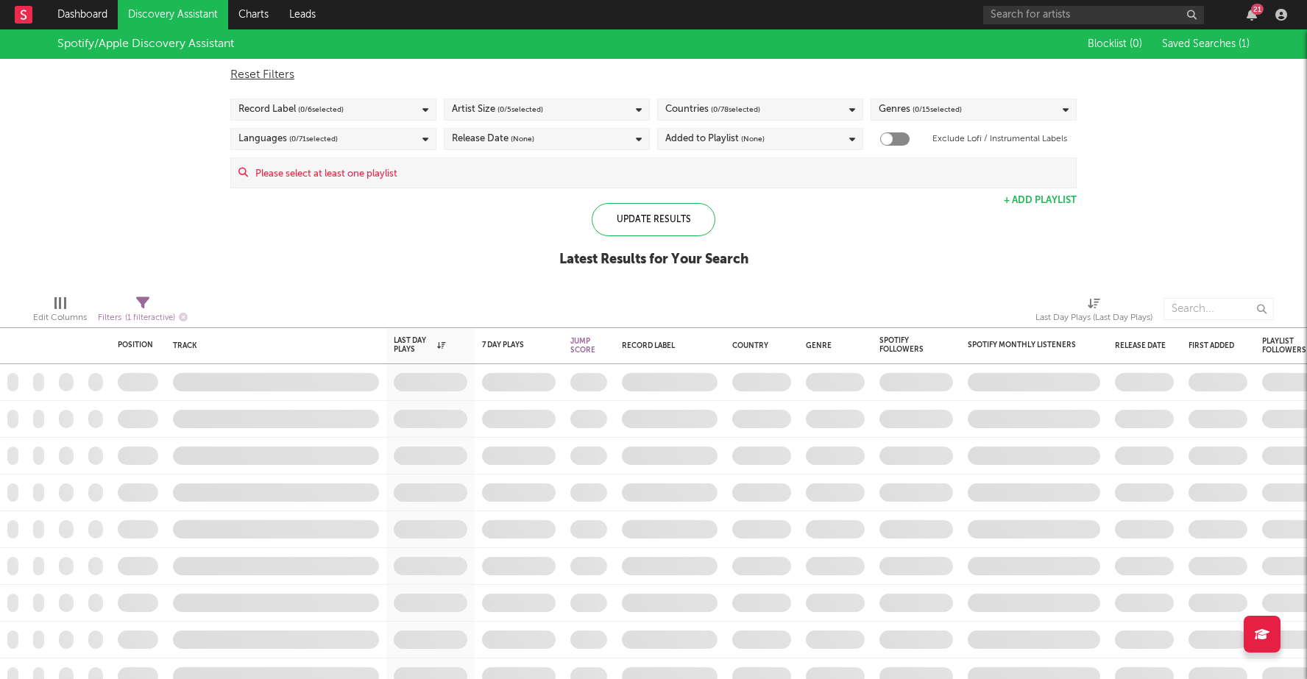
click at [321, 107] on span "( 0 / 6 selected)" at bounding box center [321, 110] width 46 height 18
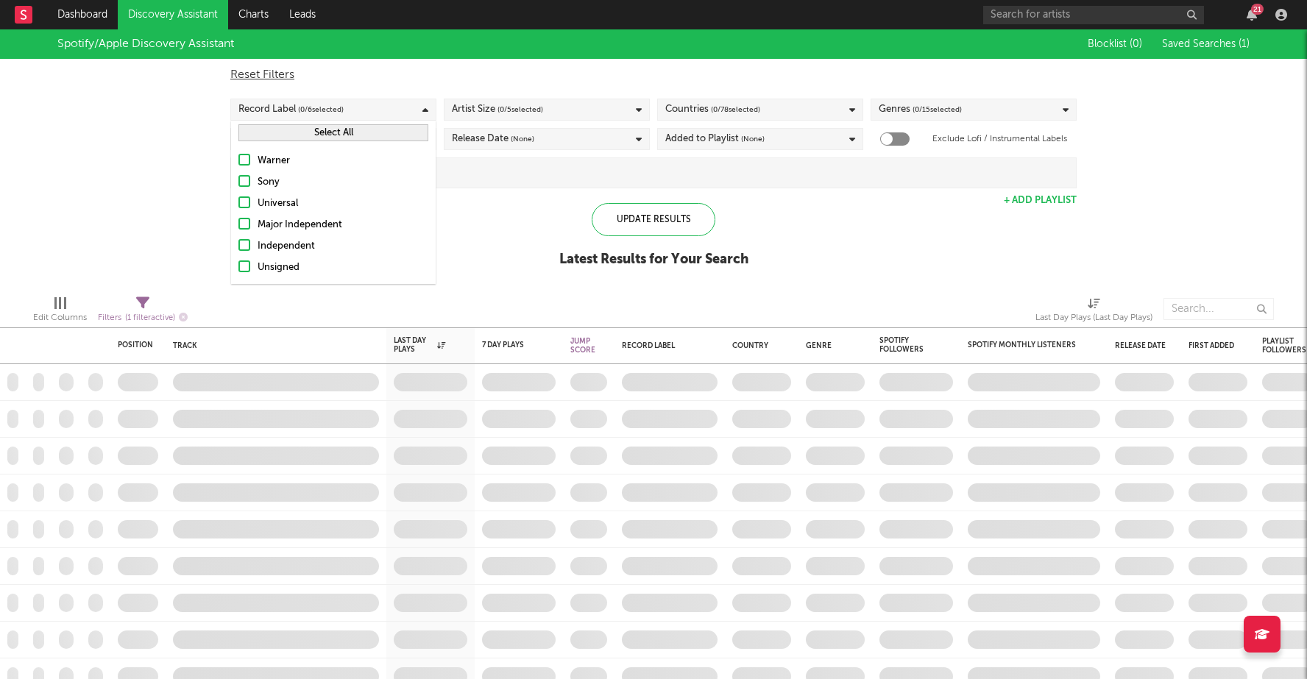
click at [244, 241] on div at bounding box center [244, 245] width 12 height 12
click at [238, 241] on input "Independent" at bounding box center [238, 247] width 0 height 18
click at [244, 252] on label "Independent" at bounding box center [333, 247] width 190 height 18
click at [238, 252] on input "Independent" at bounding box center [238, 247] width 0 height 18
click at [244, 268] on div at bounding box center [244, 266] width 12 height 12
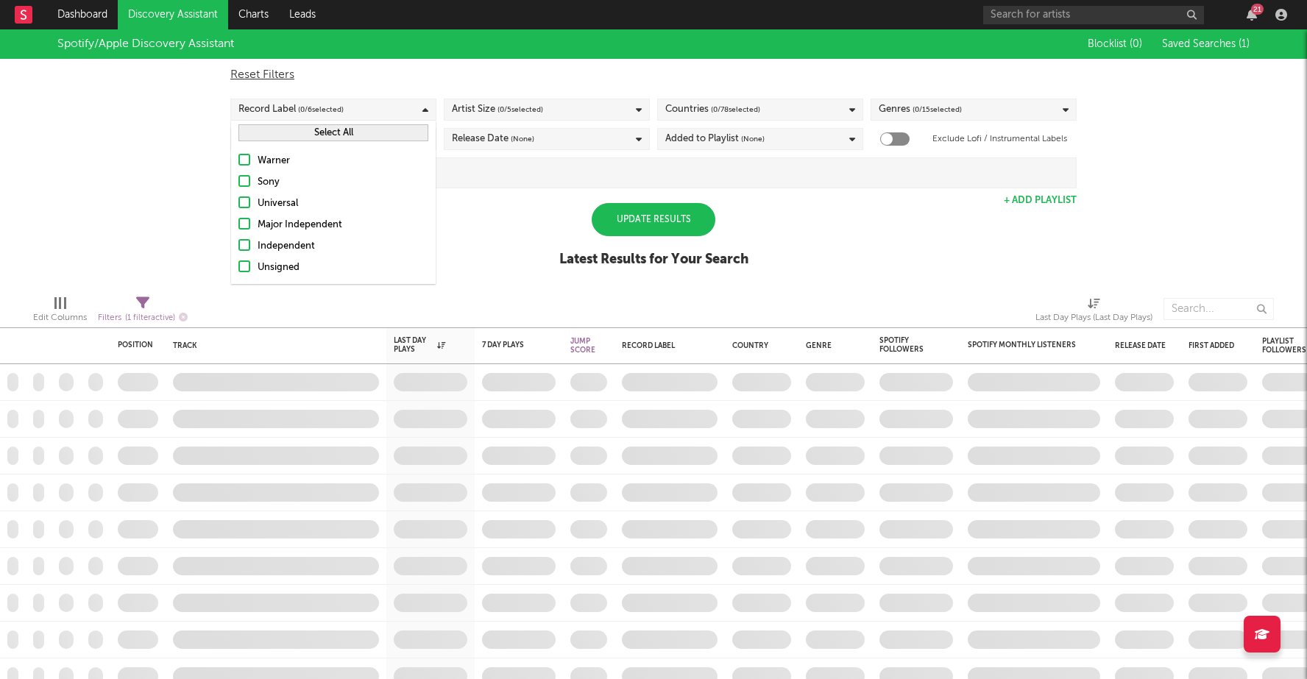
click at [238, 268] on input "Unsigned" at bounding box center [238, 268] width 0 height 18
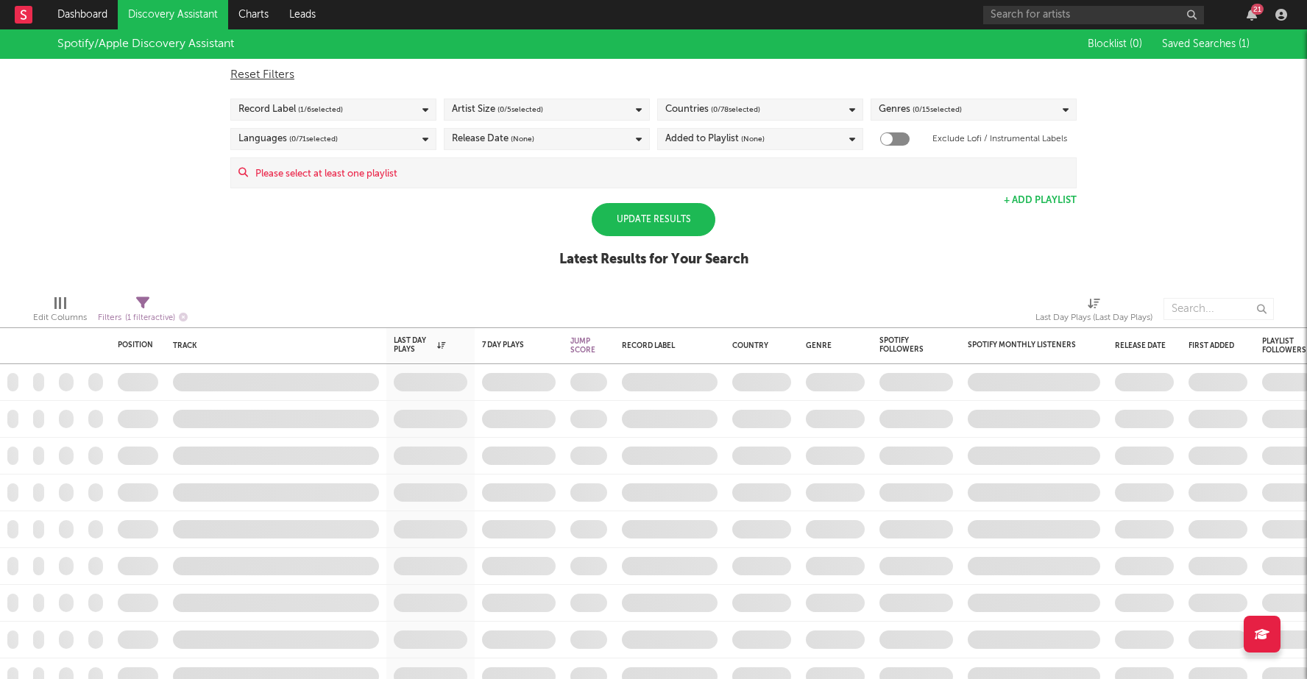
click at [556, 280] on div "Spotify/Apple Discovery Assistant Blocklist ( 0 ) Saved Searches ( 1 ) Reset Fi…" at bounding box center [653, 156] width 1307 height 254
click at [632, 214] on div "Update Results" at bounding box center [654, 219] width 124 height 33
click at [329, 128] on div "Languages ( 0 / 71 selected)" at bounding box center [333, 139] width 206 height 22
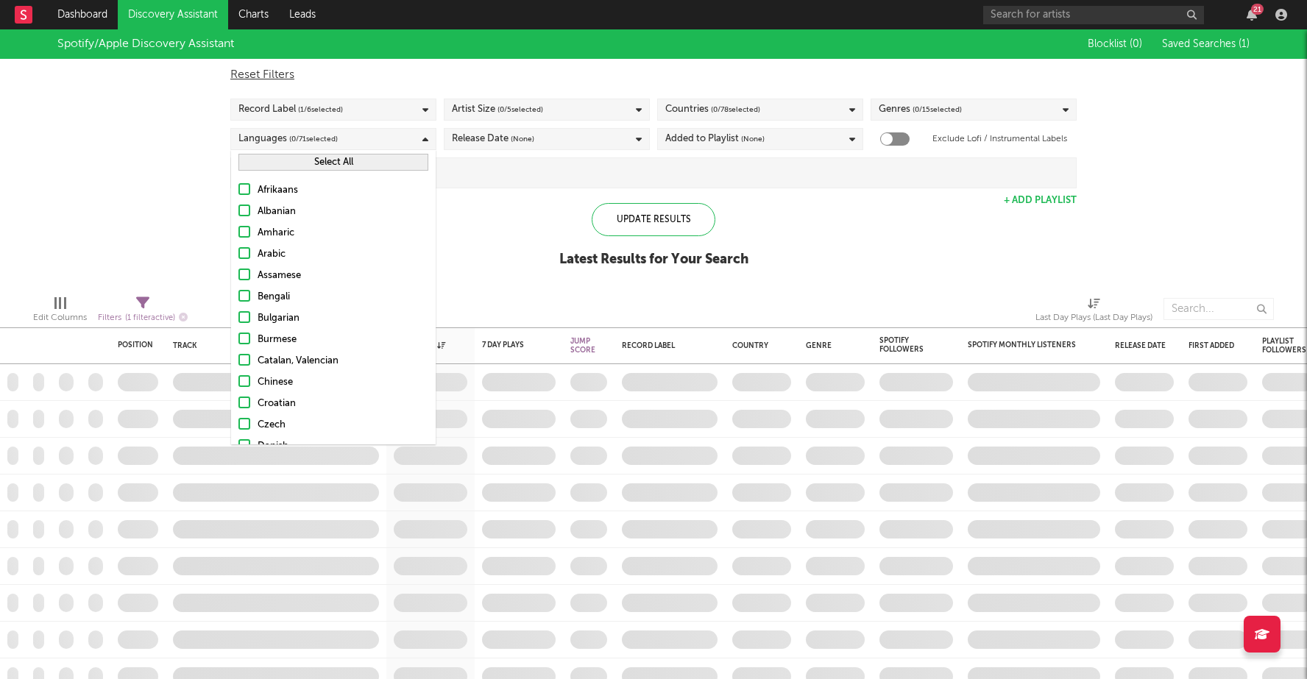
click at [279, 166] on button "Select All" at bounding box center [333, 162] width 190 height 17
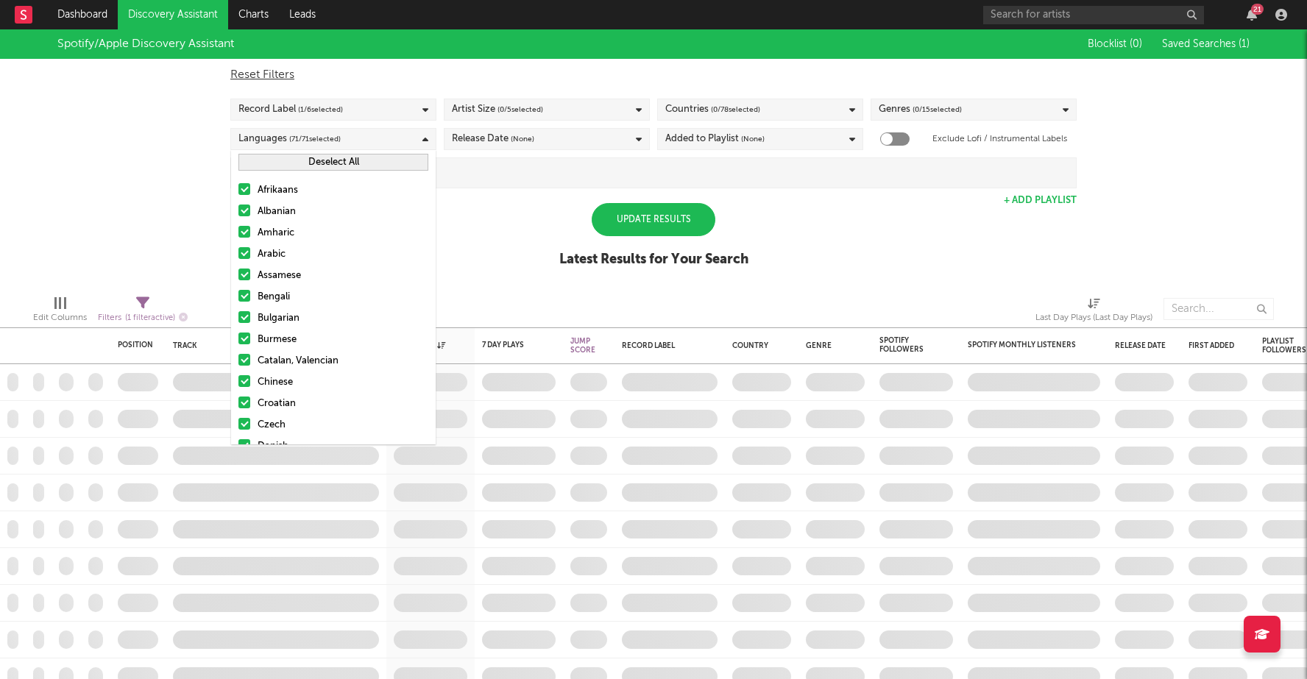
click at [625, 211] on div "Update Results" at bounding box center [654, 219] width 124 height 33
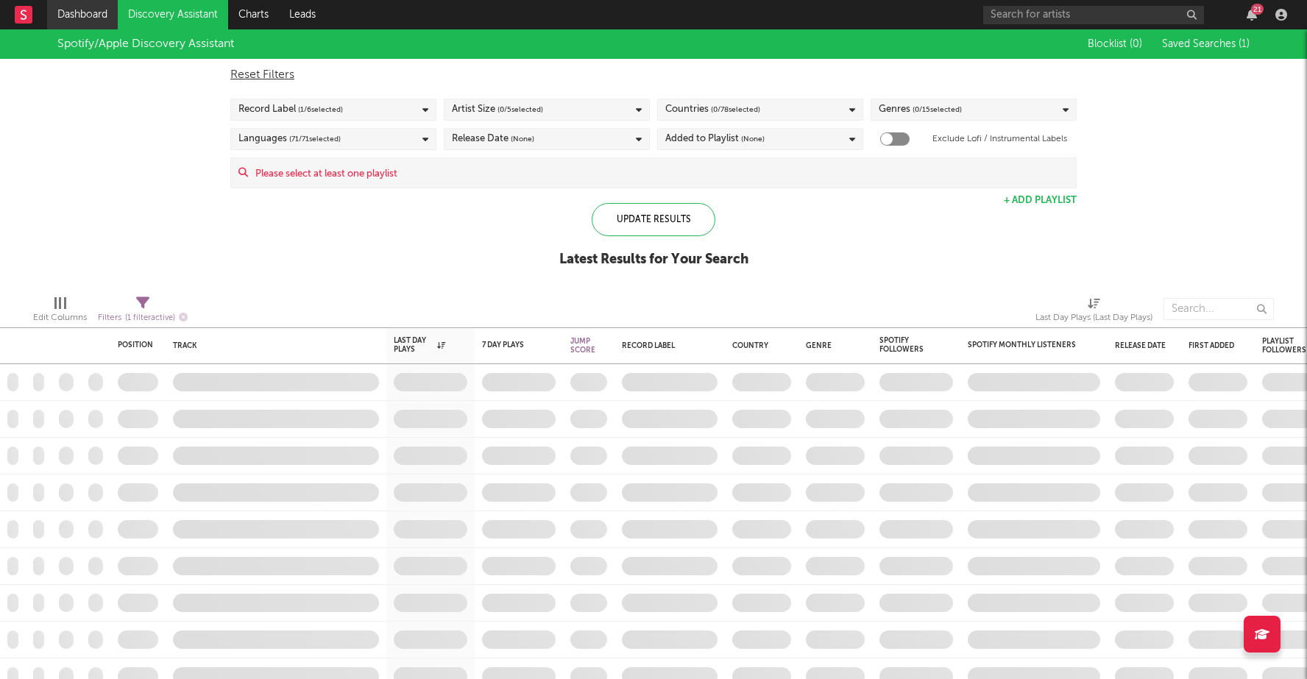
click at [77, 11] on link "Dashboard" at bounding box center [82, 14] width 71 height 29
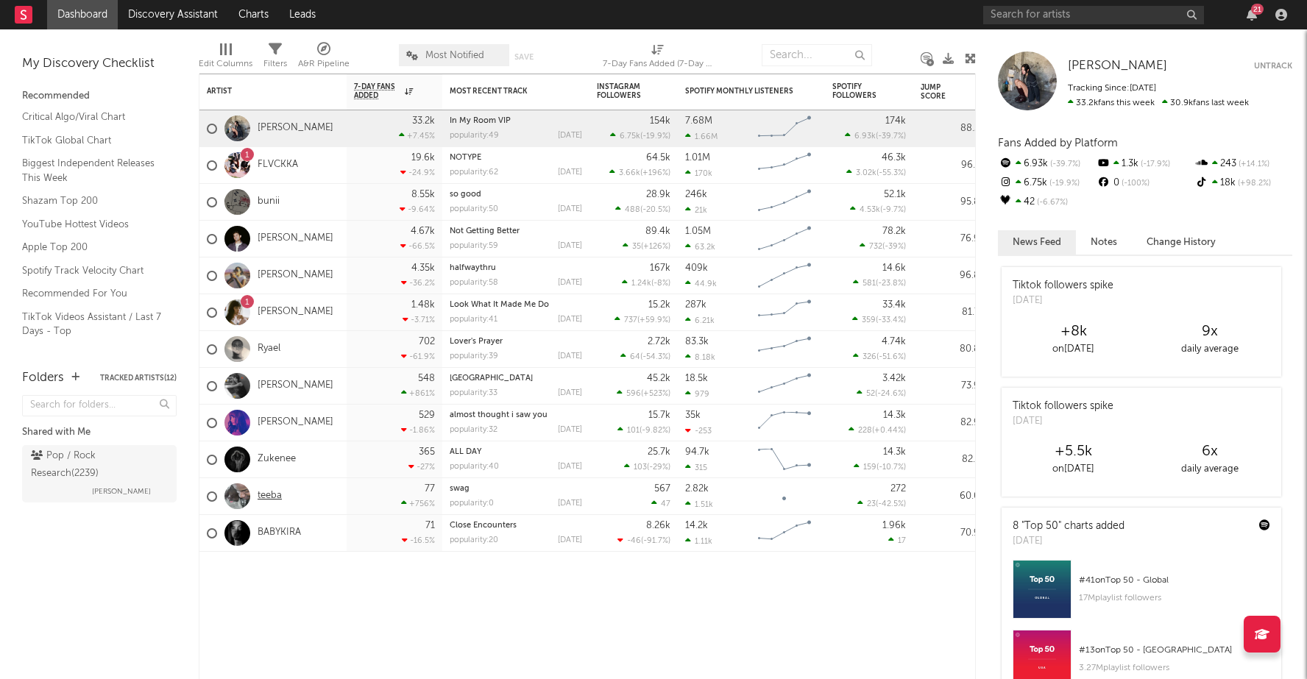
click at [266, 494] on link "teeba" at bounding box center [270, 496] width 24 height 13
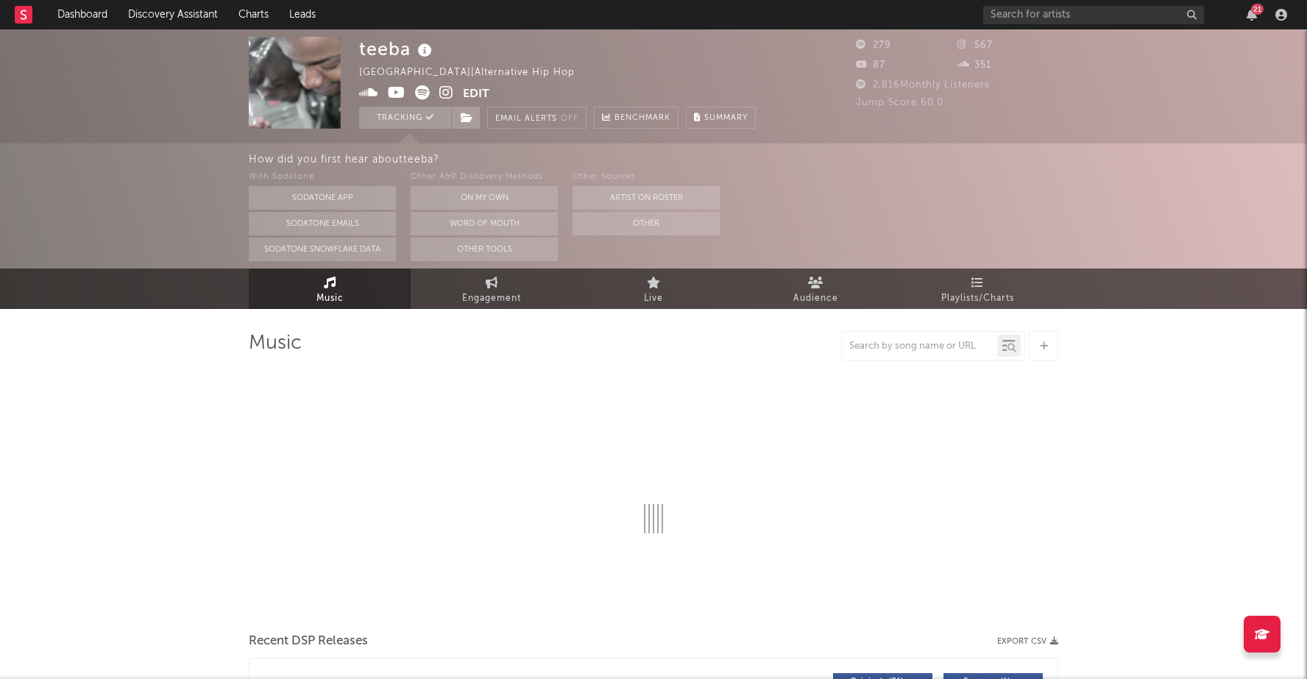
select select "1w"
